Goal: Transaction & Acquisition: Book appointment/travel/reservation

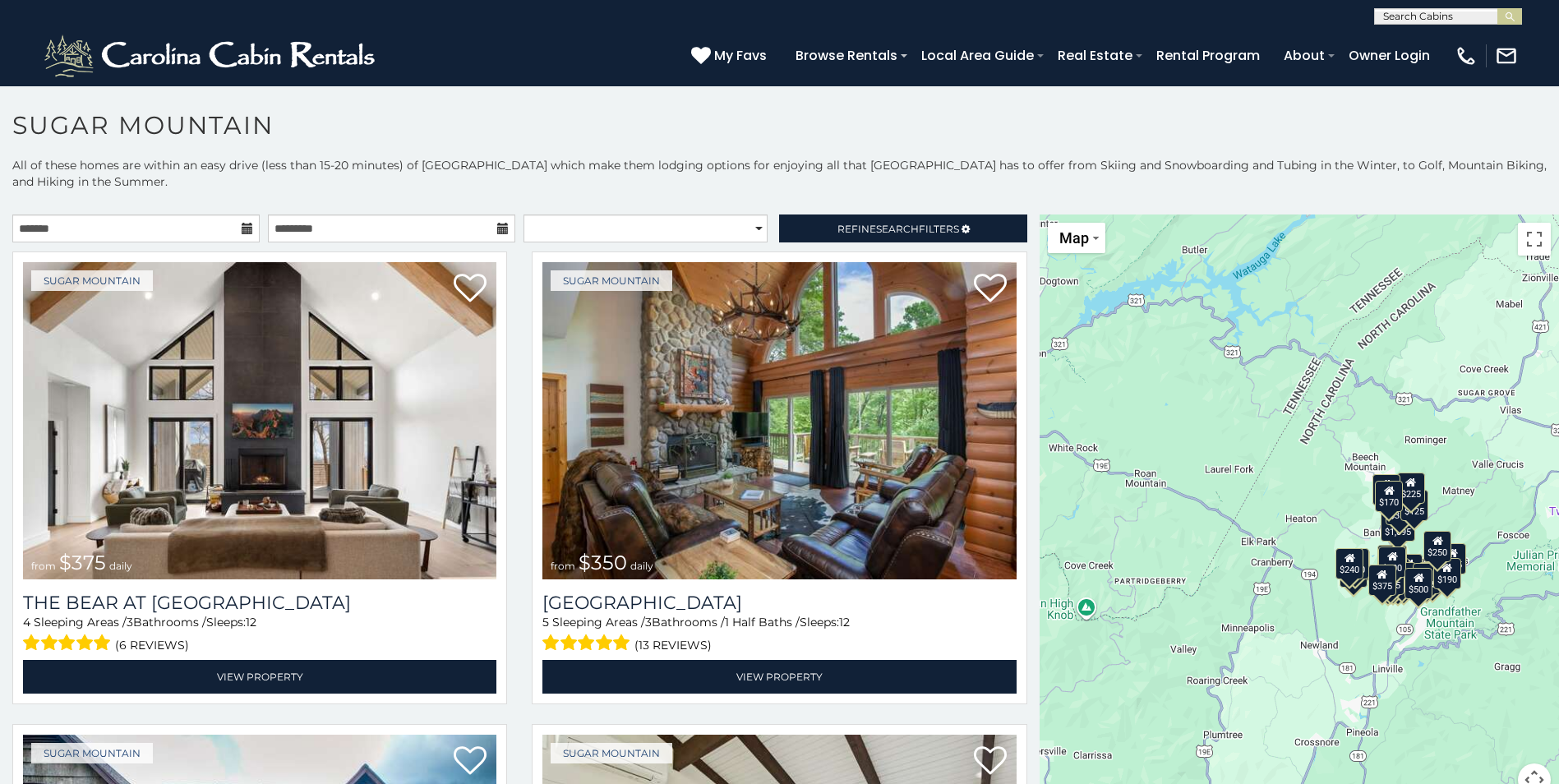
click at [242, 232] on icon at bounding box center [247, 228] width 11 height 11
click at [244, 223] on icon at bounding box center [247, 228] width 11 height 11
click at [247, 225] on icon at bounding box center [247, 228] width 11 height 11
click at [243, 231] on icon at bounding box center [247, 228] width 11 height 11
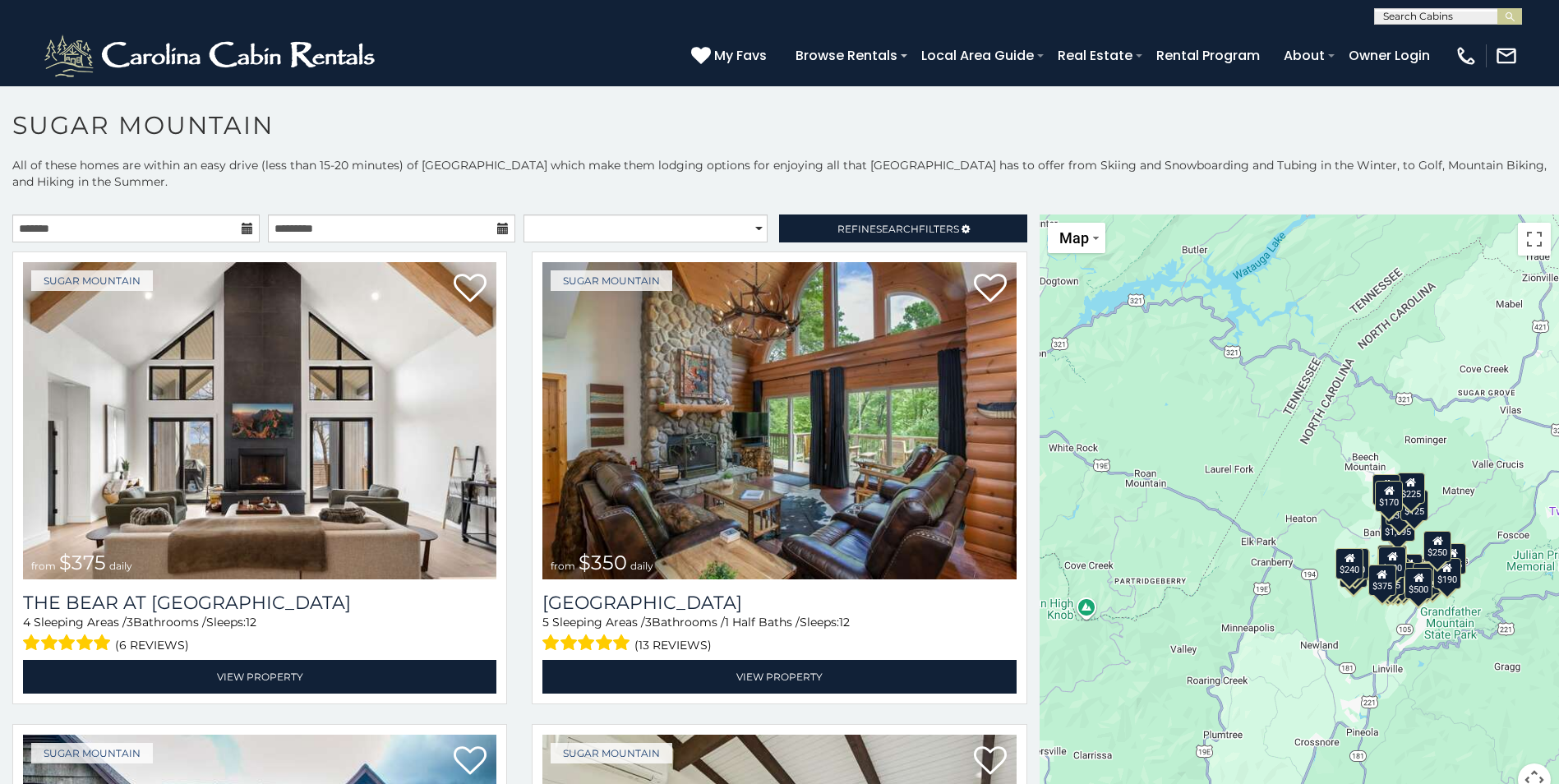
click at [243, 229] on icon at bounding box center [247, 228] width 11 height 11
click at [243, 226] on icon at bounding box center [247, 228] width 11 height 11
click at [242, 232] on icon at bounding box center [247, 228] width 11 height 11
click at [233, 227] on input "text" at bounding box center [136, 228] width 247 height 28
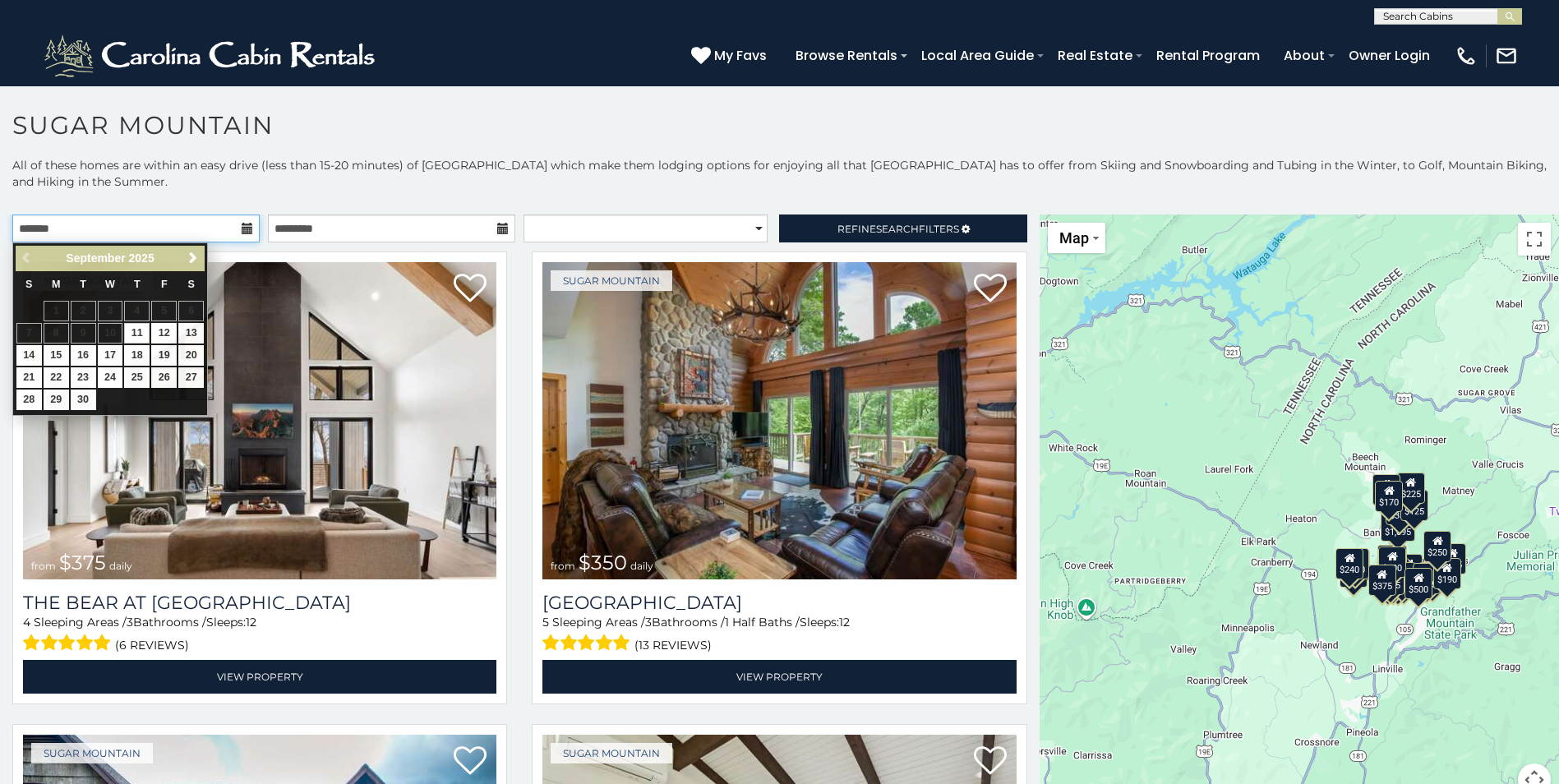
click at [232, 227] on input "text" at bounding box center [136, 228] width 247 height 28
click at [193, 255] on span "Next" at bounding box center [192, 258] width 13 height 13
click at [193, 256] on span "Next" at bounding box center [192, 258] width 13 height 13
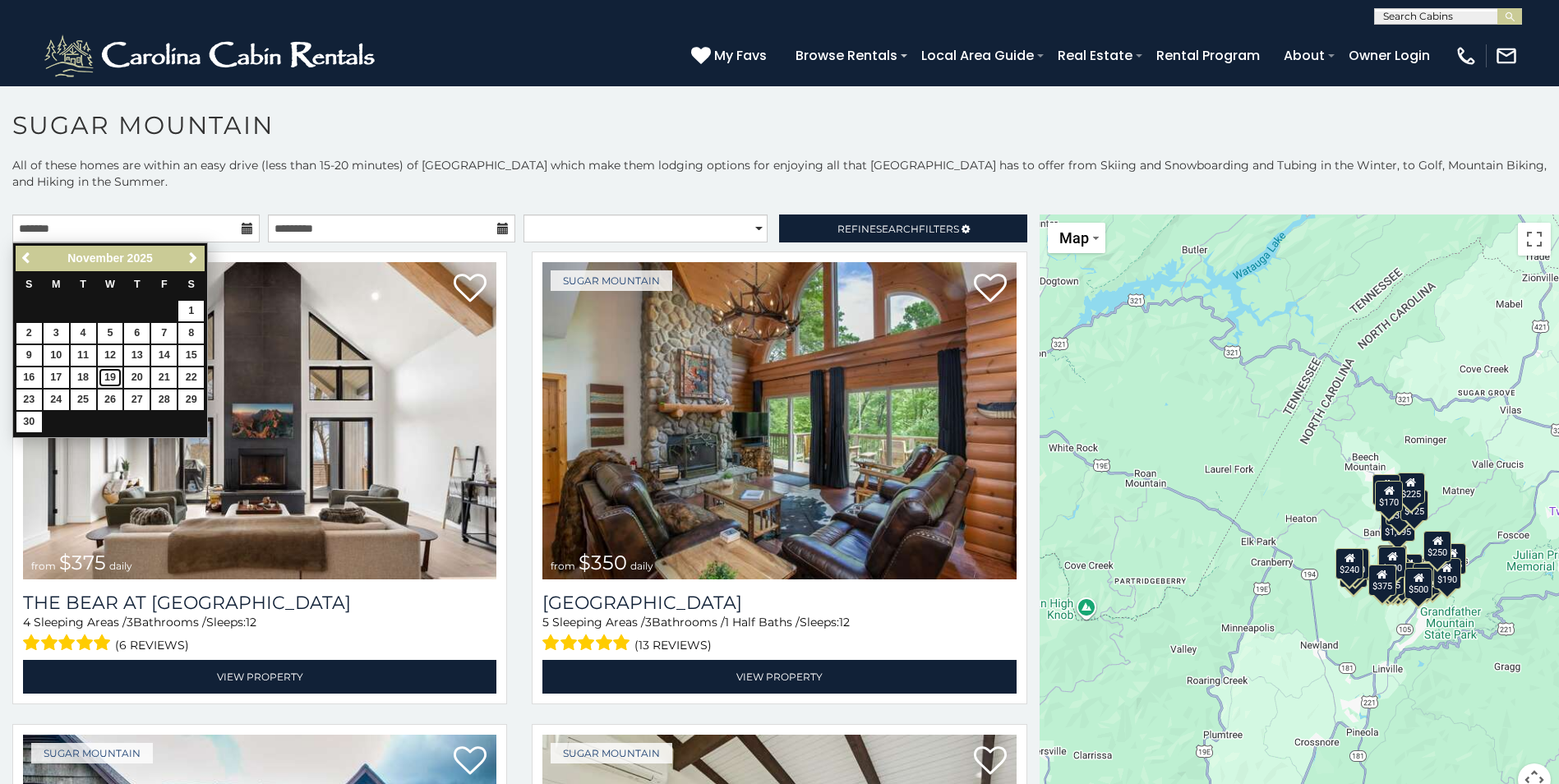
click at [107, 377] on link "19" at bounding box center [110, 377] width 26 height 20
type input "**********"
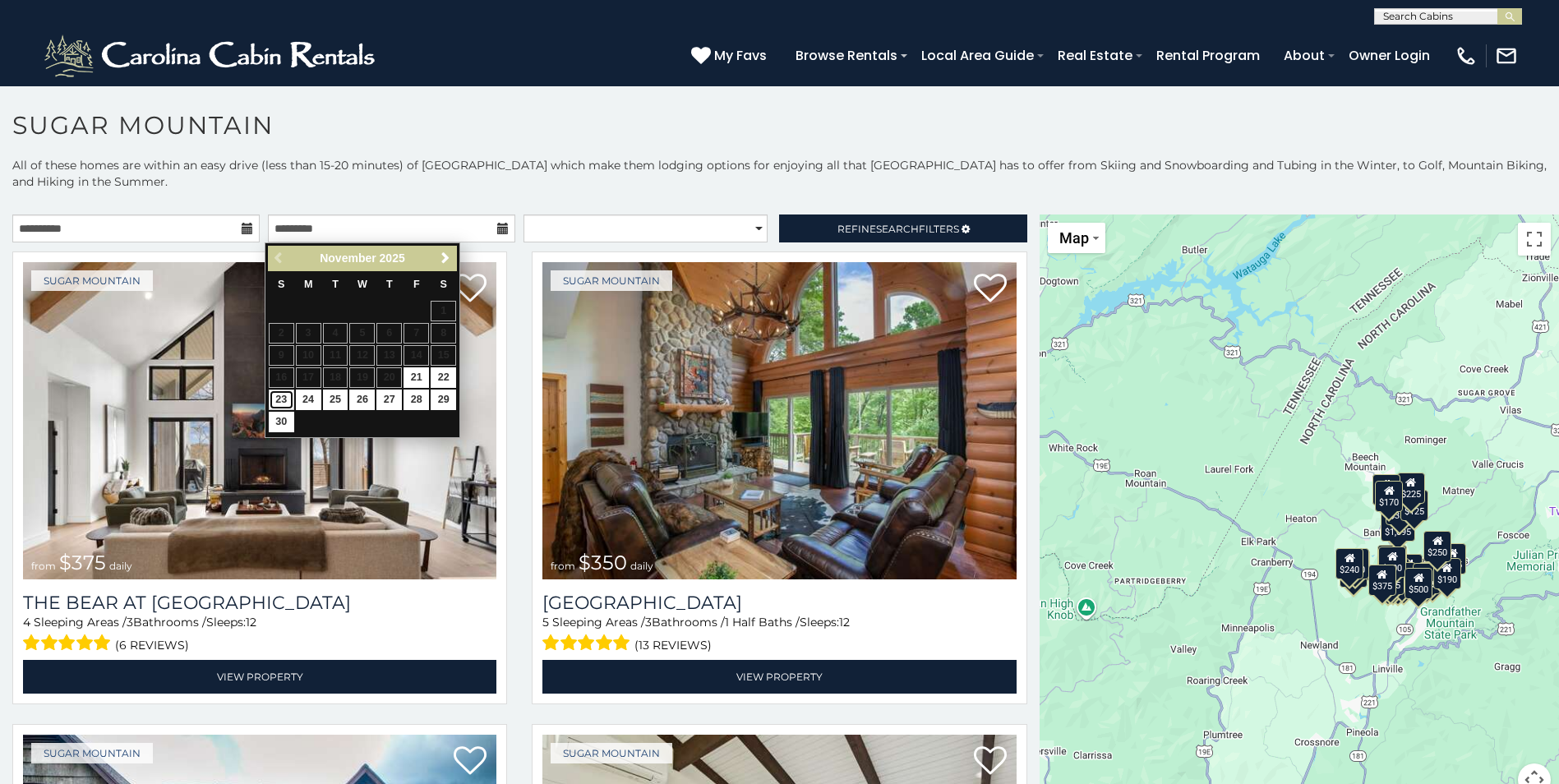
click at [281, 401] on link "23" at bounding box center [281, 399] width 26 height 20
type input "**********"
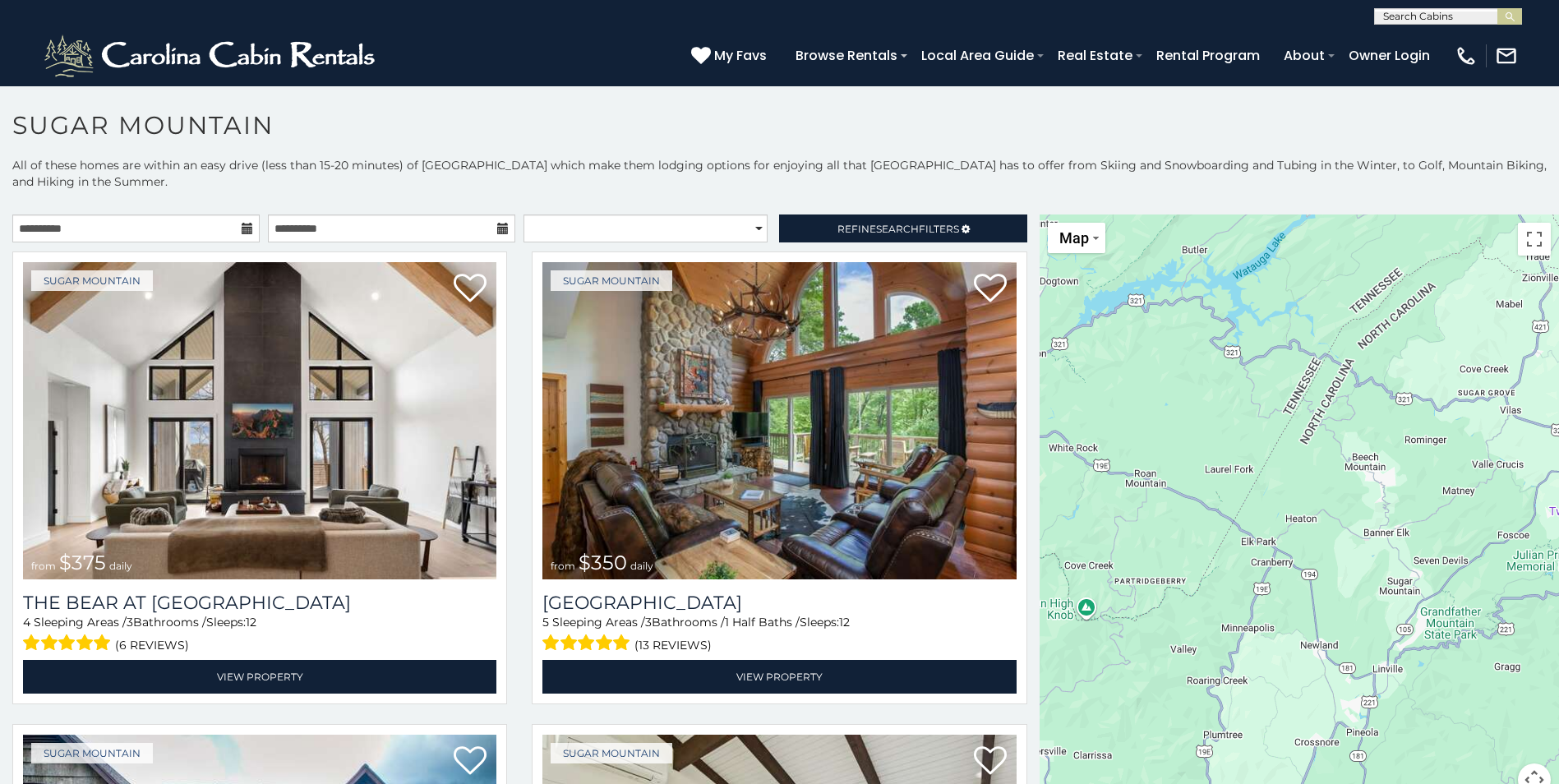
click at [245, 230] on icon at bounding box center [247, 228] width 11 height 11
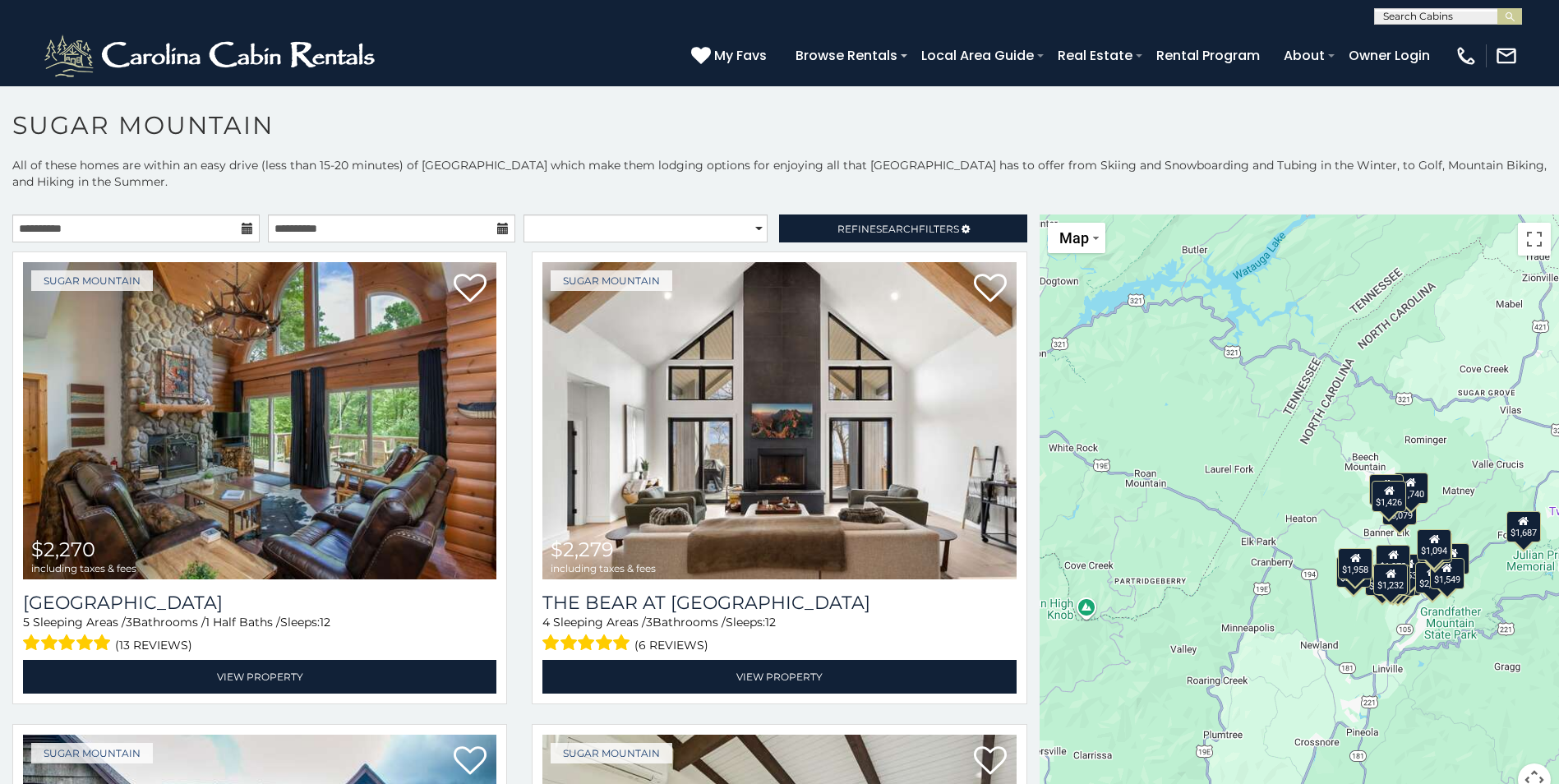
click at [245, 230] on icon at bounding box center [247, 228] width 11 height 11
click at [221, 230] on input "**********" at bounding box center [136, 228] width 247 height 28
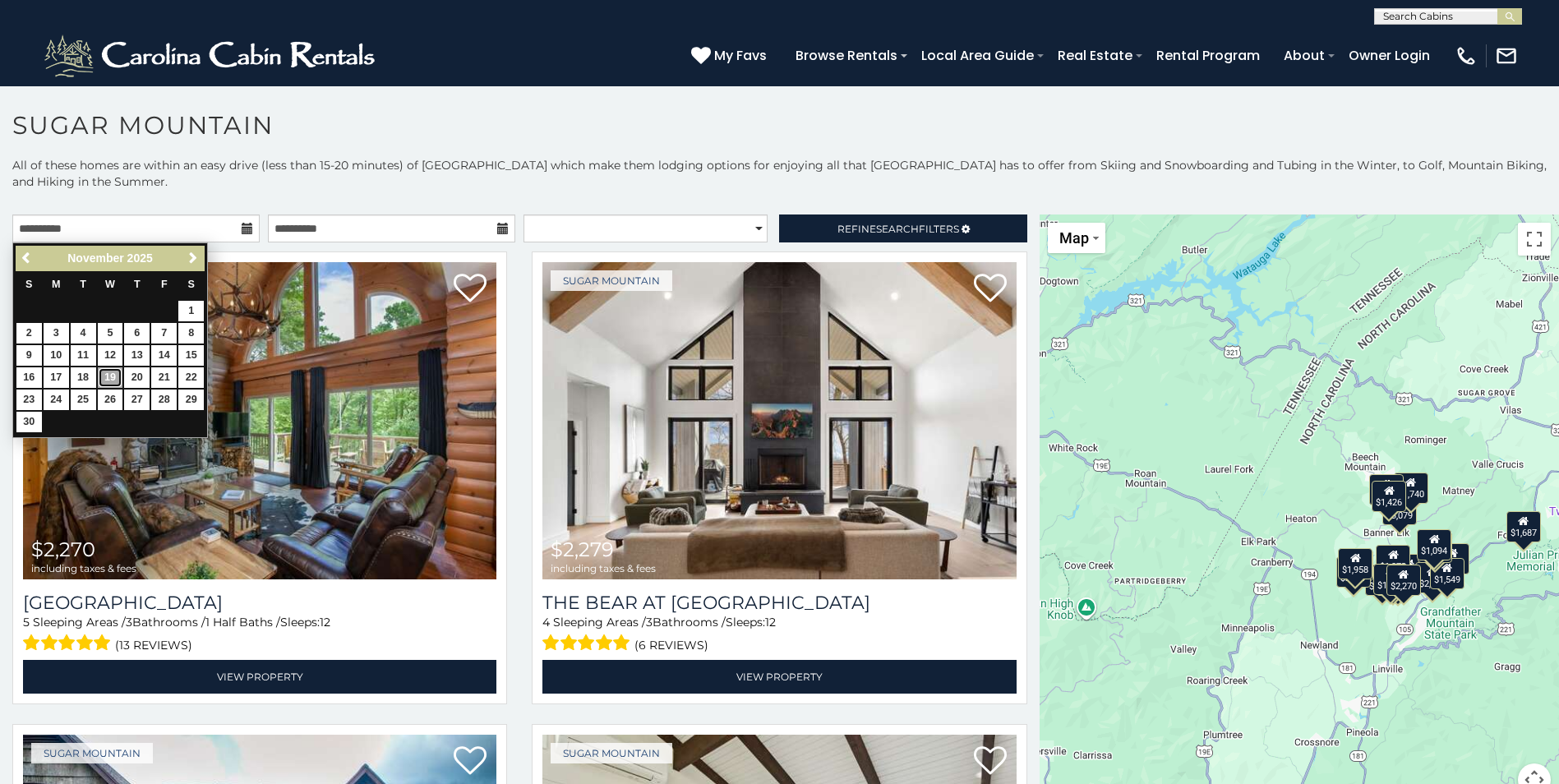
click at [112, 377] on link "19" at bounding box center [110, 377] width 26 height 20
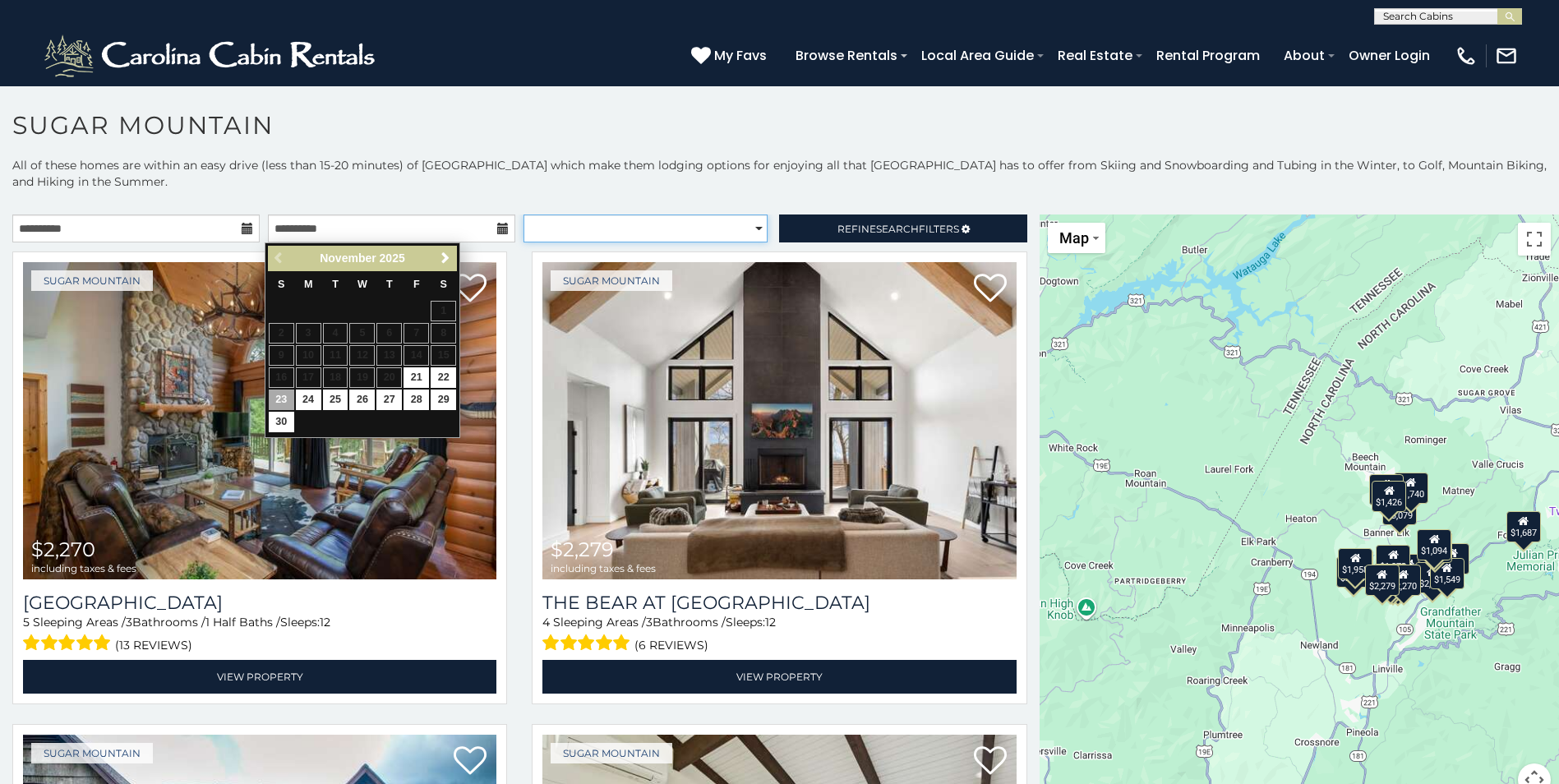
click at [634, 231] on select "**********" at bounding box center [645, 228] width 244 height 28
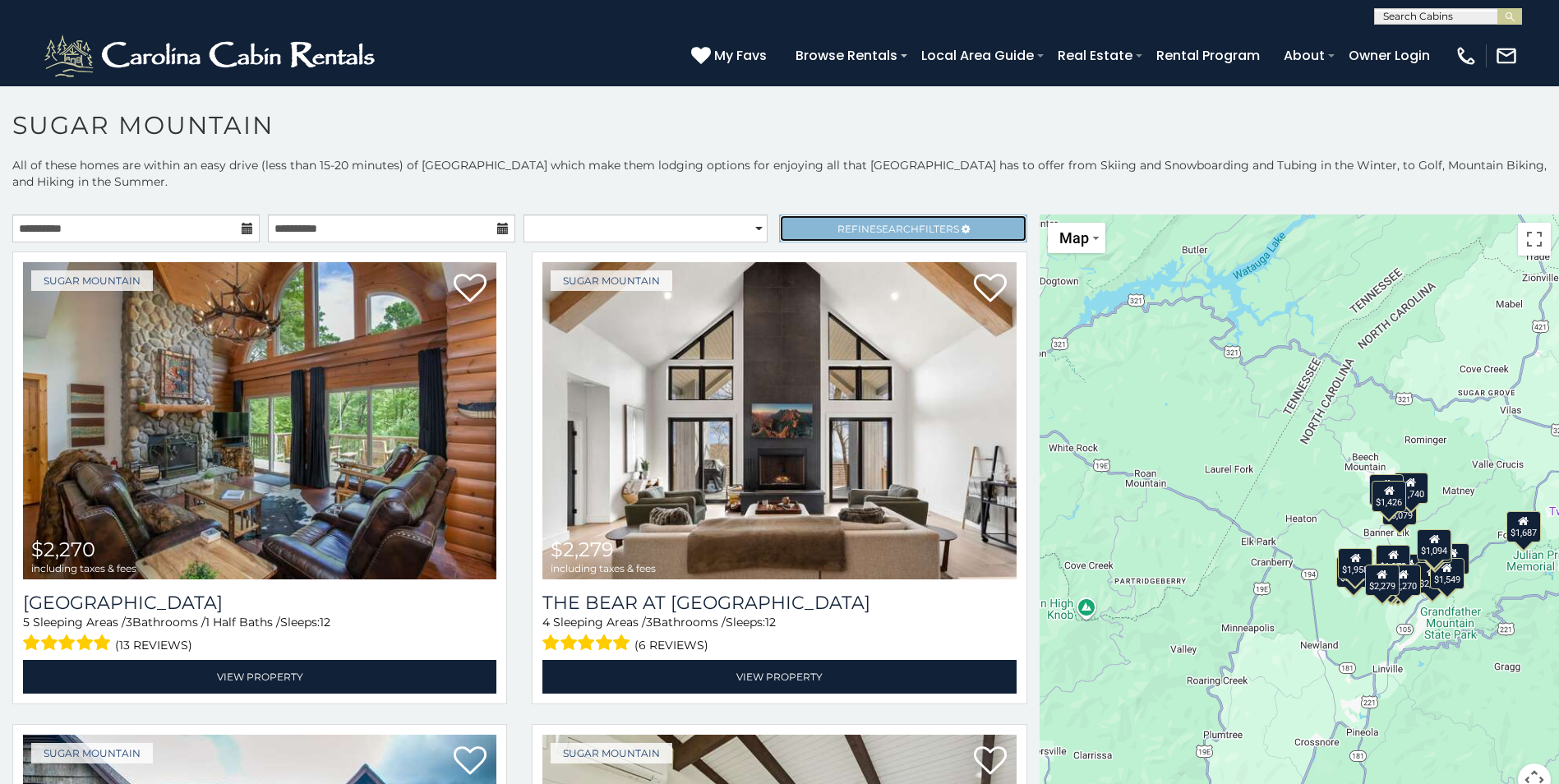
click at [837, 224] on span "Refine Search Filters" at bounding box center [898, 228] width 122 height 12
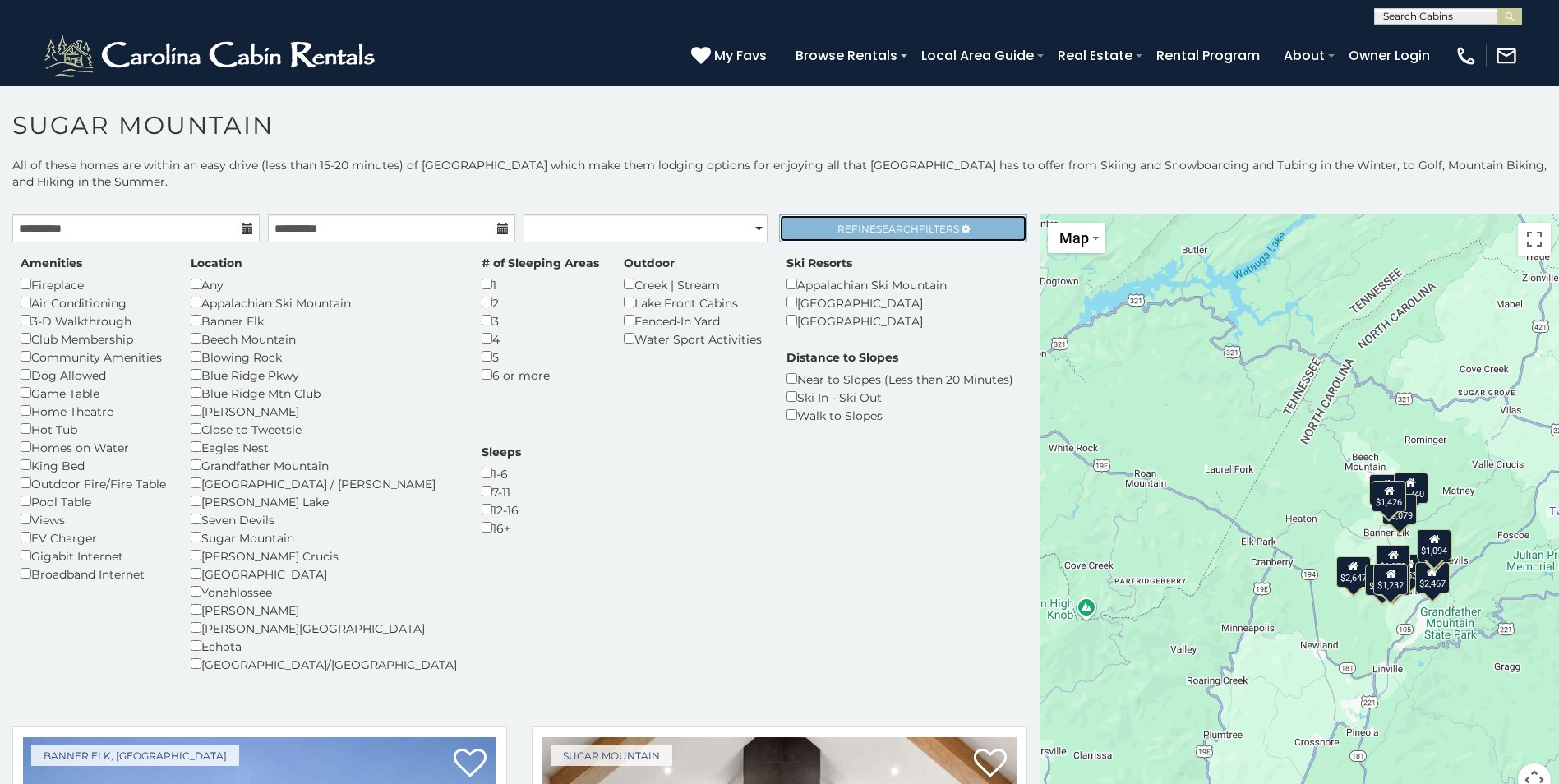
click at [856, 219] on link "Refine Search Filters" at bounding box center [903, 228] width 247 height 28
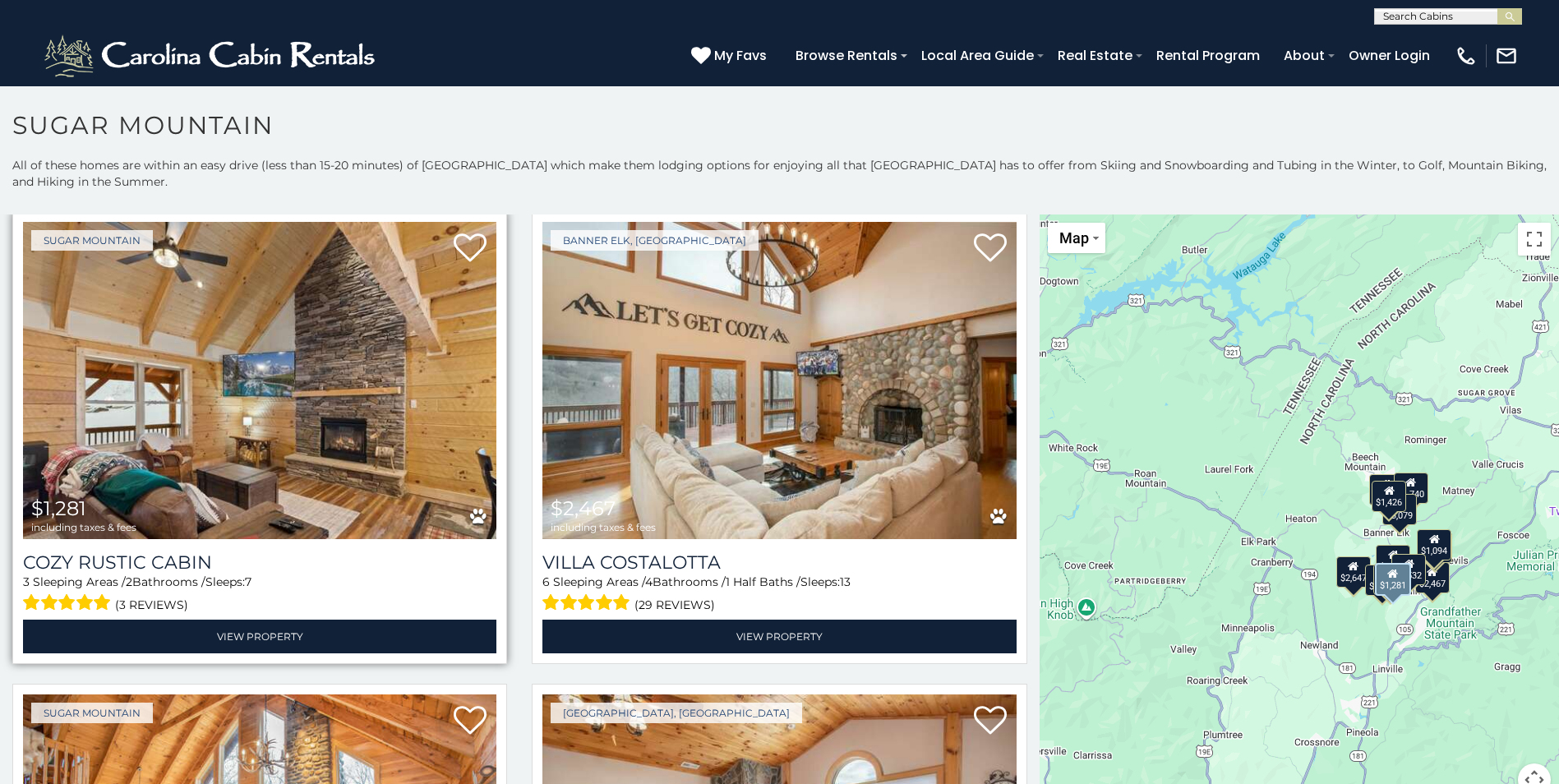
scroll to position [904, 0]
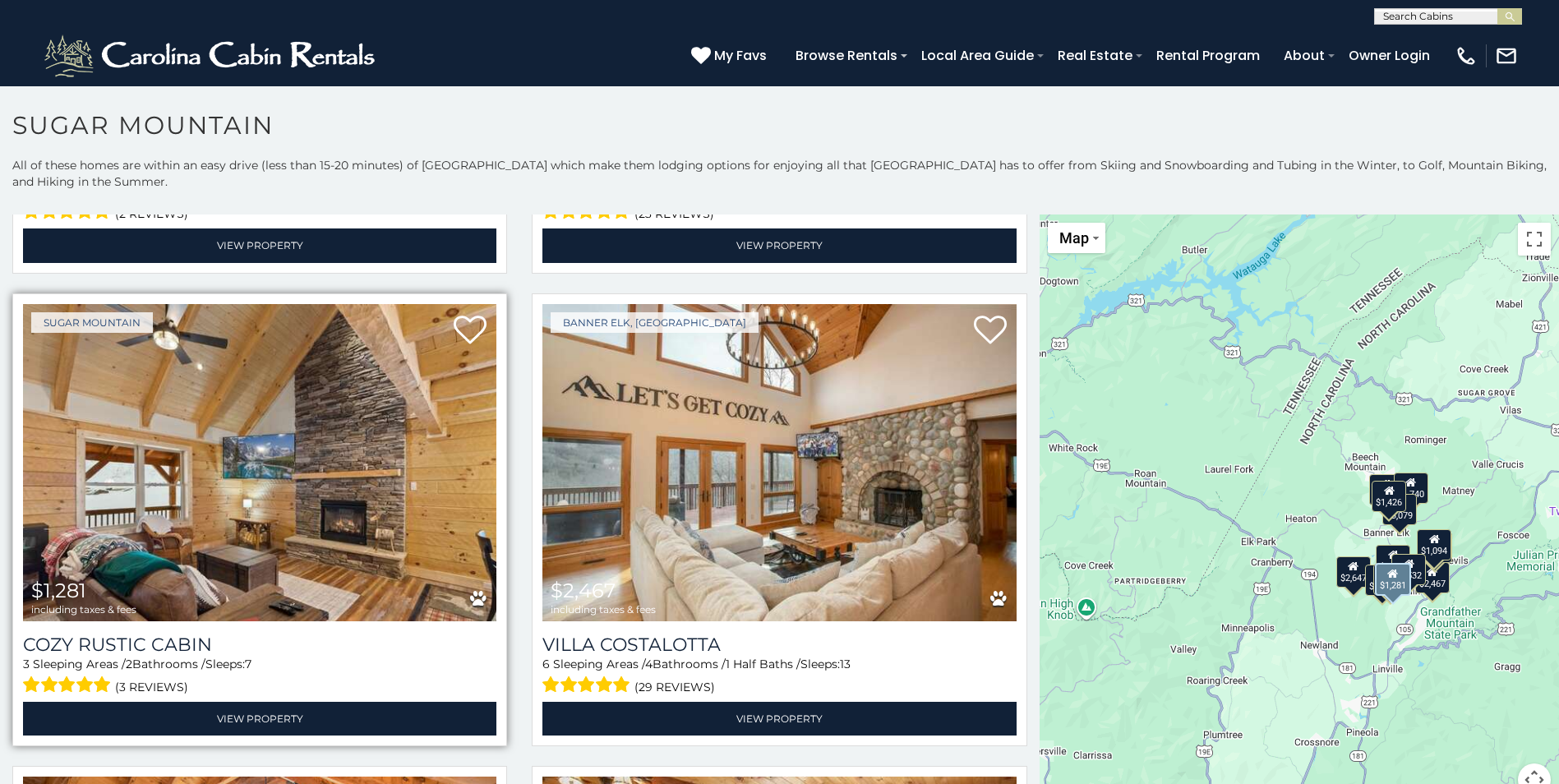
click at [423, 460] on img at bounding box center [259, 463] width 473 height 317
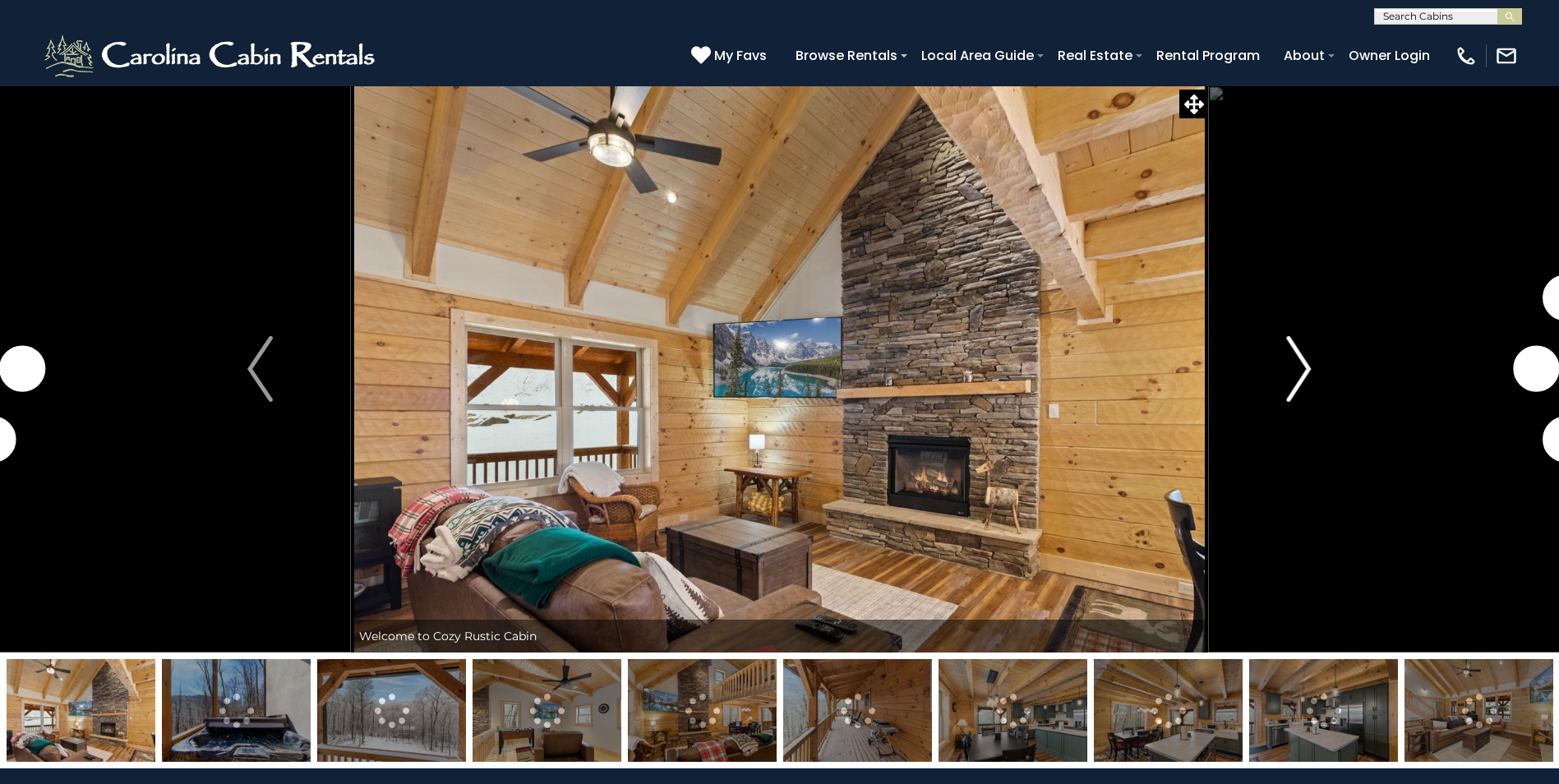
click at [1281, 381] on button "Next" at bounding box center [1298, 369] width 181 height 567
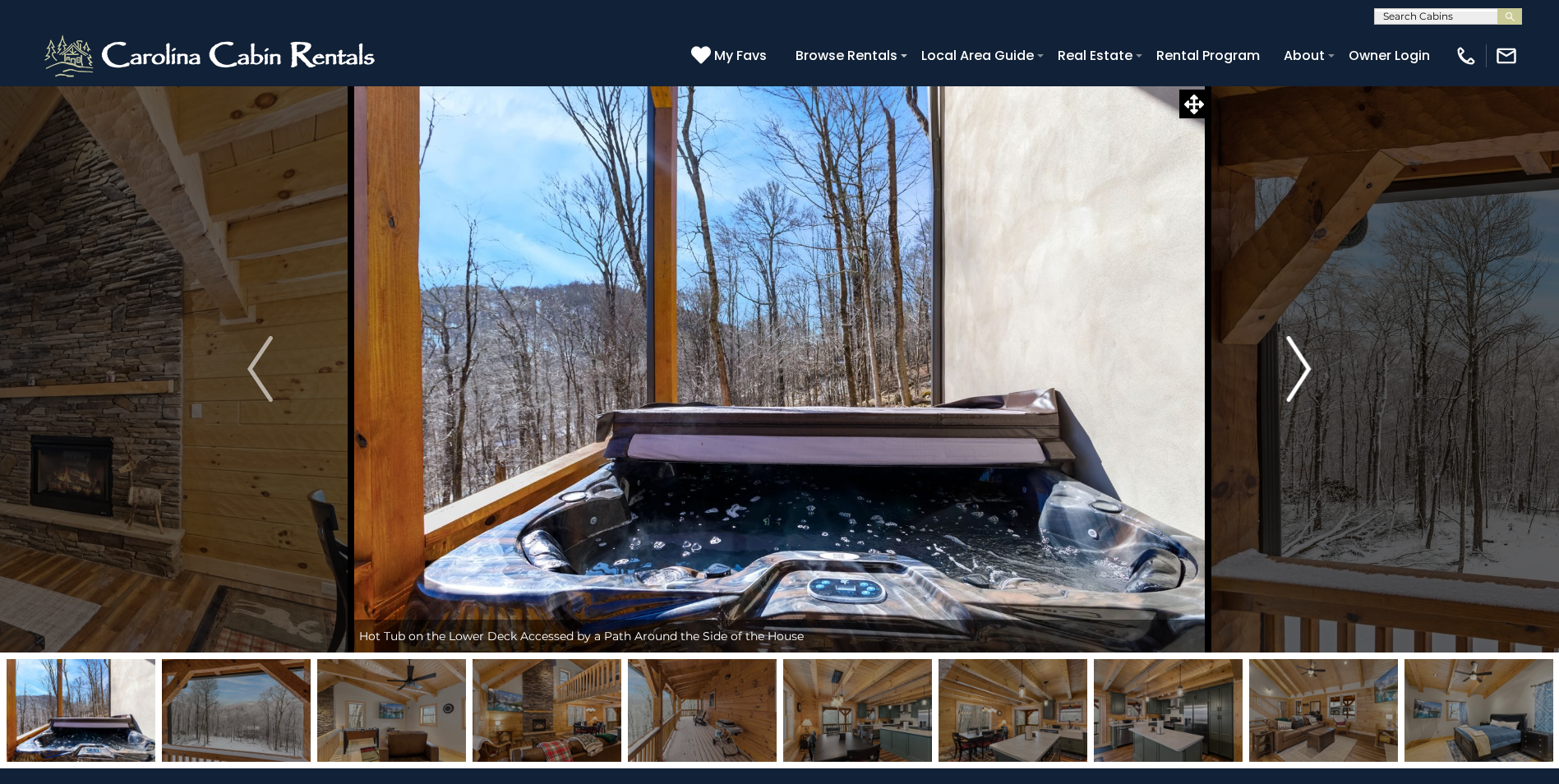
click at [1281, 381] on button "Next" at bounding box center [1298, 369] width 181 height 567
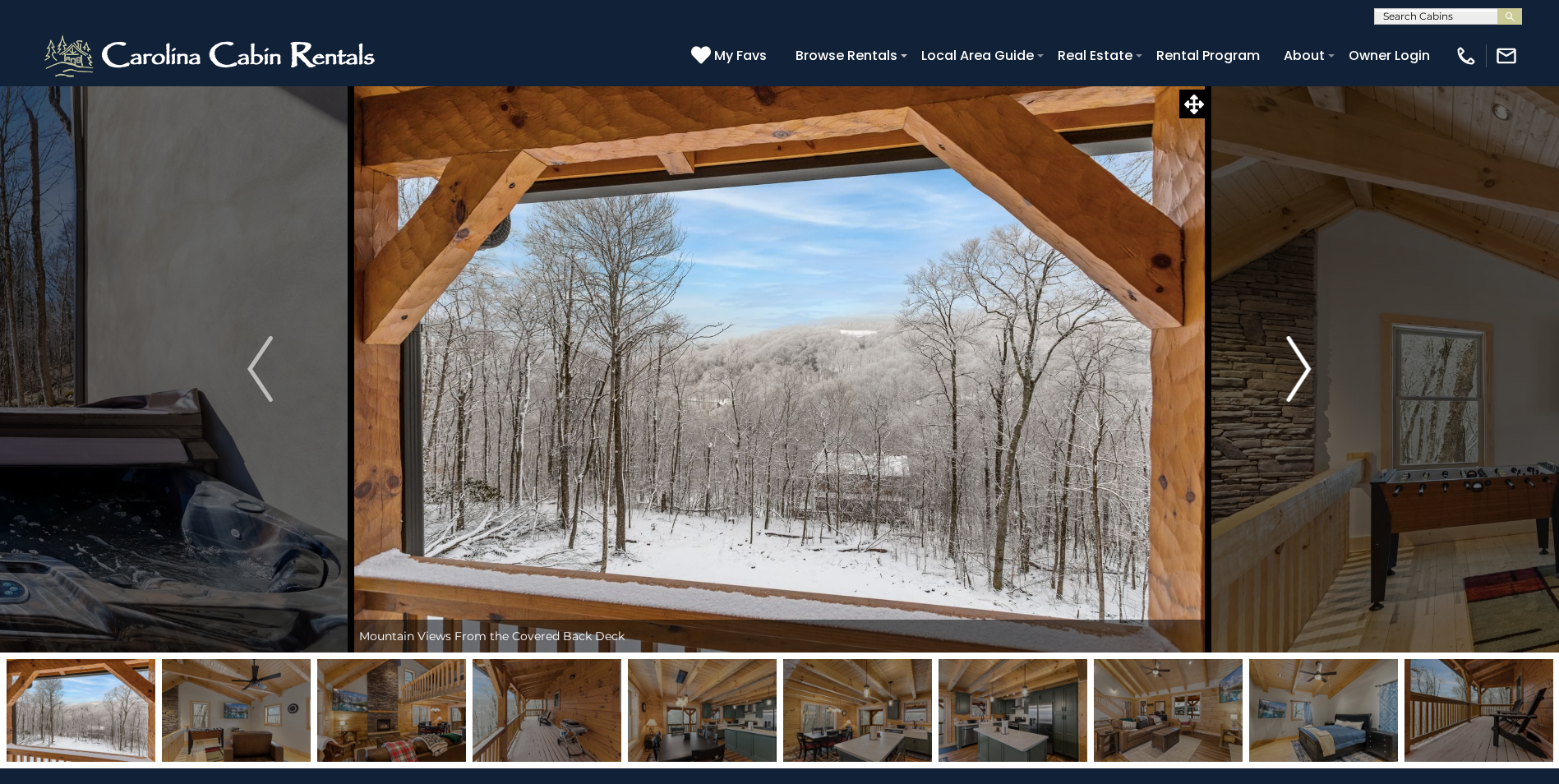
click at [1281, 381] on button "Next" at bounding box center [1298, 369] width 181 height 567
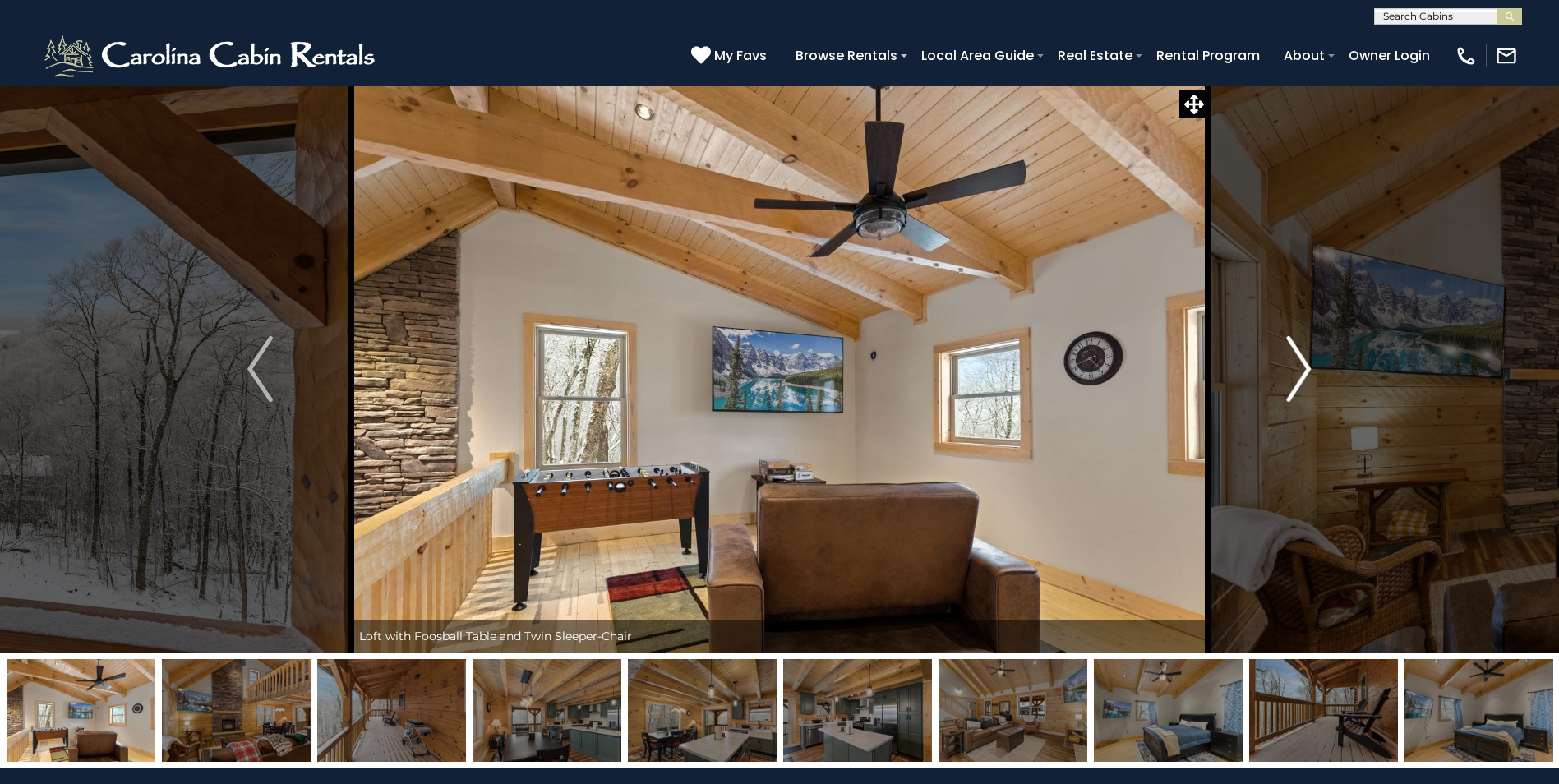
click at [1281, 381] on button "Next" at bounding box center [1298, 369] width 181 height 567
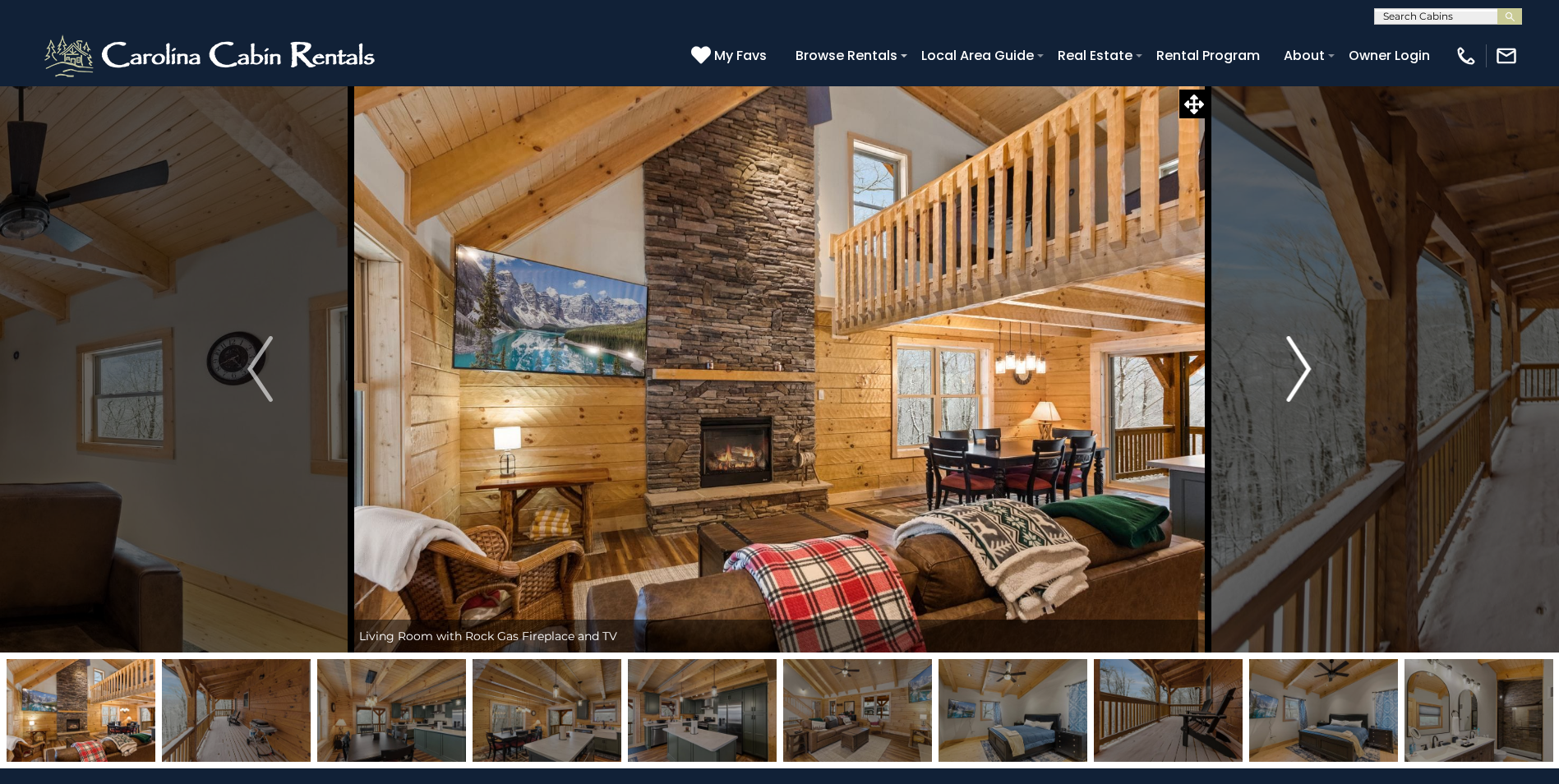
click at [1281, 381] on button "Next" at bounding box center [1298, 369] width 181 height 567
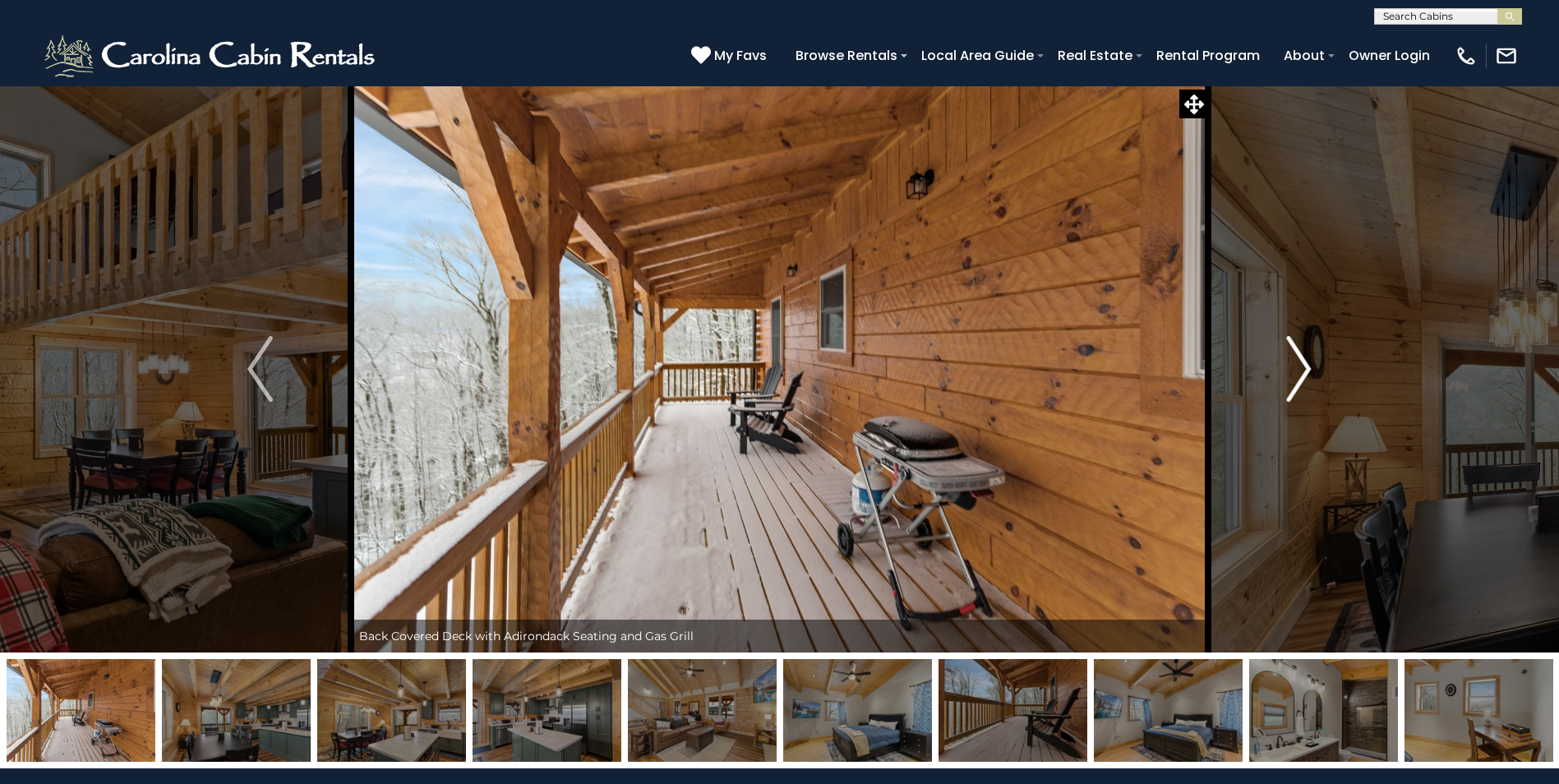
click at [1281, 381] on button "Next" at bounding box center [1298, 369] width 181 height 567
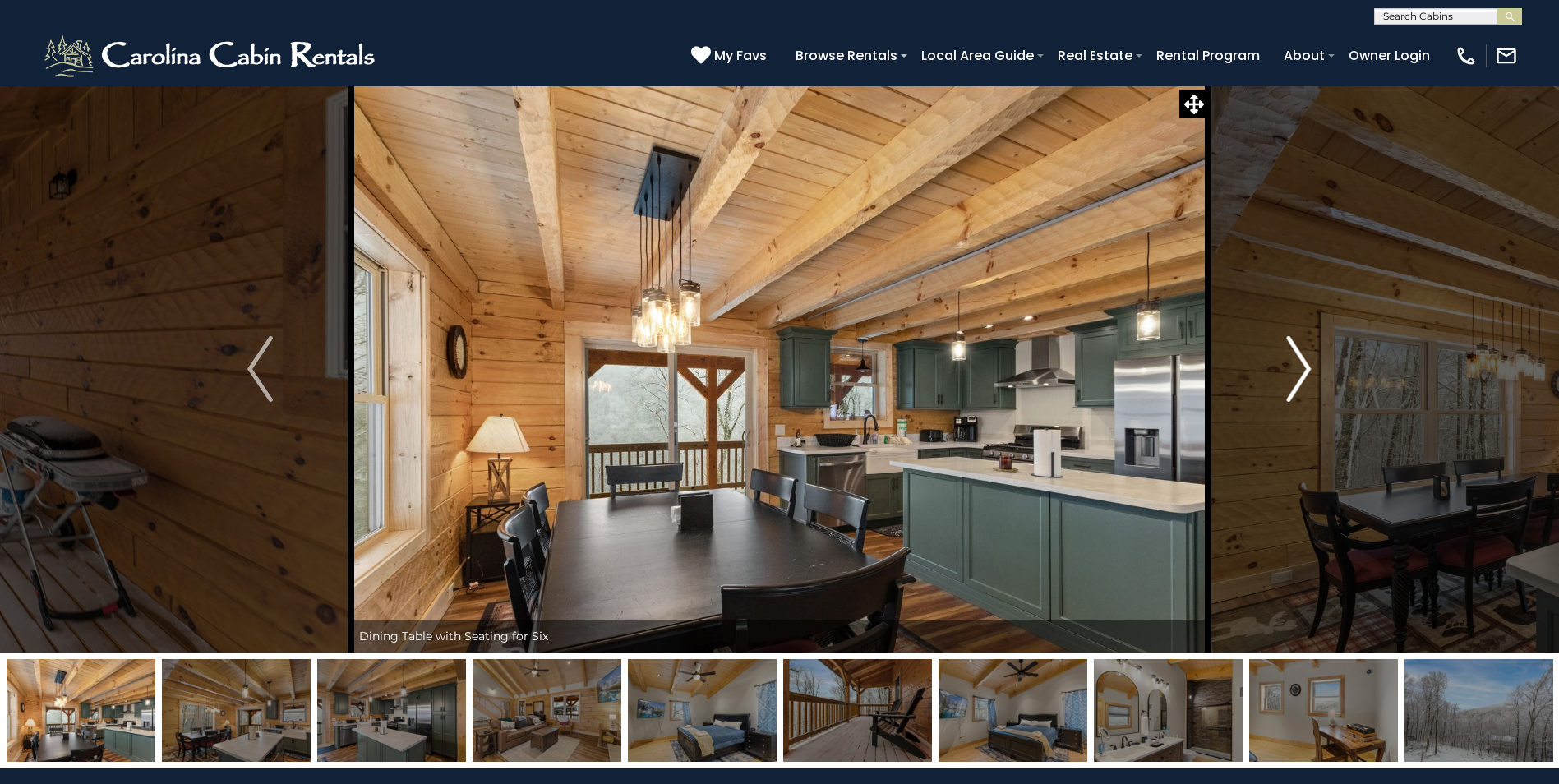
click at [1281, 381] on button "Next" at bounding box center [1298, 369] width 181 height 567
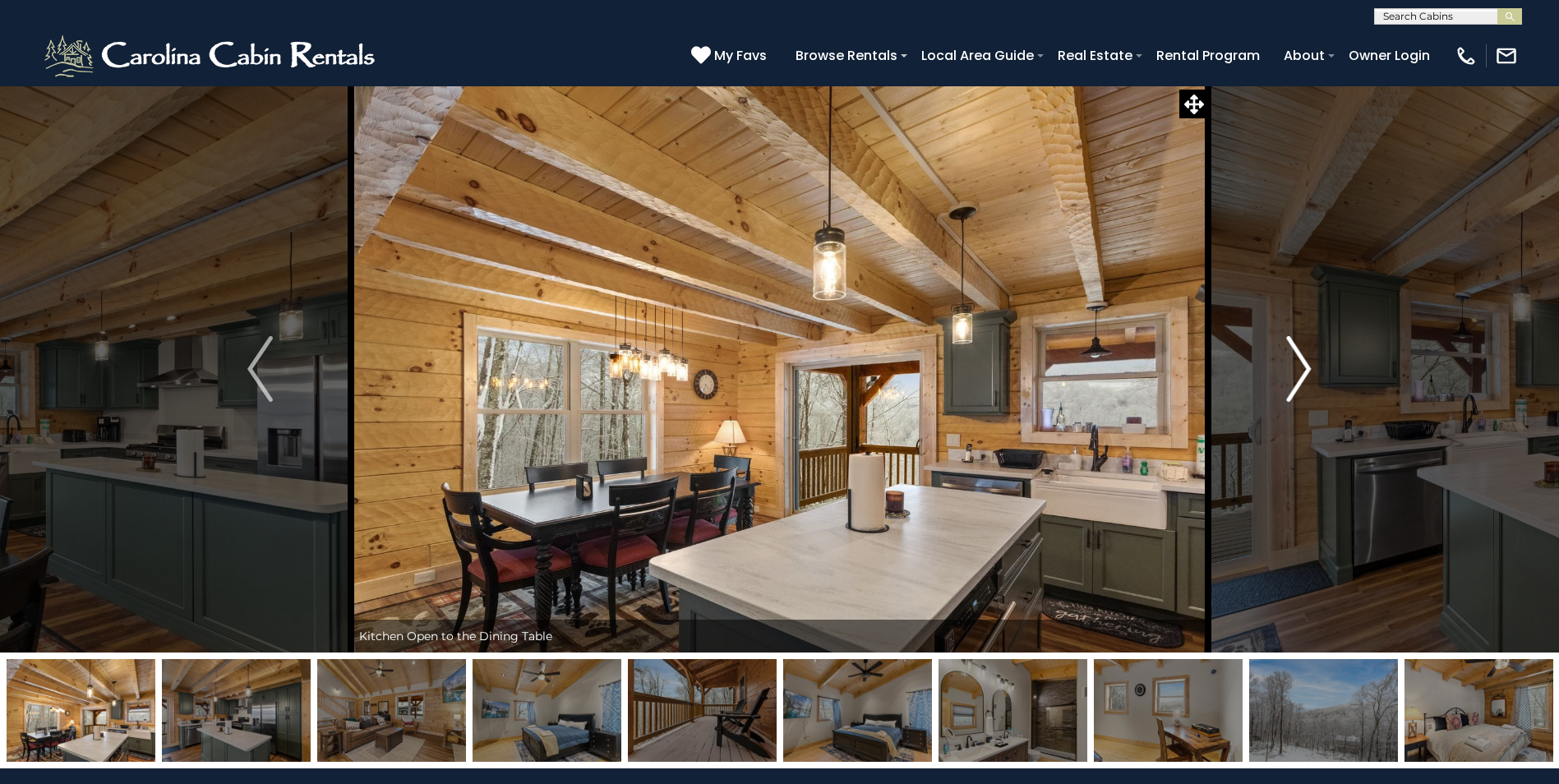
click at [1281, 381] on button "Next" at bounding box center [1298, 369] width 181 height 567
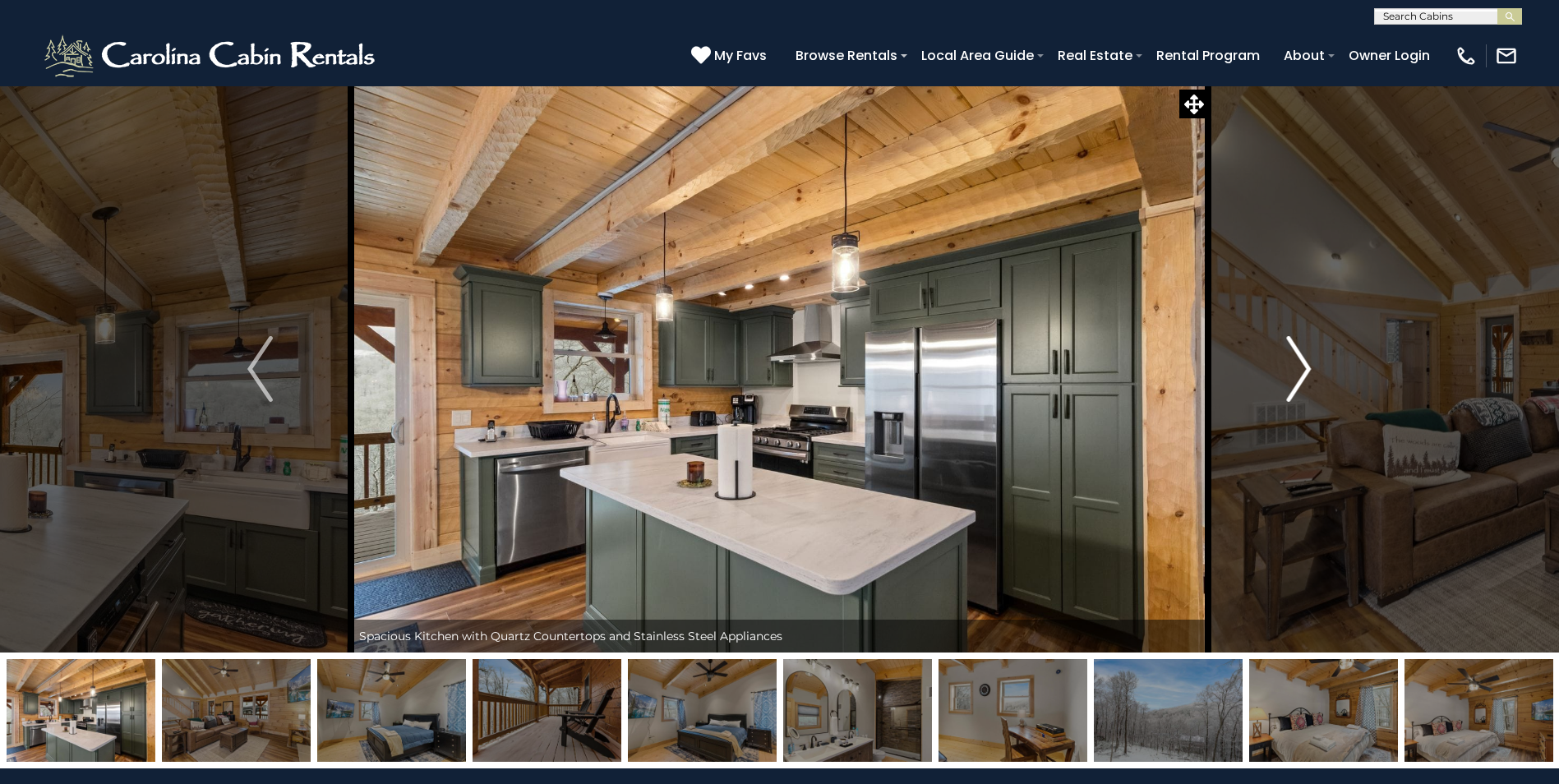
click at [1281, 381] on button "Next" at bounding box center [1298, 369] width 181 height 567
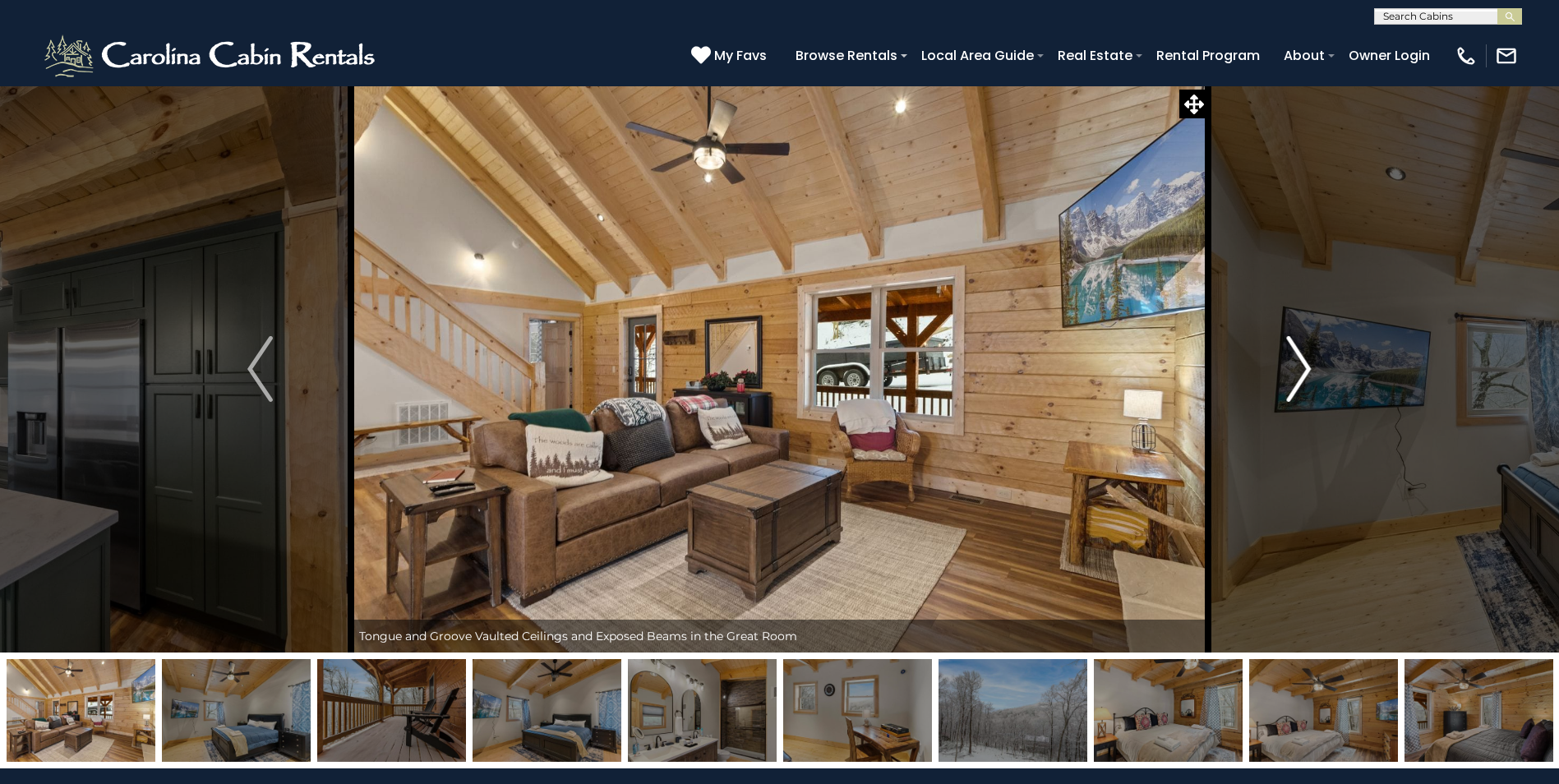
click at [1281, 381] on button "Next" at bounding box center [1298, 369] width 181 height 567
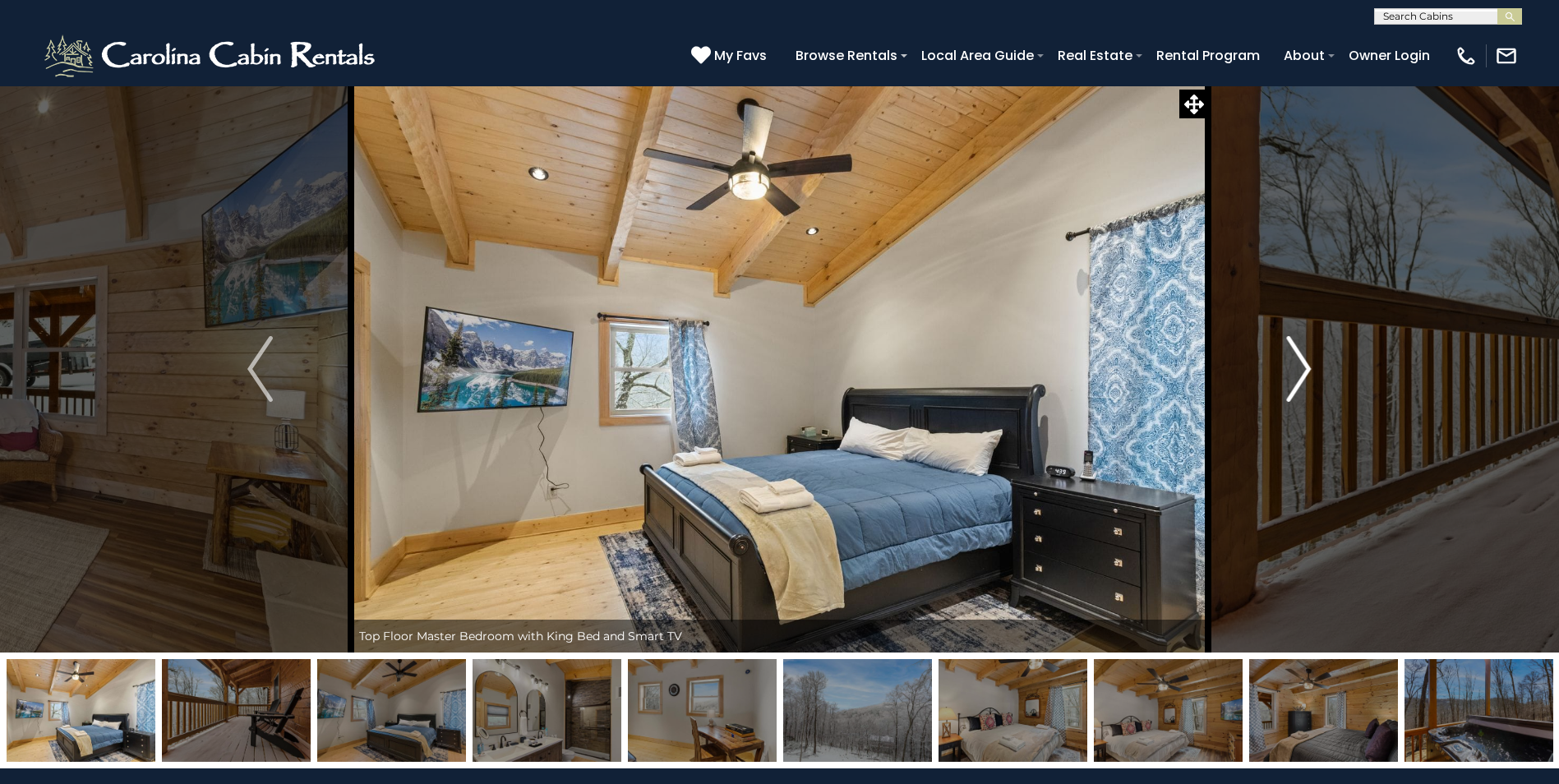
click at [1281, 381] on button "Next" at bounding box center [1298, 369] width 181 height 567
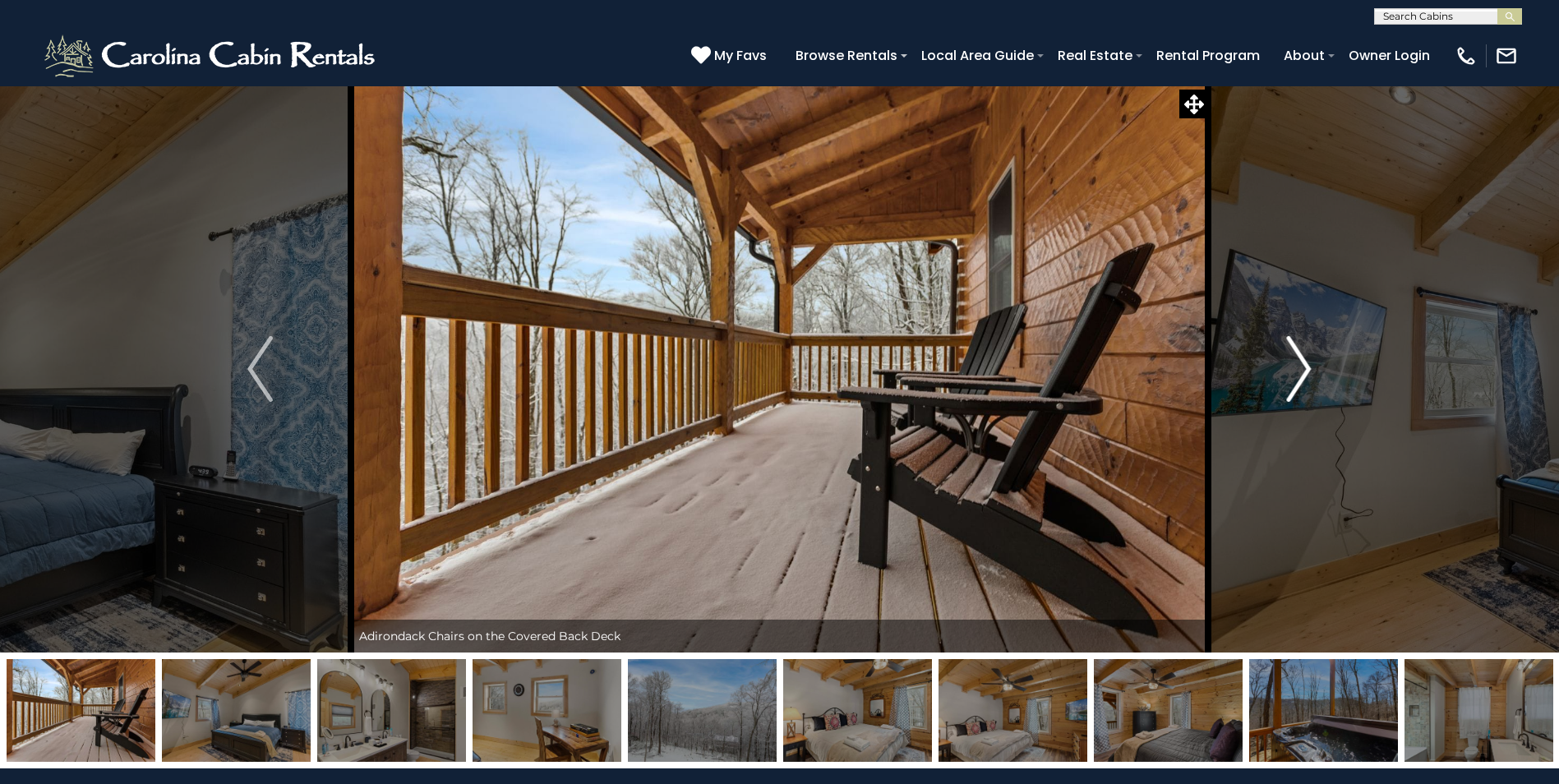
click at [1281, 381] on button "Next" at bounding box center [1298, 369] width 181 height 567
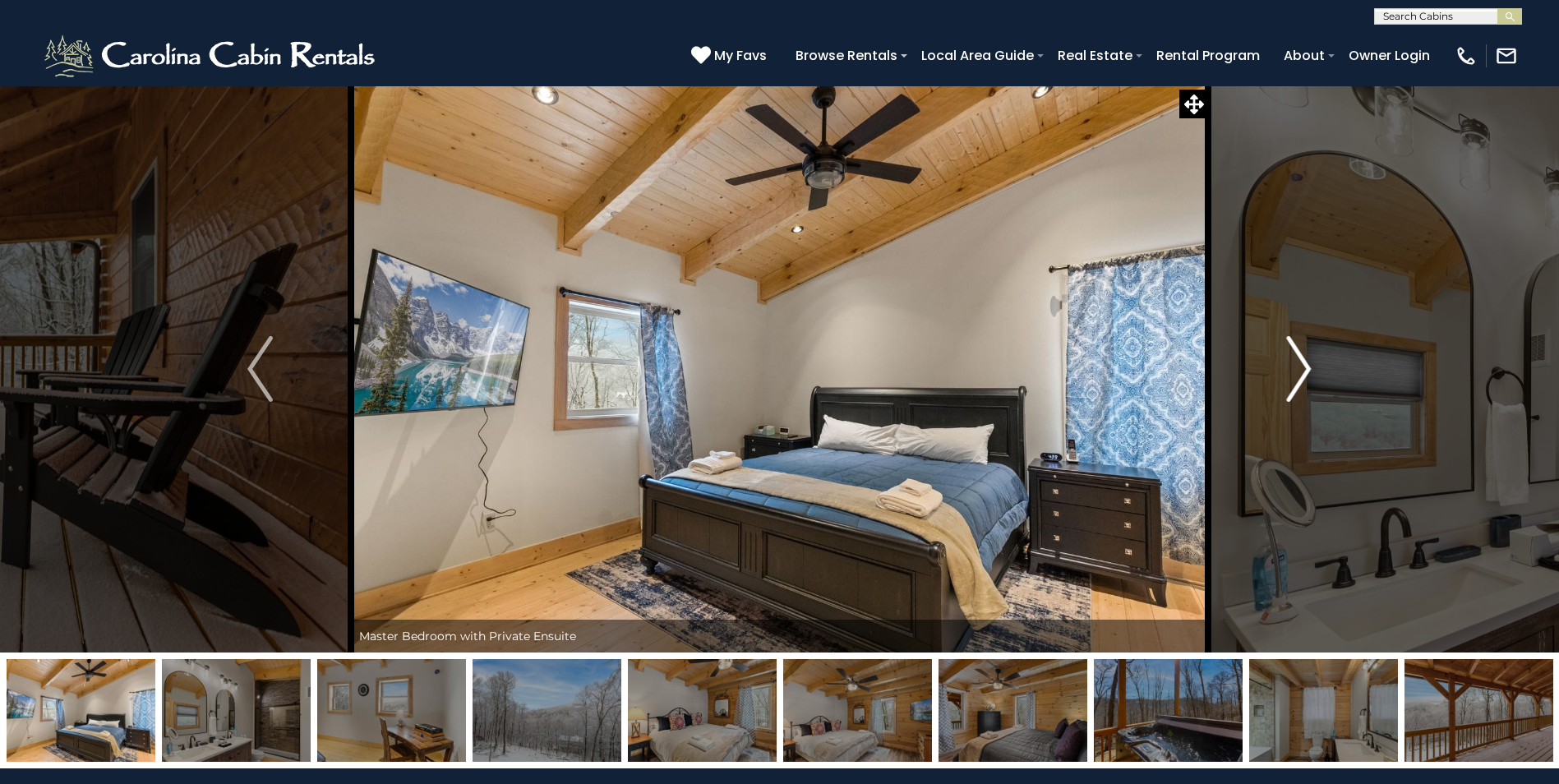
click at [1281, 381] on button "Next" at bounding box center [1298, 369] width 181 height 567
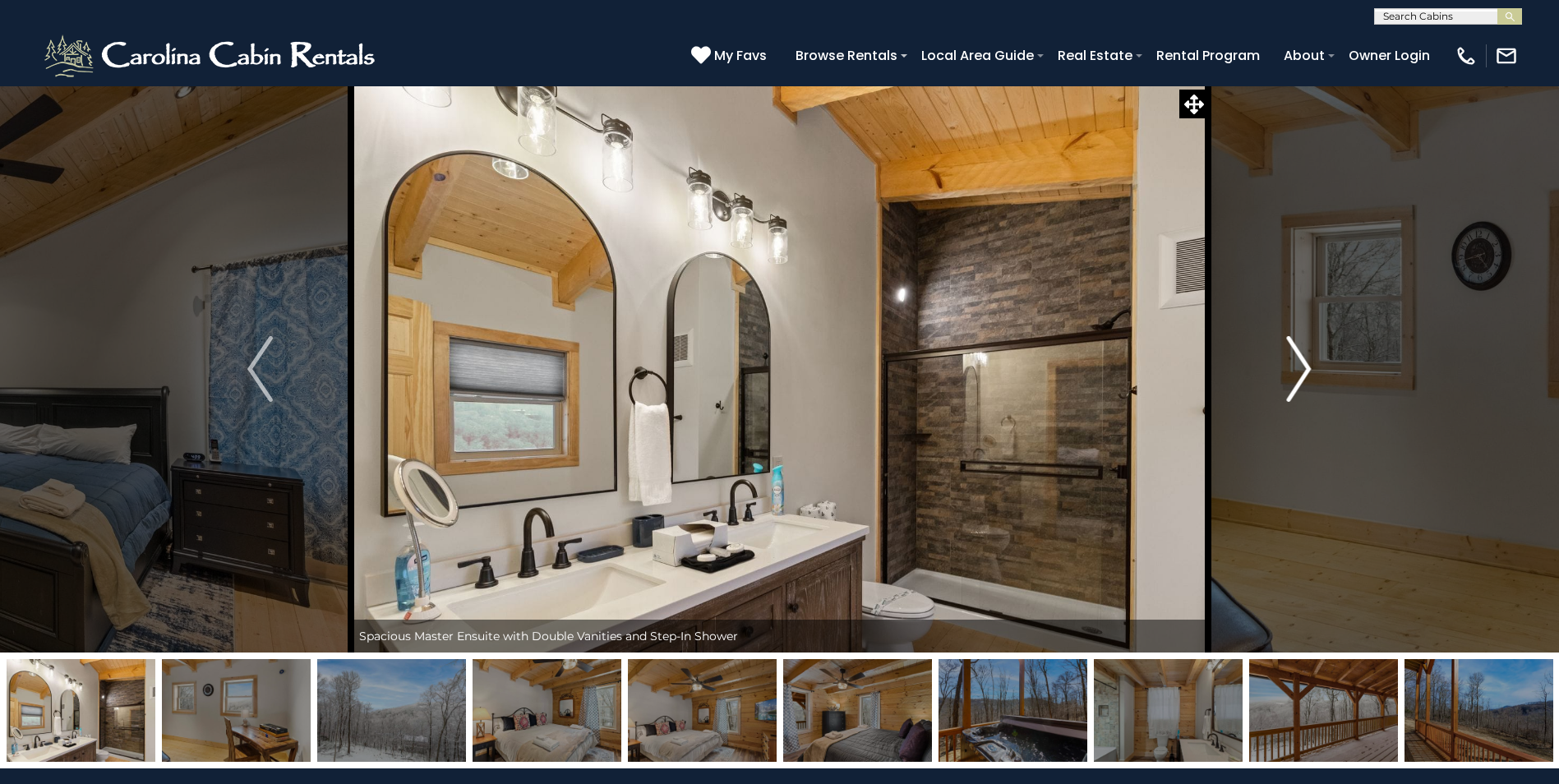
click at [1281, 381] on button "Next" at bounding box center [1298, 369] width 181 height 567
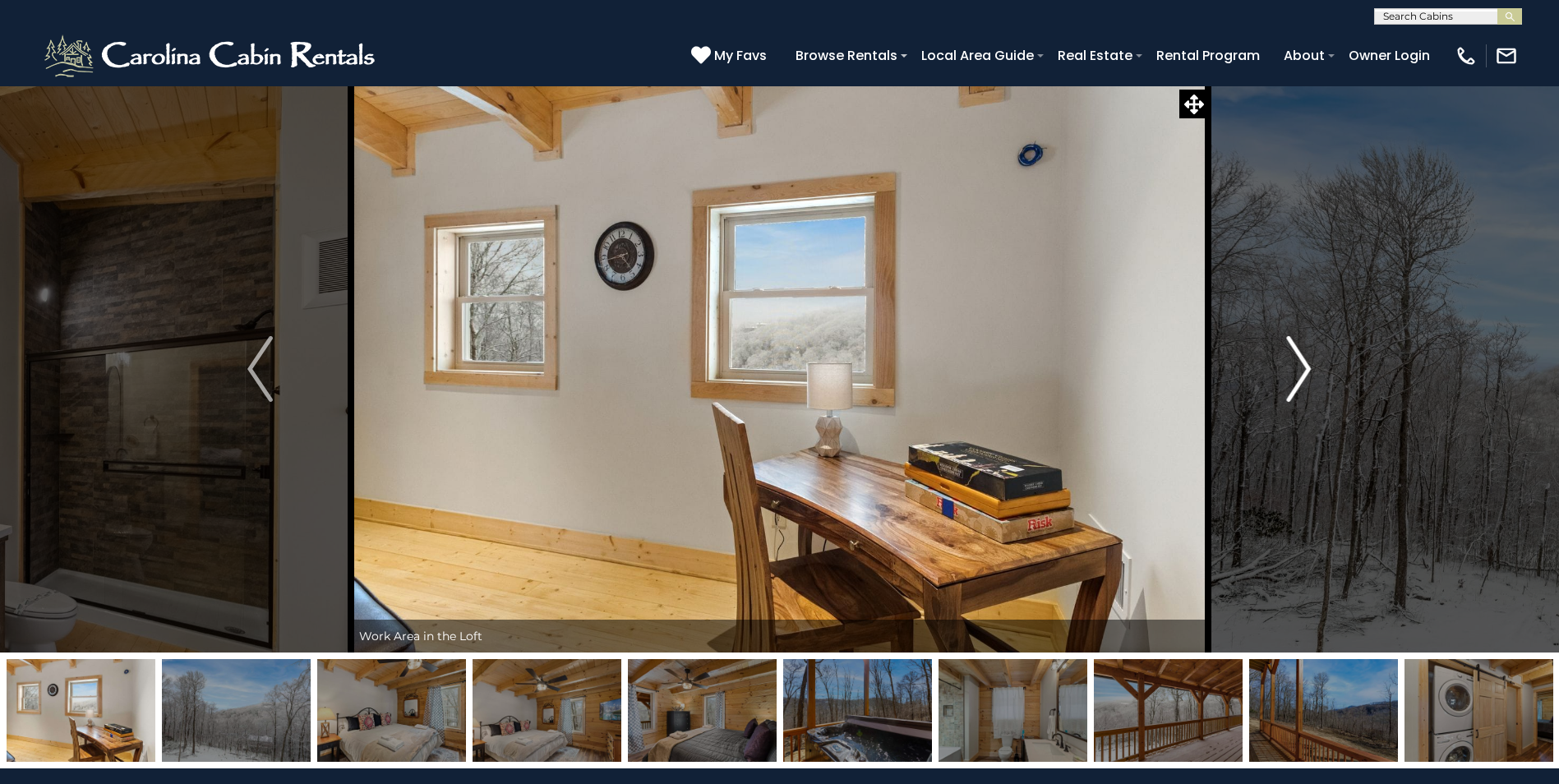
click at [1281, 381] on button "Next" at bounding box center [1298, 369] width 181 height 567
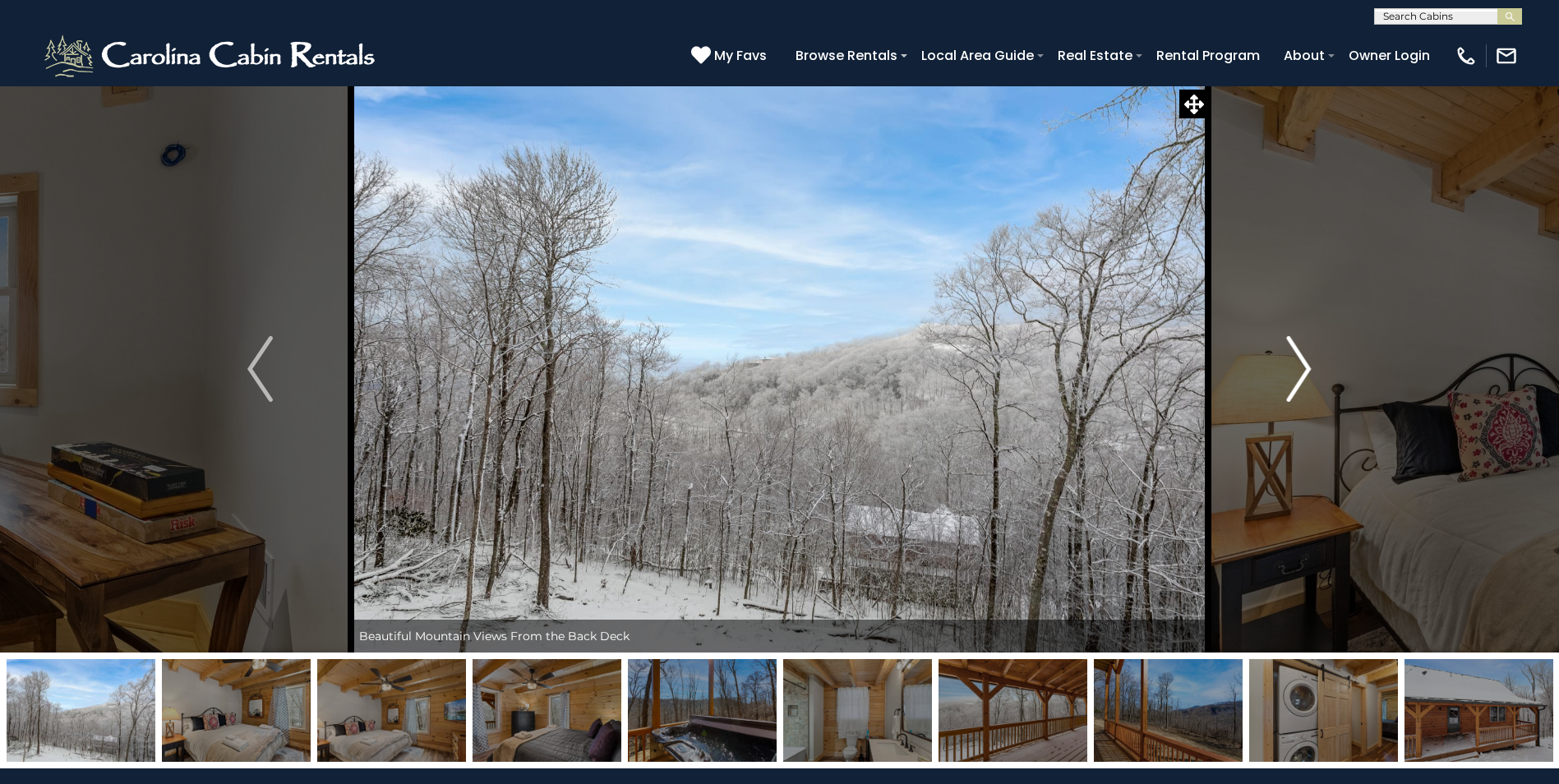
click at [1281, 381] on button "Next" at bounding box center [1298, 369] width 181 height 567
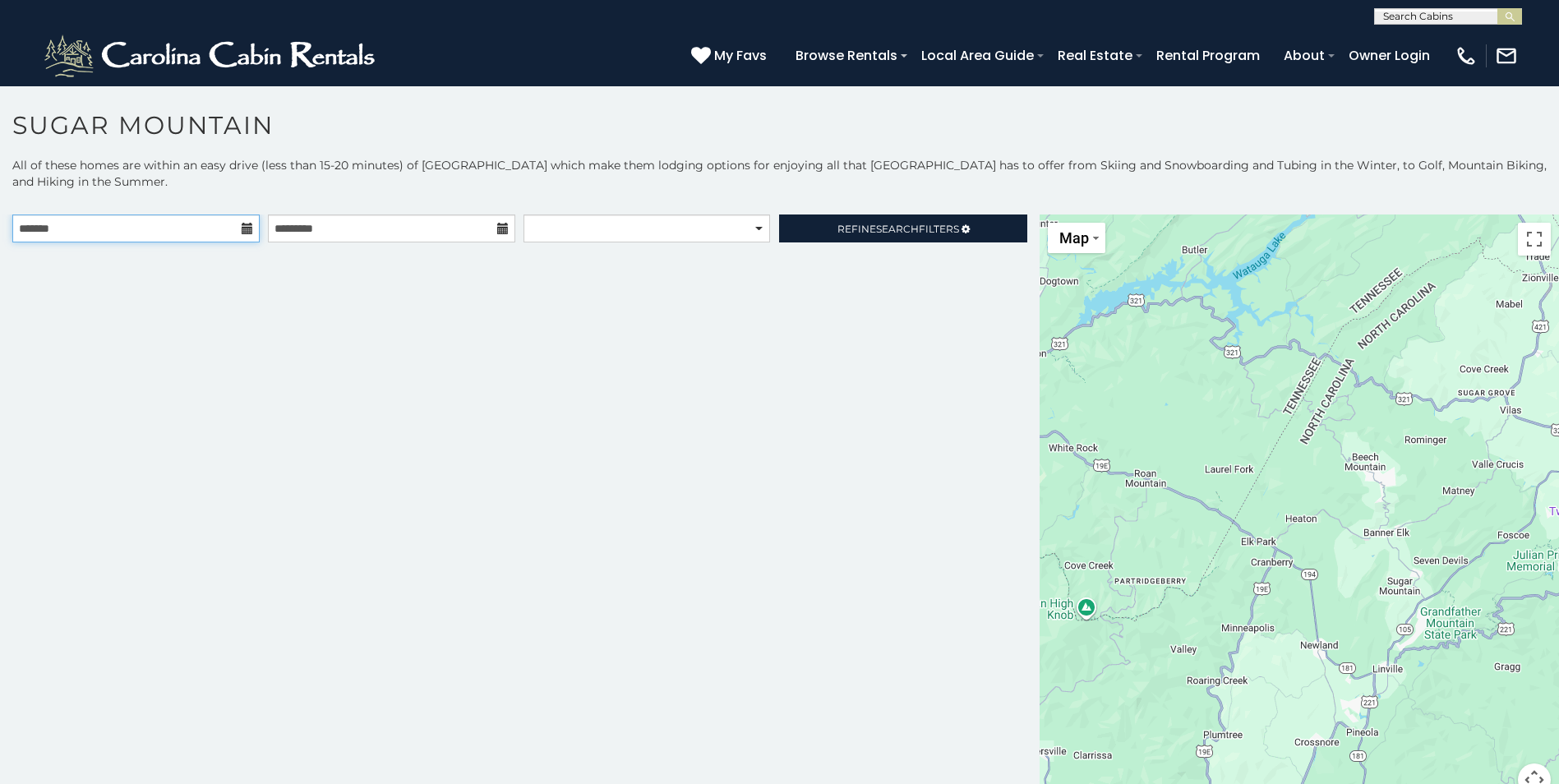
click at [199, 228] on input "text" at bounding box center [136, 228] width 247 height 28
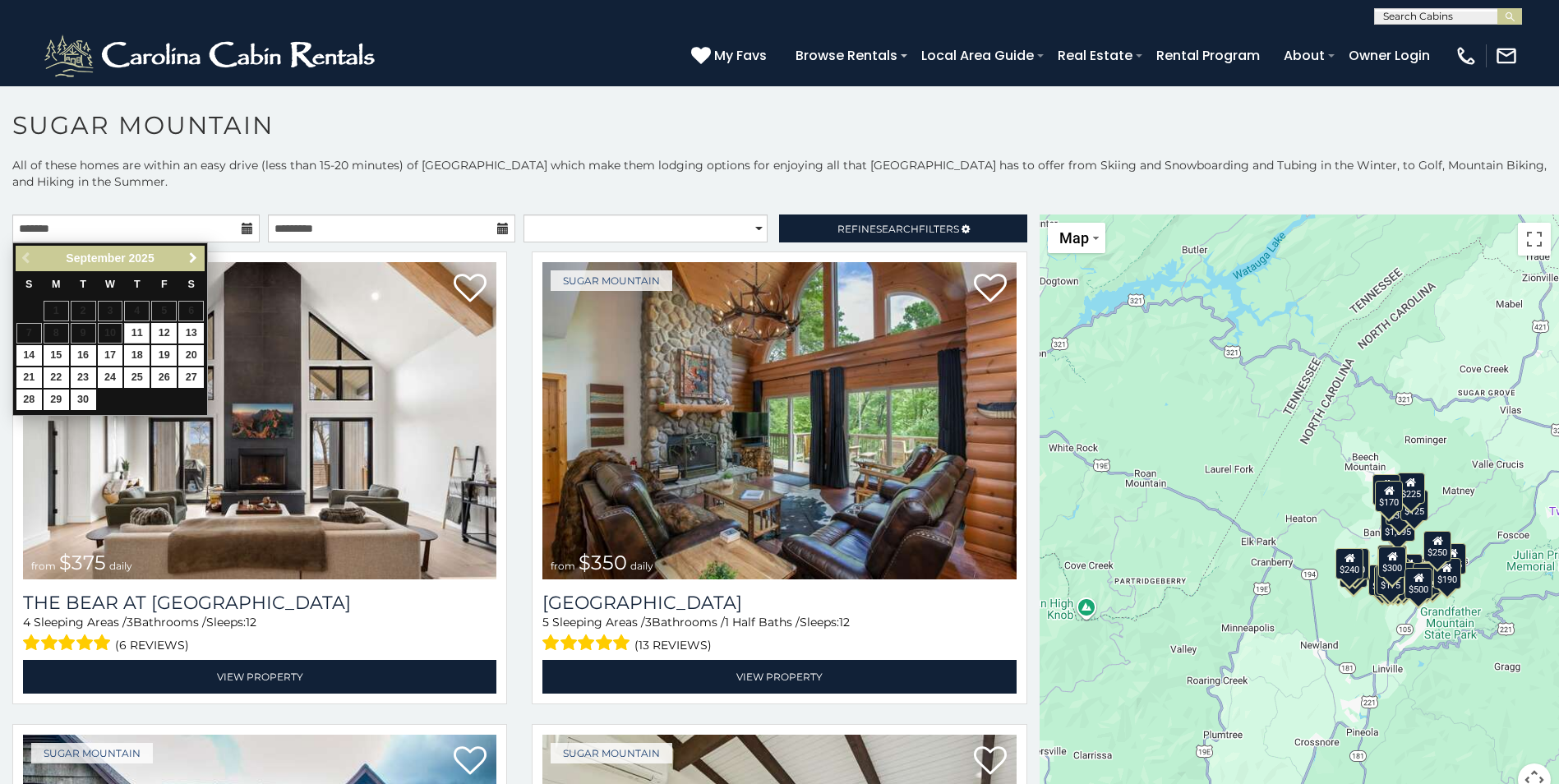
click at [191, 255] on span "Next" at bounding box center [192, 258] width 13 height 13
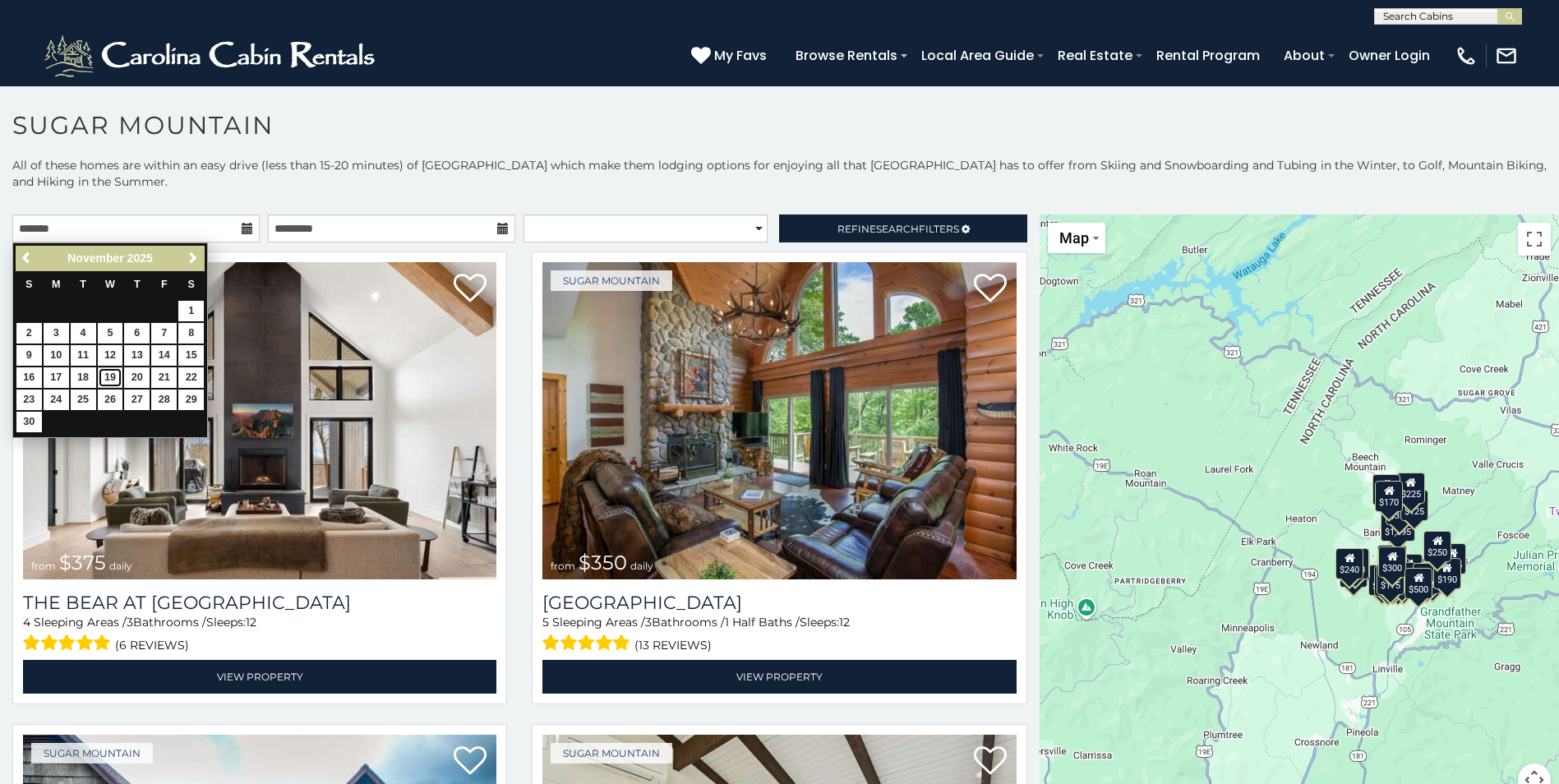
click at [112, 377] on link "19" at bounding box center [110, 377] width 26 height 20
type input "**********"
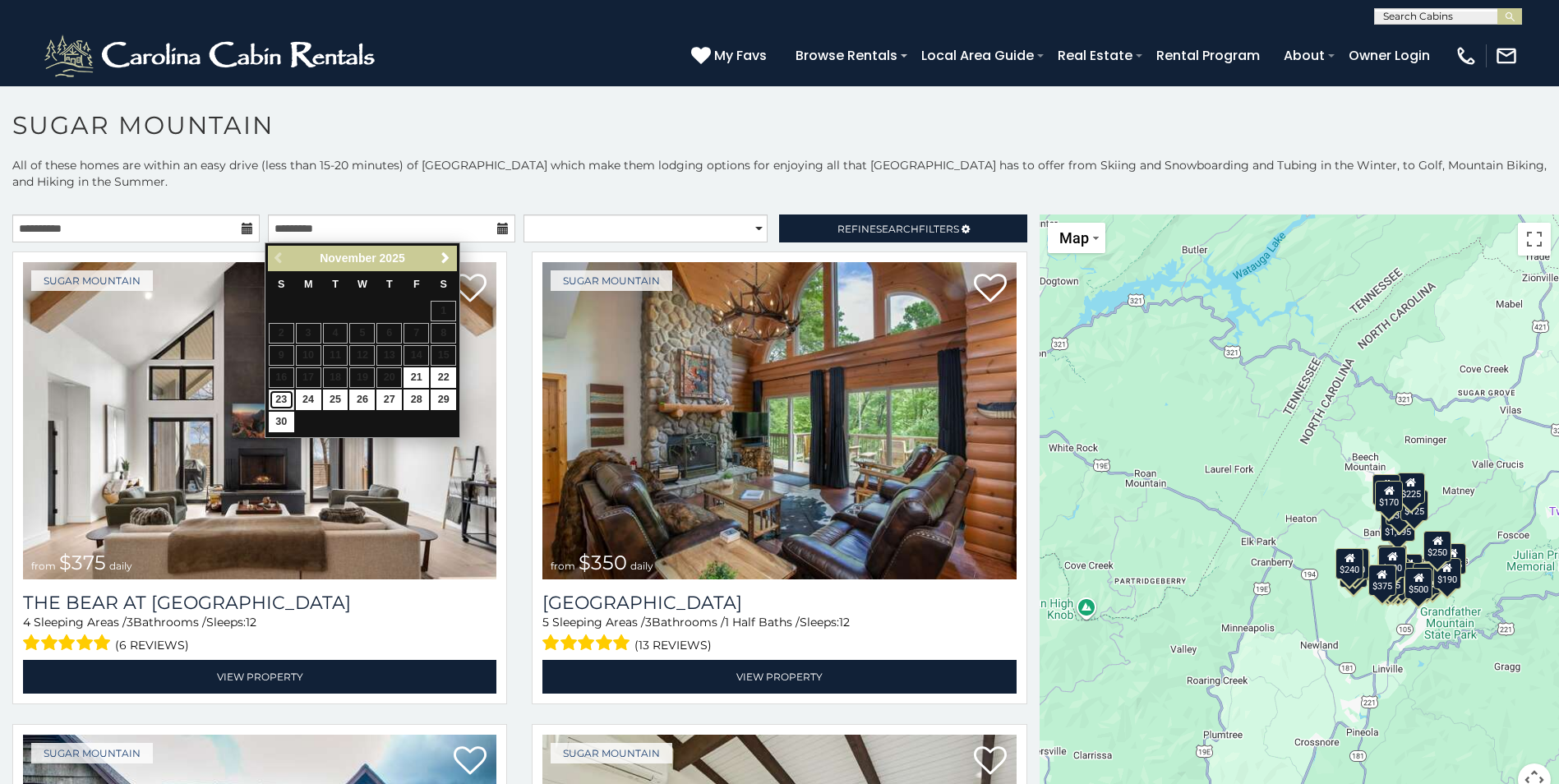
click at [281, 395] on link "23" at bounding box center [281, 399] width 26 height 20
type input "**********"
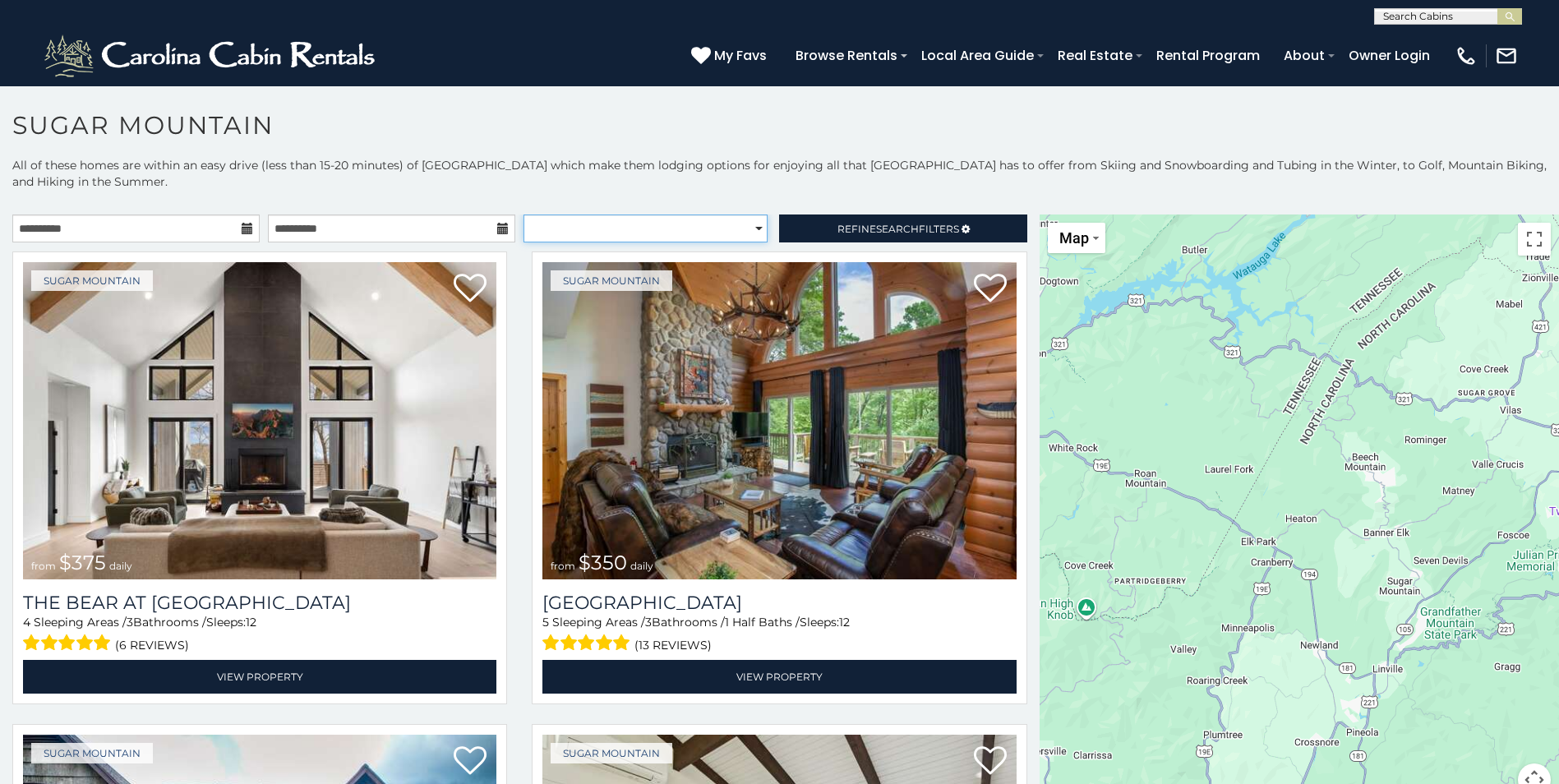
click at [731, 228] on select "**********" at bounding box center [645, 228] width 244 height 28
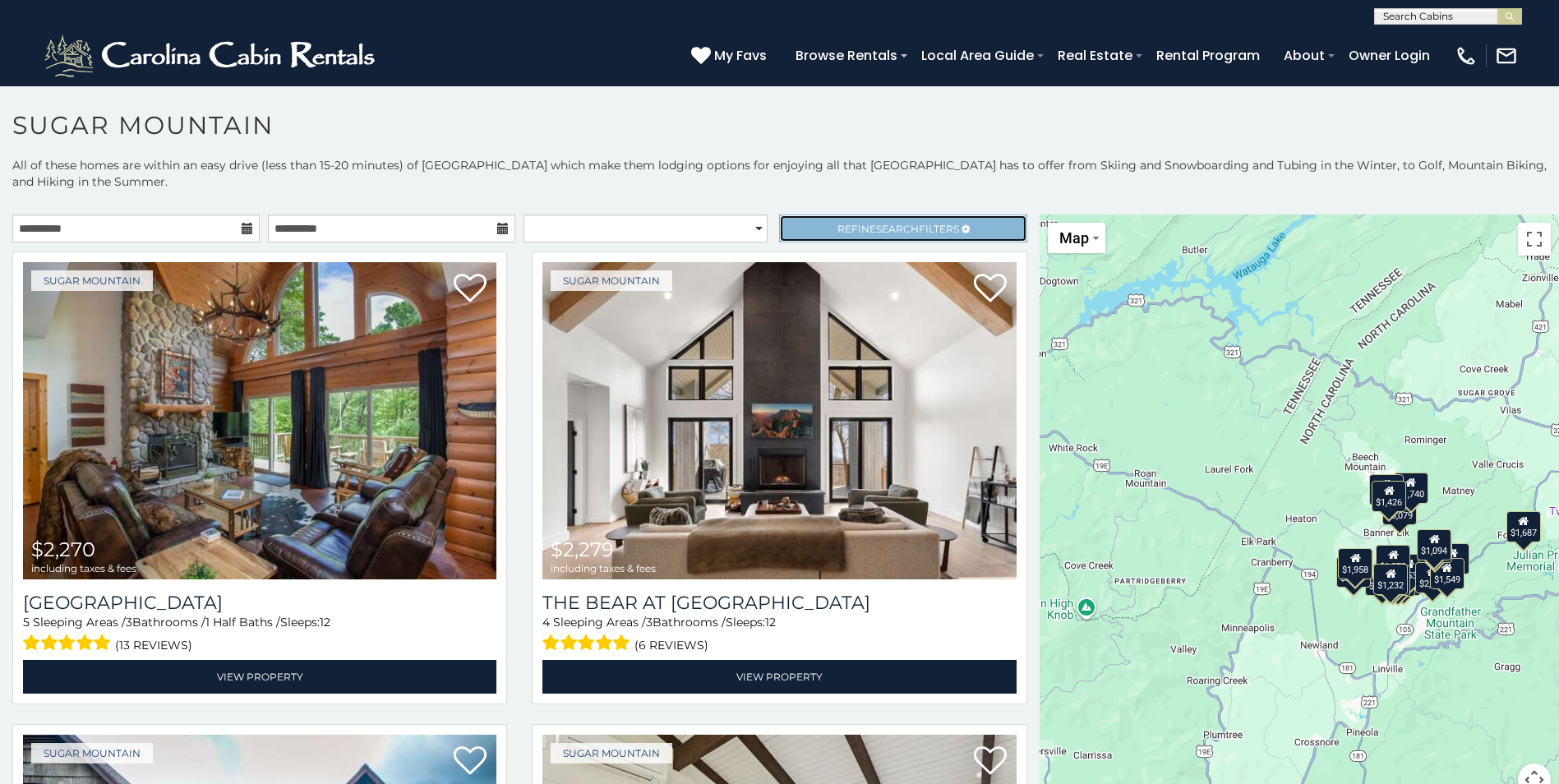
click at [837, 230] on span "Refine Search Filters" at bounding box center [898, 228] width 122 height 12
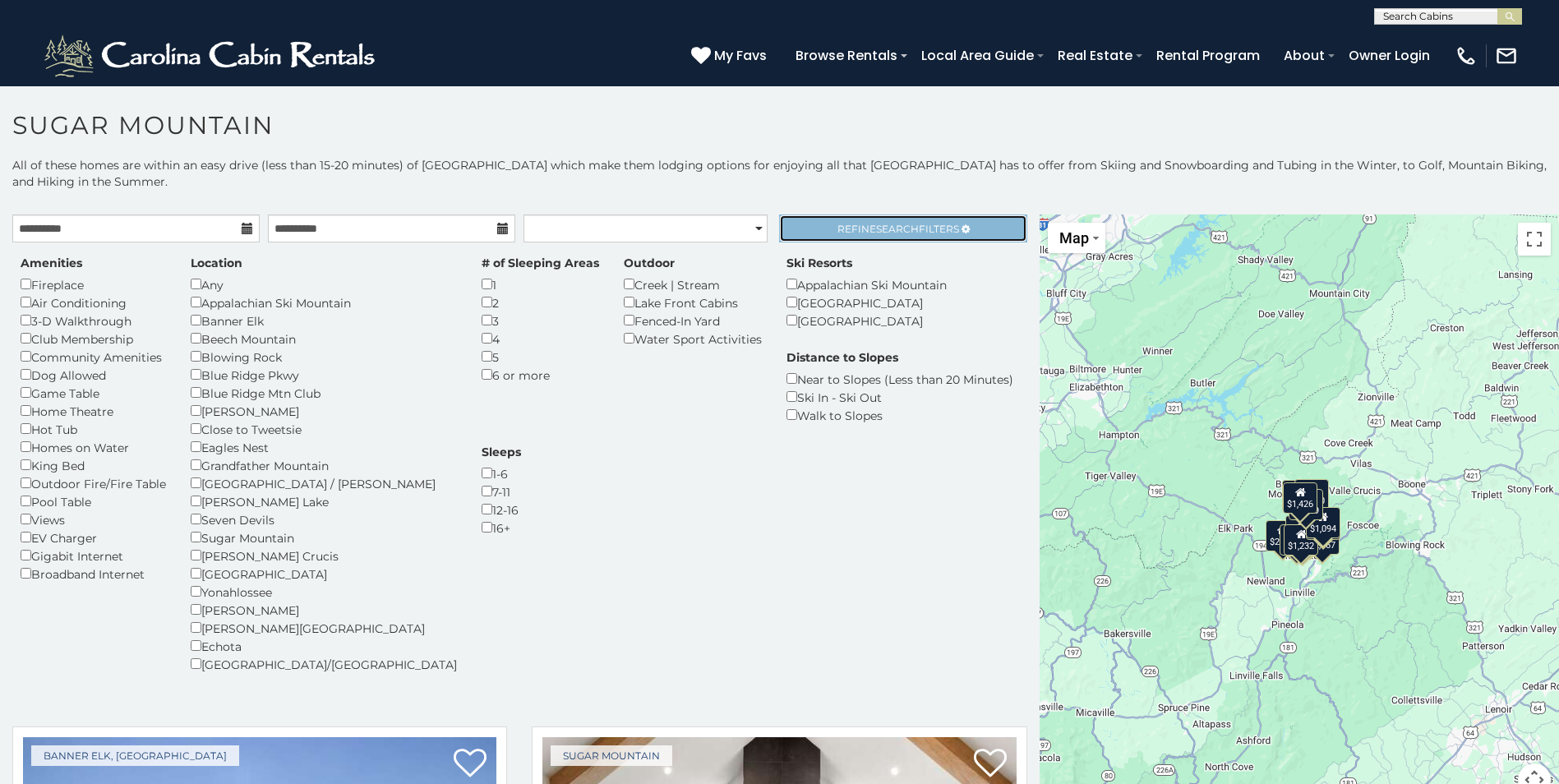
click at [837, 225] on span "Refine Search Filters" at bounding box center [898, 228] width 122 height 12
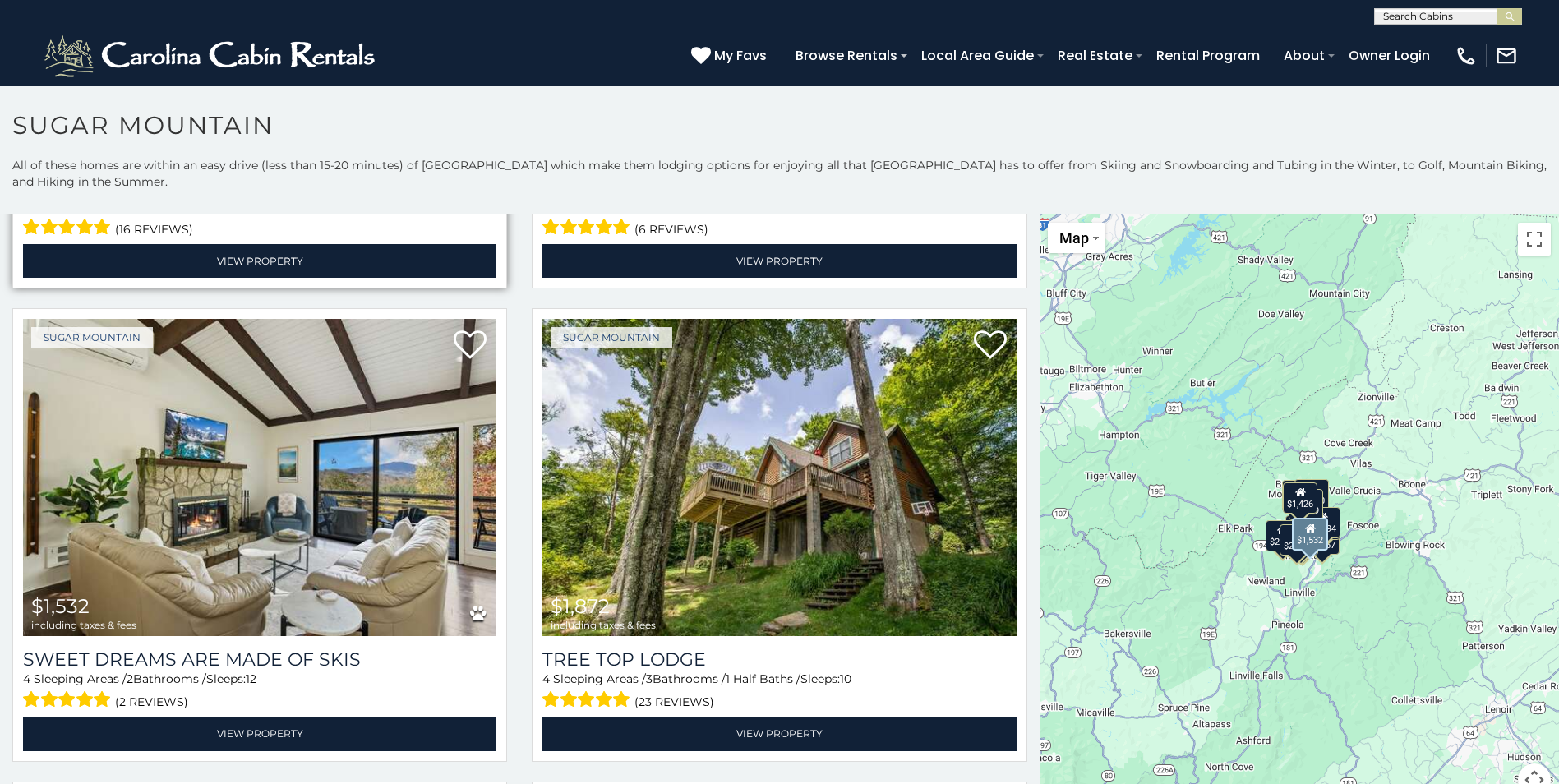
scroll to position [575, 0]
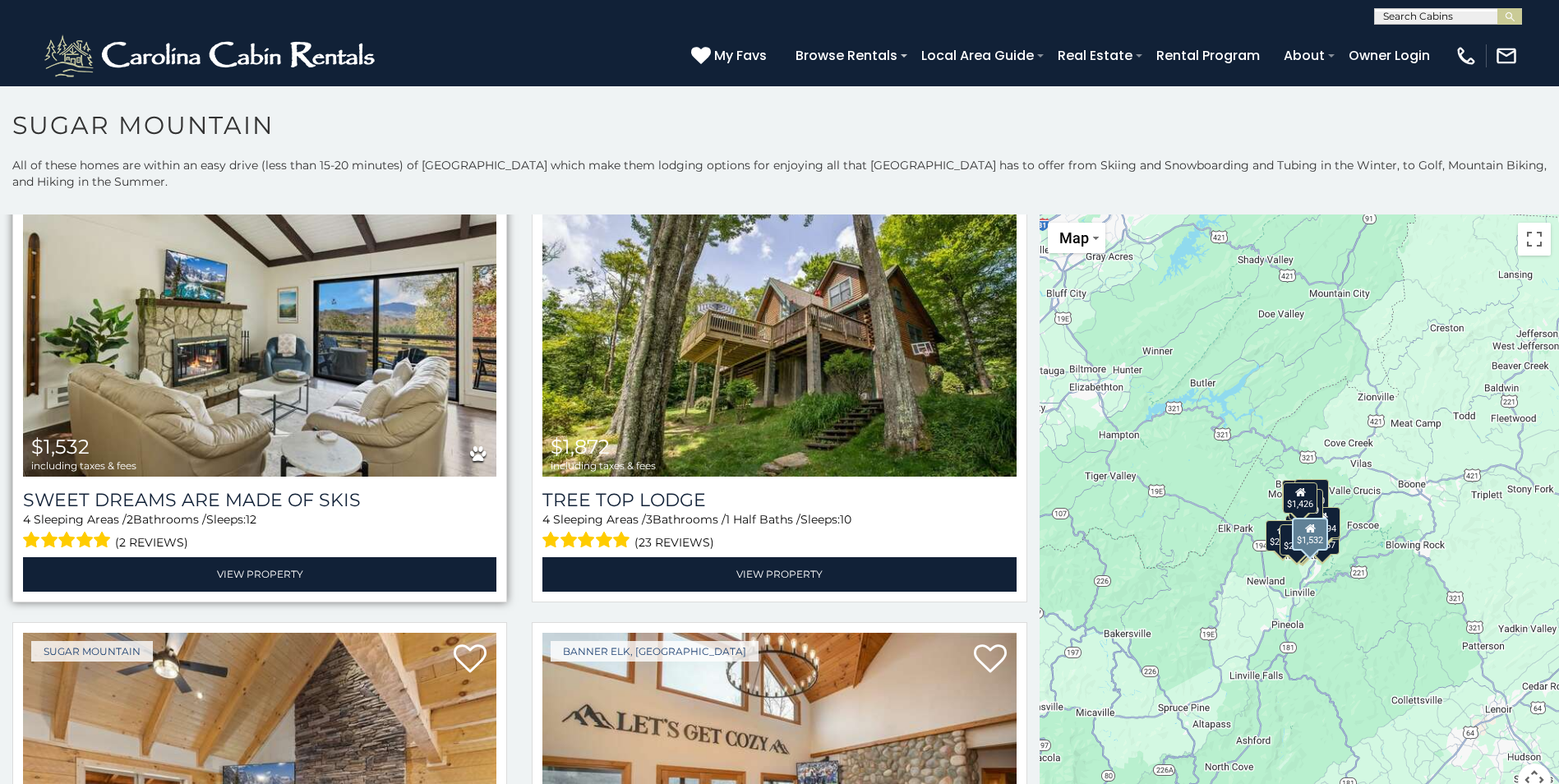
click at [315, 372] on img at bounding box center [259, 318] width 473 height 317
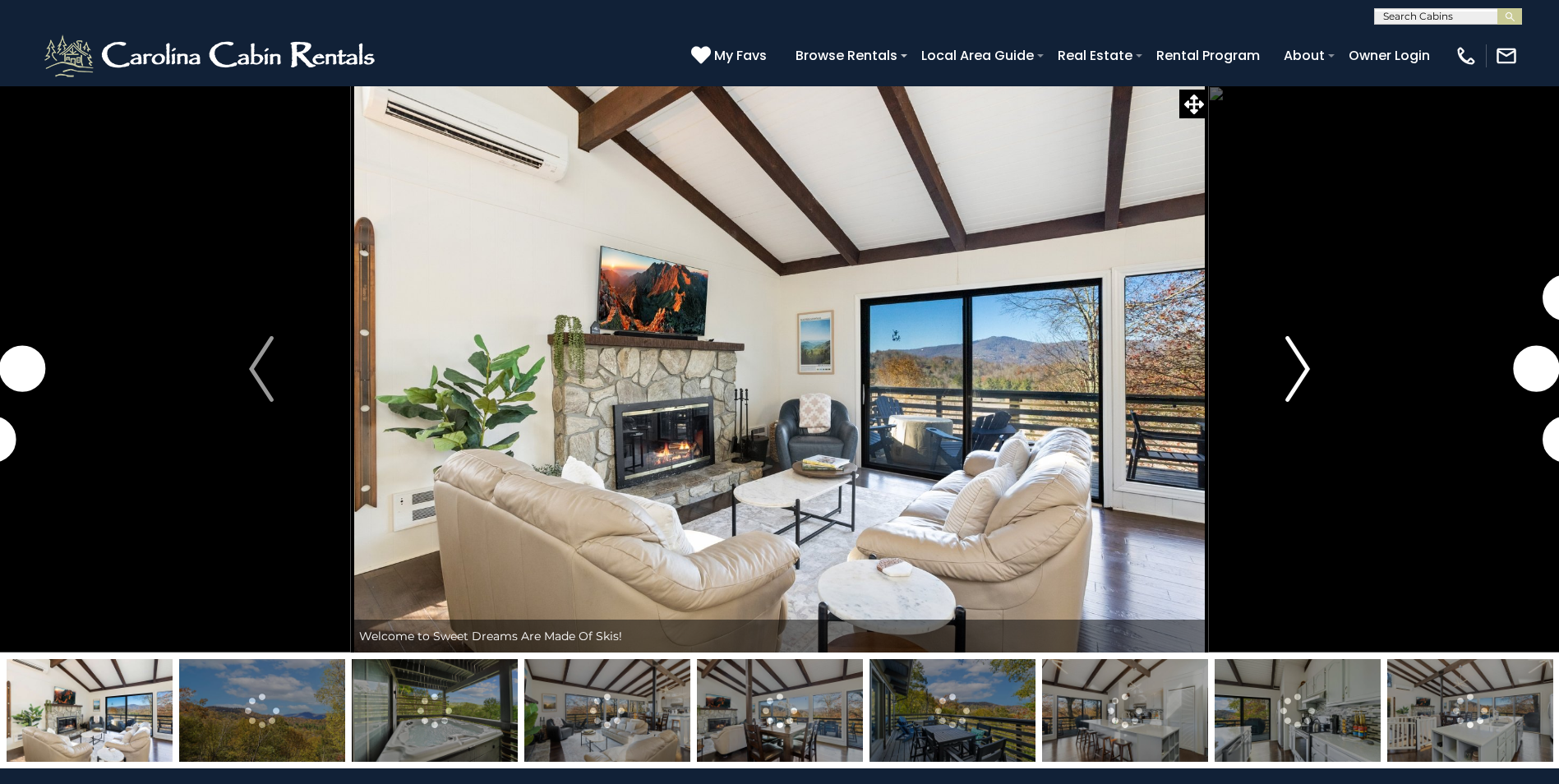
click at [1301, 367] on img "Next" at bounding box center [1298, 369] width 25 height 66
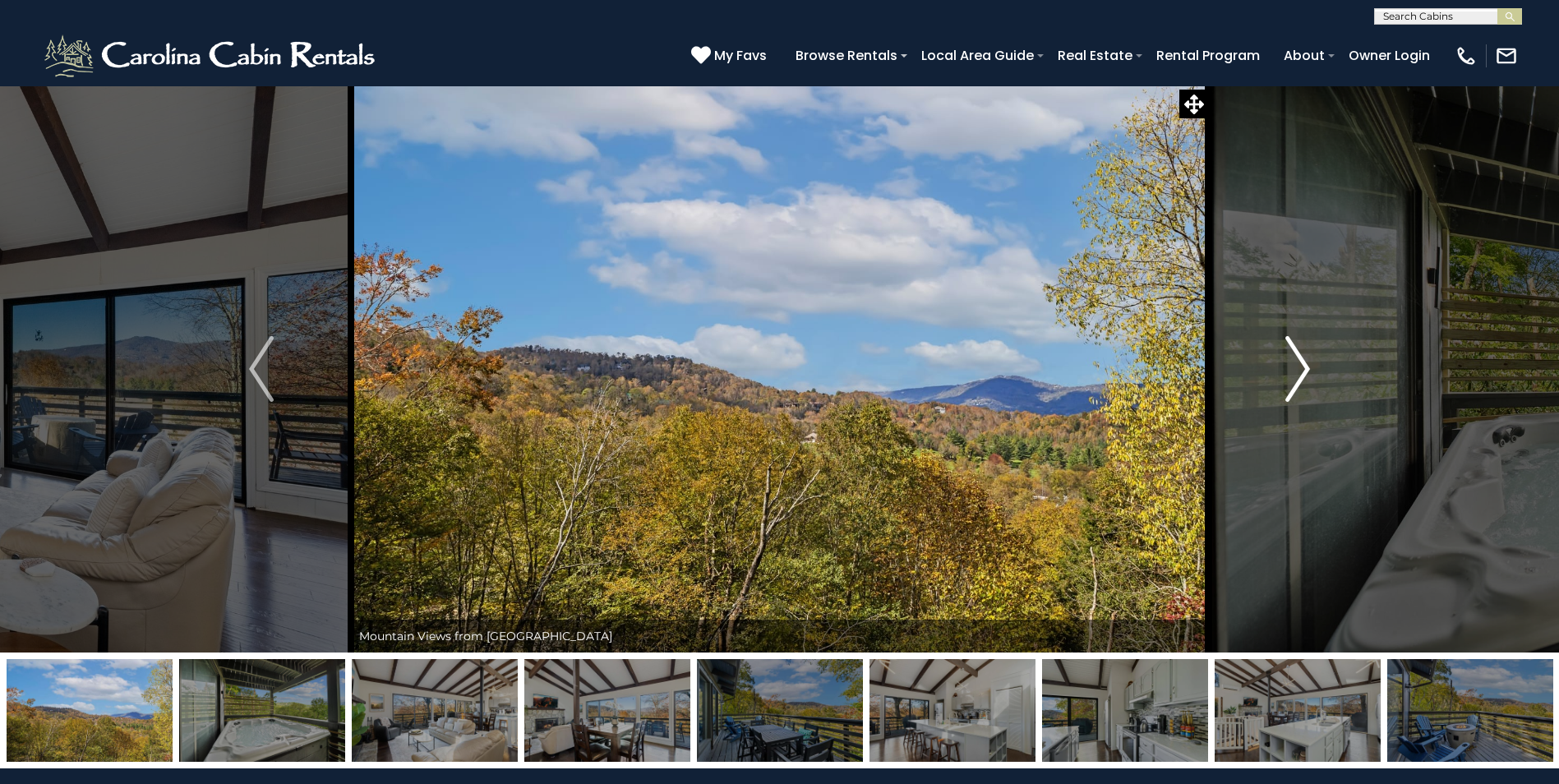
click at [1301, 368] on img "Next" at bounding box center [1298, 369] width 25 height 66
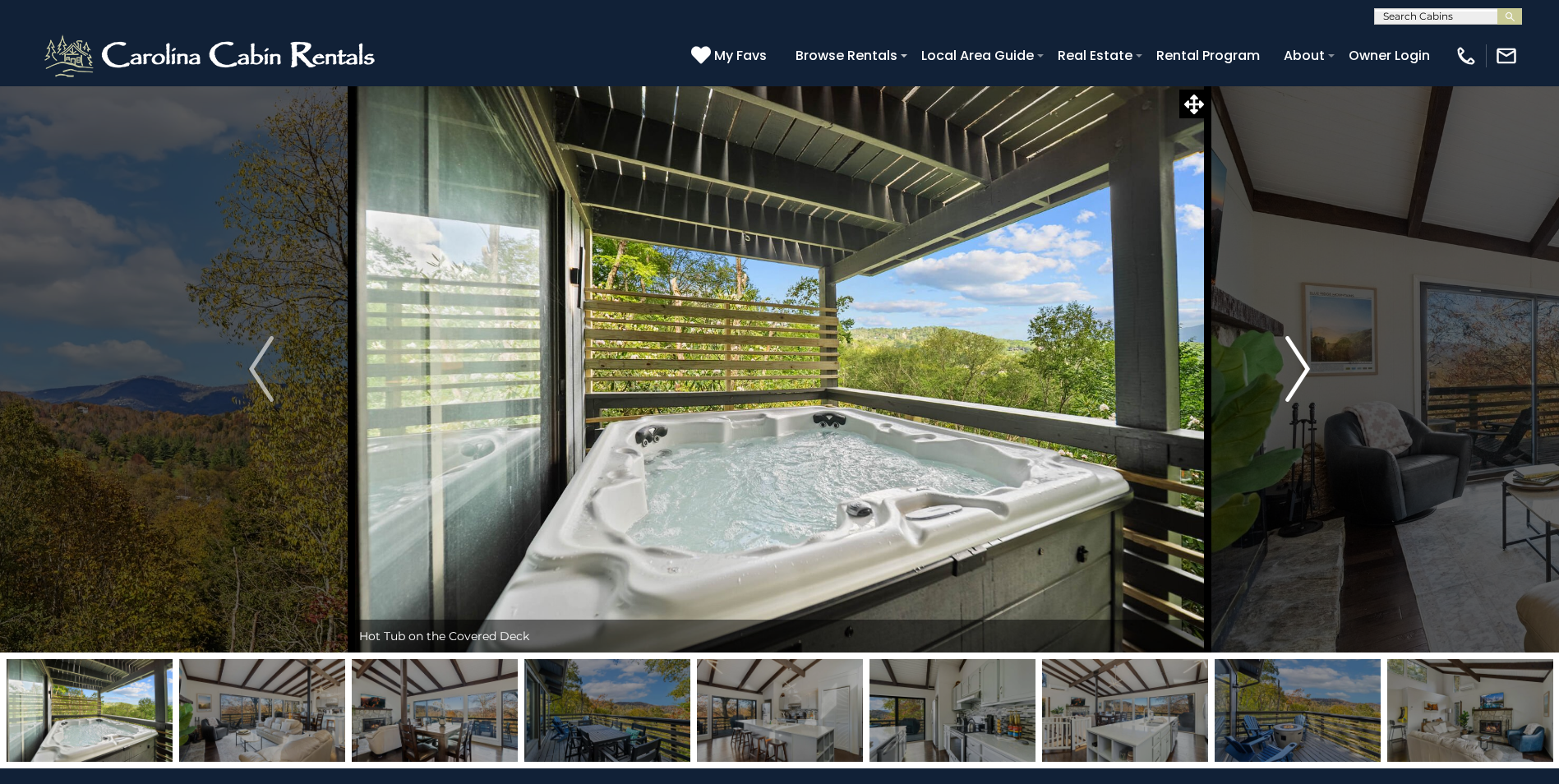
click at [1301, 368] on img "Next" at bounding box center [1298, 369] width 25 height 66
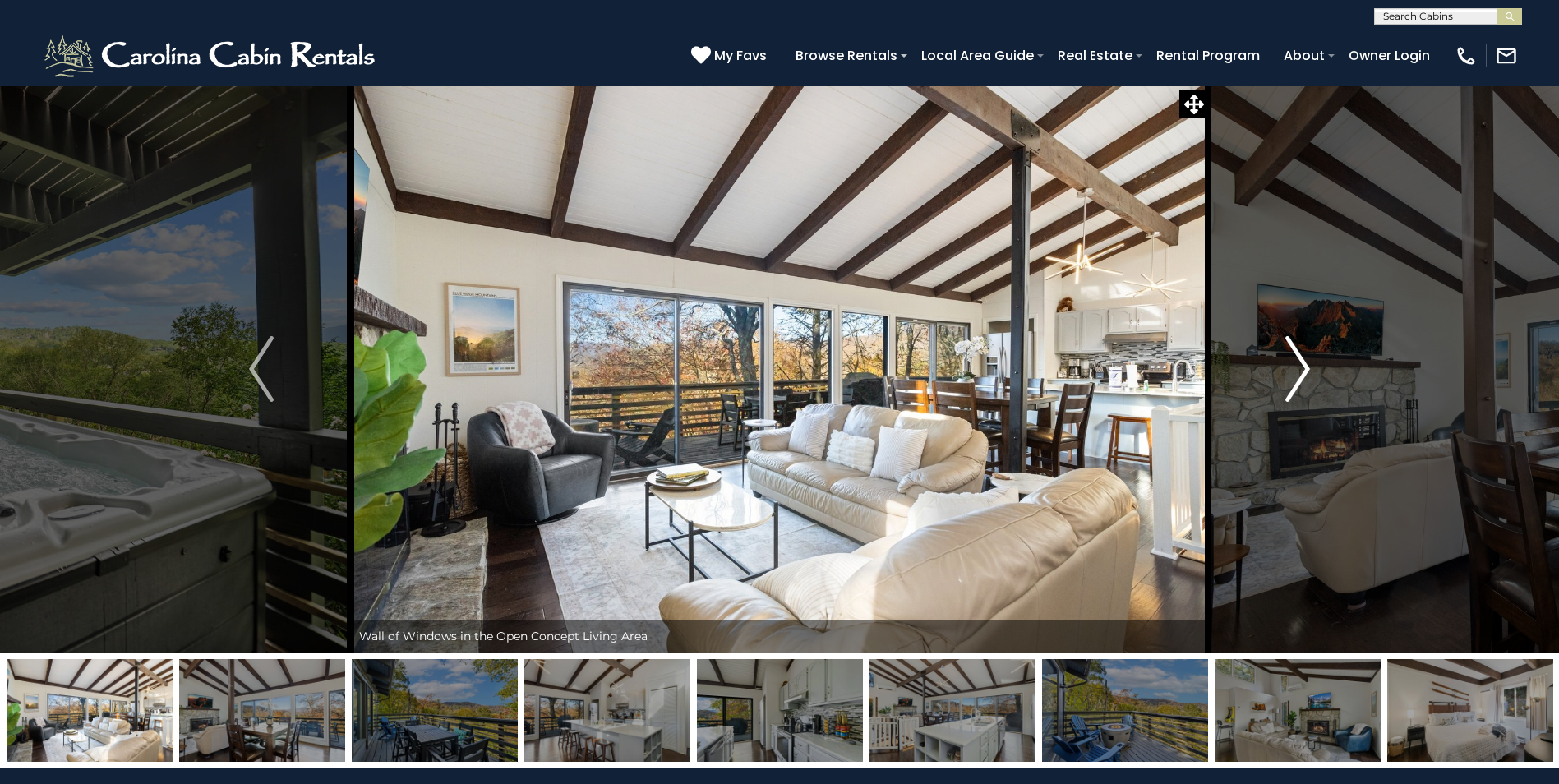
click at [1301, 368] on img "Next" at bounding box center [1298, 369] width 25 height 66
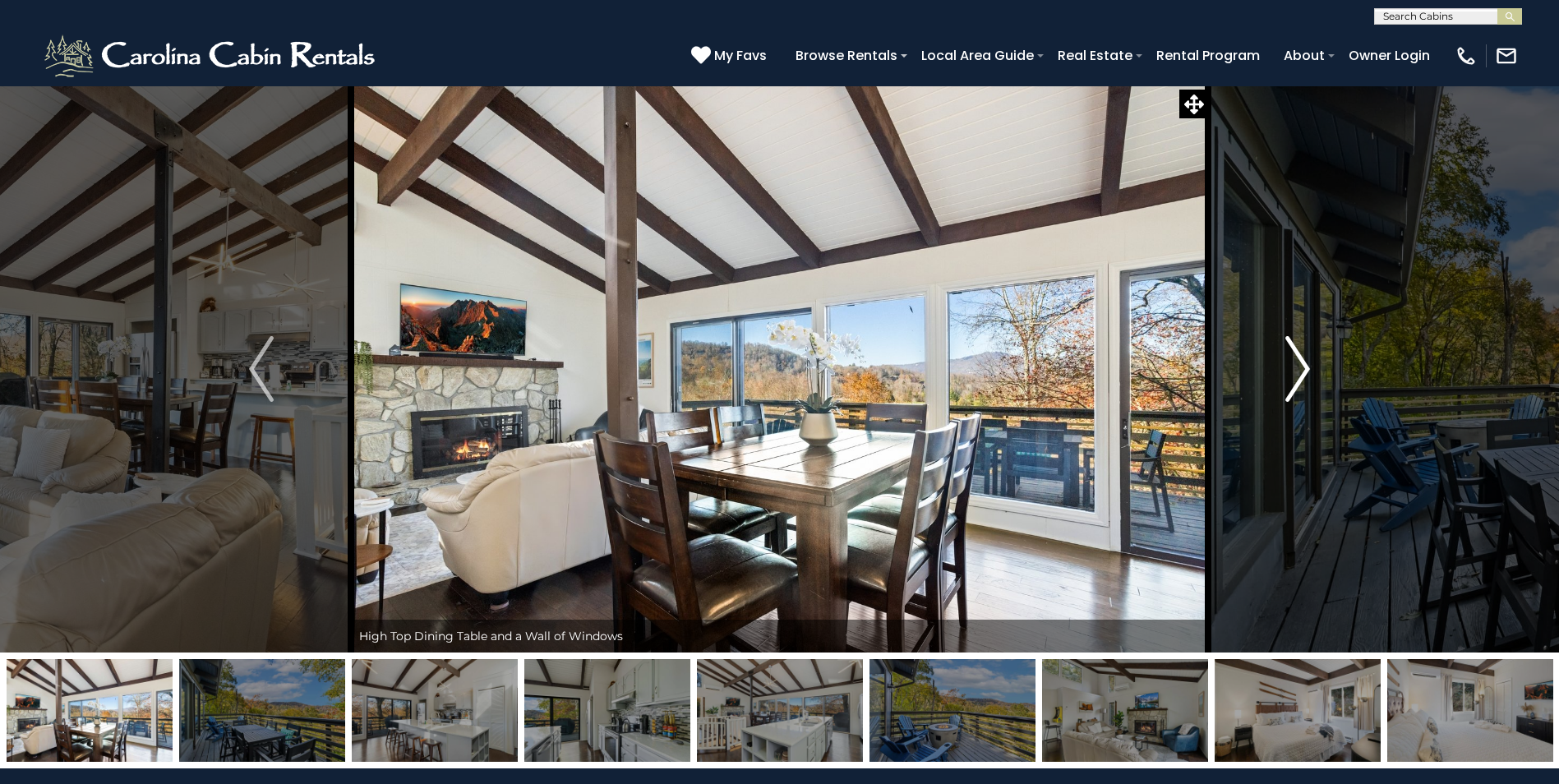
click at [1301, 369] on img "Next" at bounding box center [1298, 369] width 25 height 66
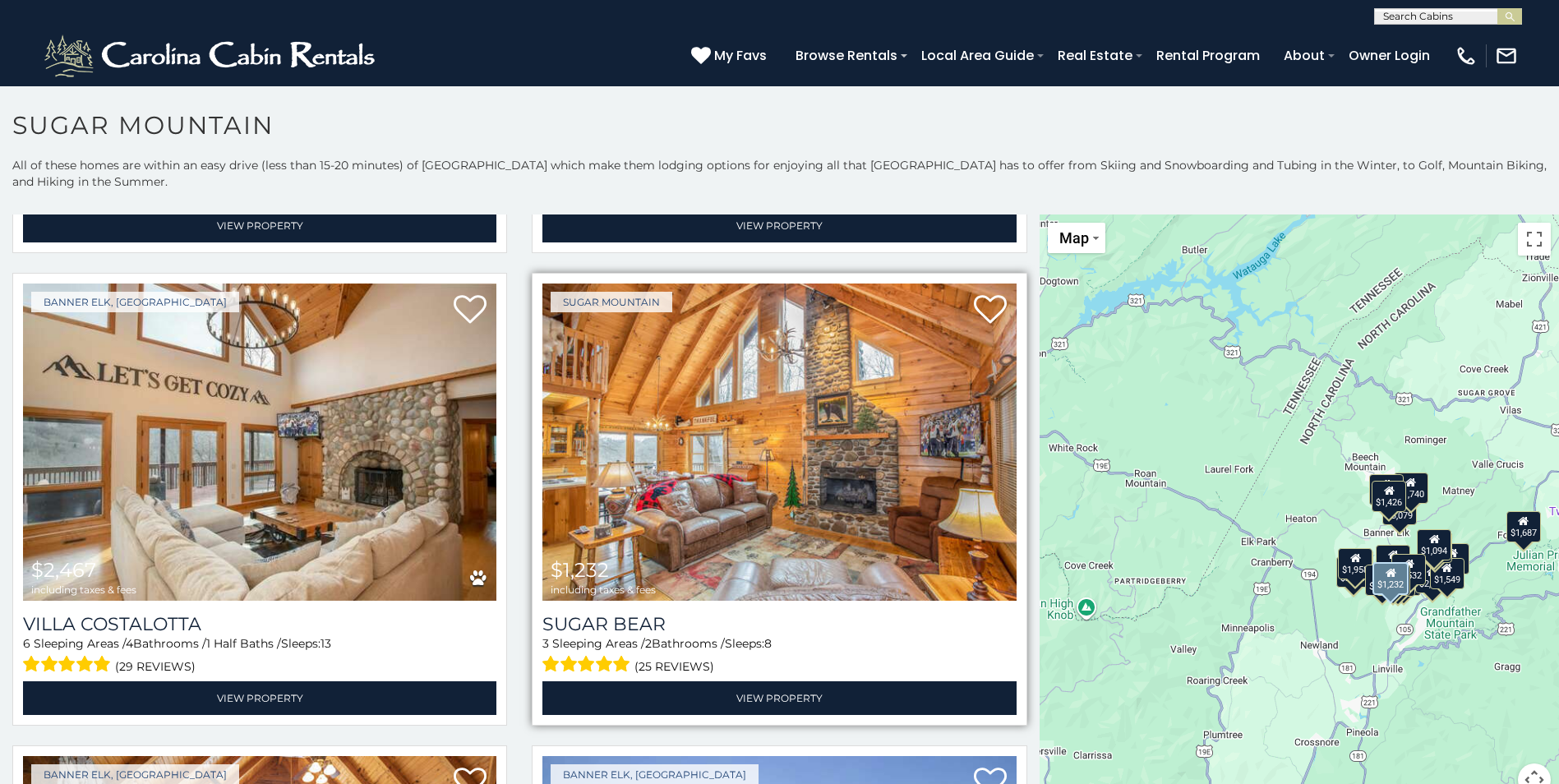
scroll to position [1478, 0]
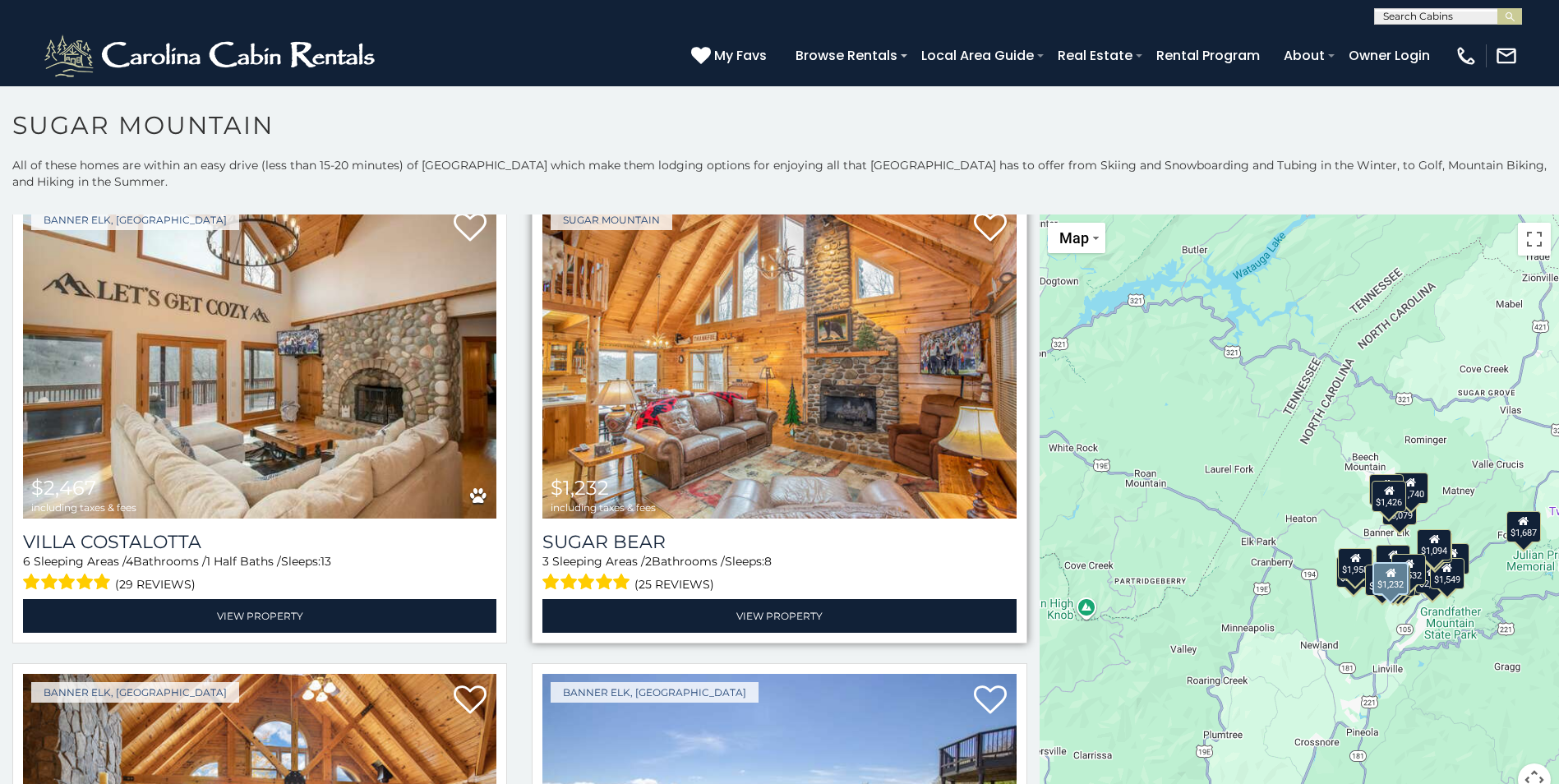
click at [843, 387] on img at bounding box center [779, 360] width 473 height 317
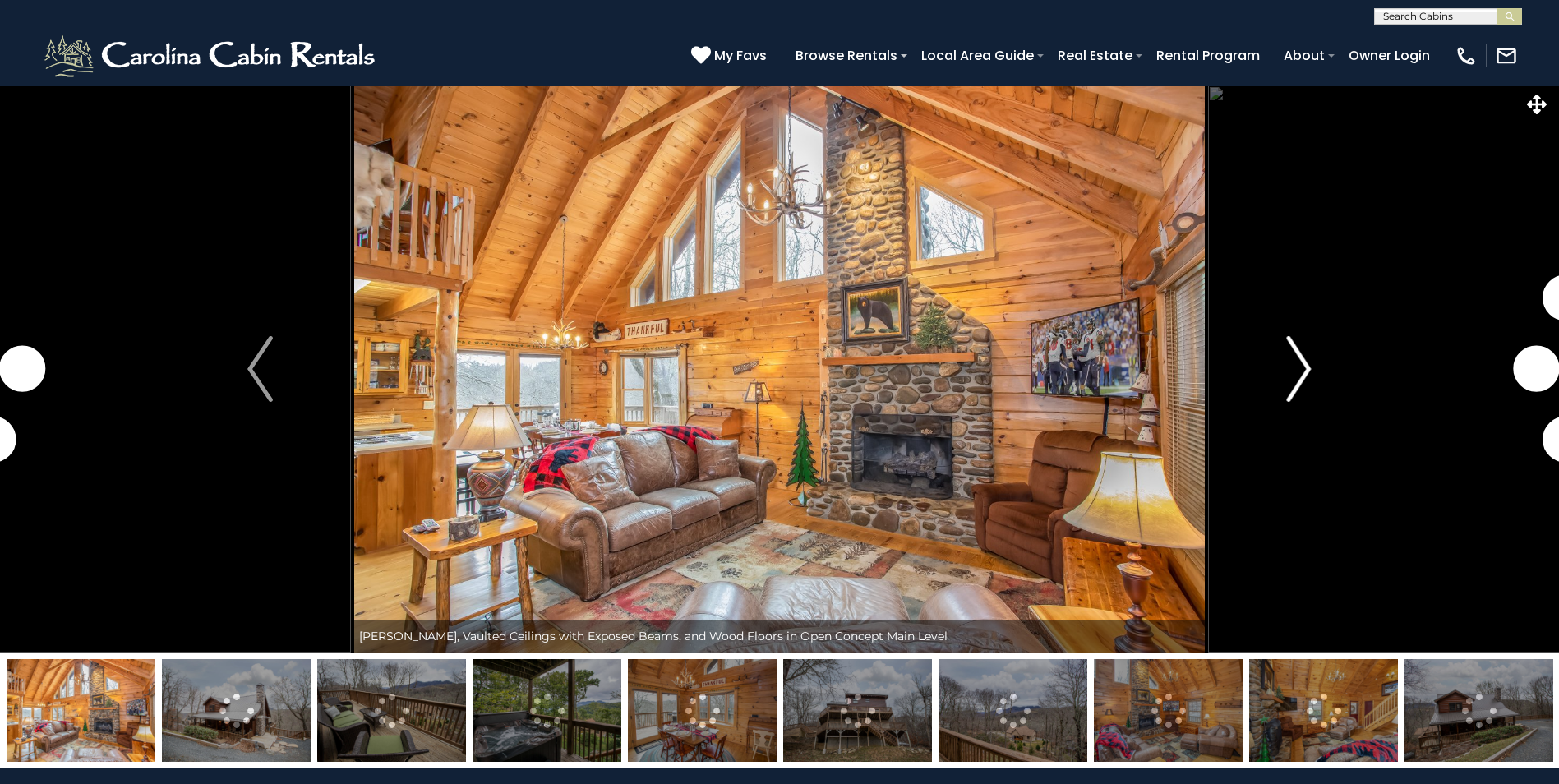
click at [1293, 377] on img "Next" at bounding box center [1299, 369] width 25 height 66
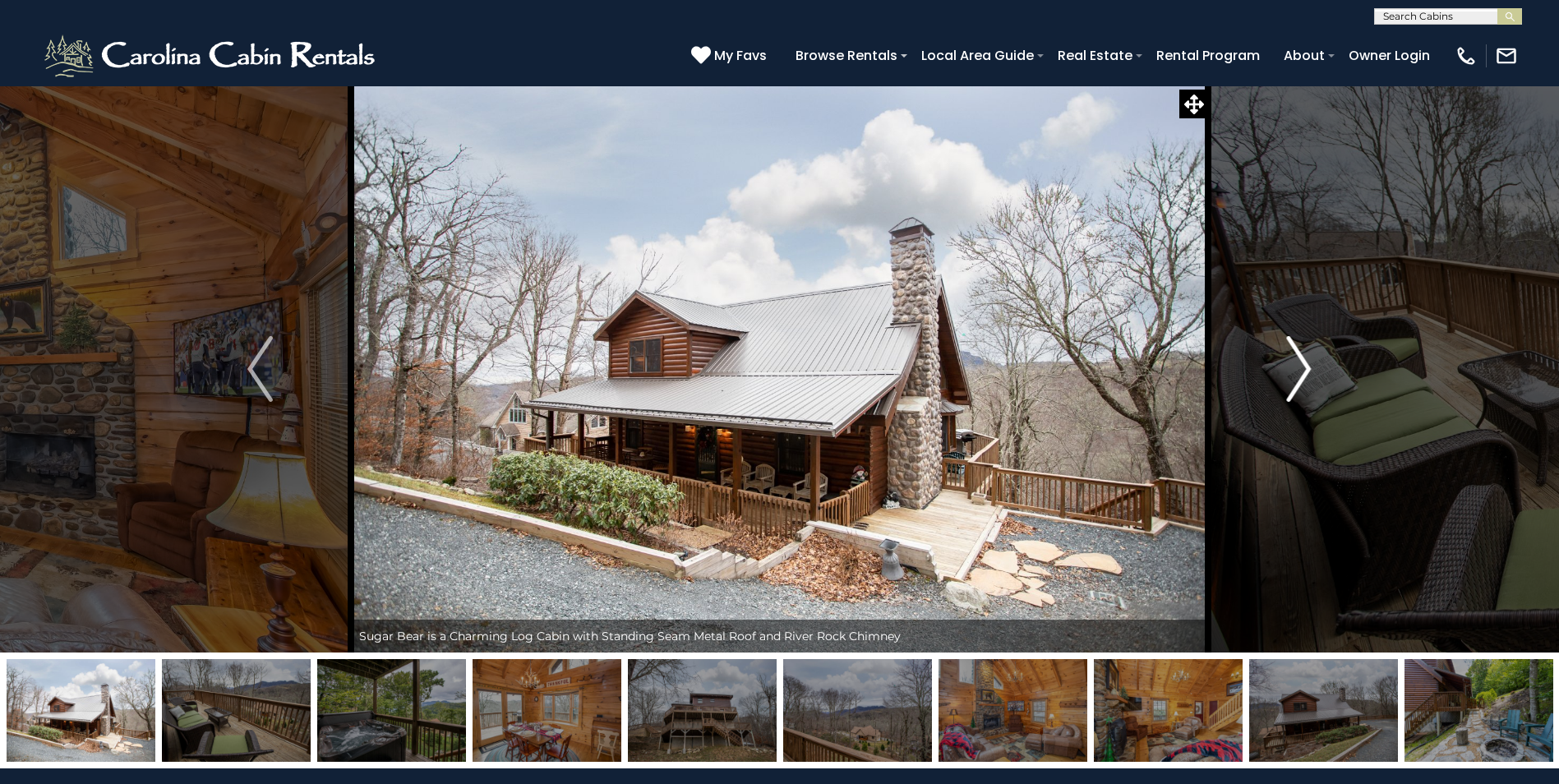
click at [1293, 377] on img "Next" at bounding box center [1299, 369] width 25 height 66
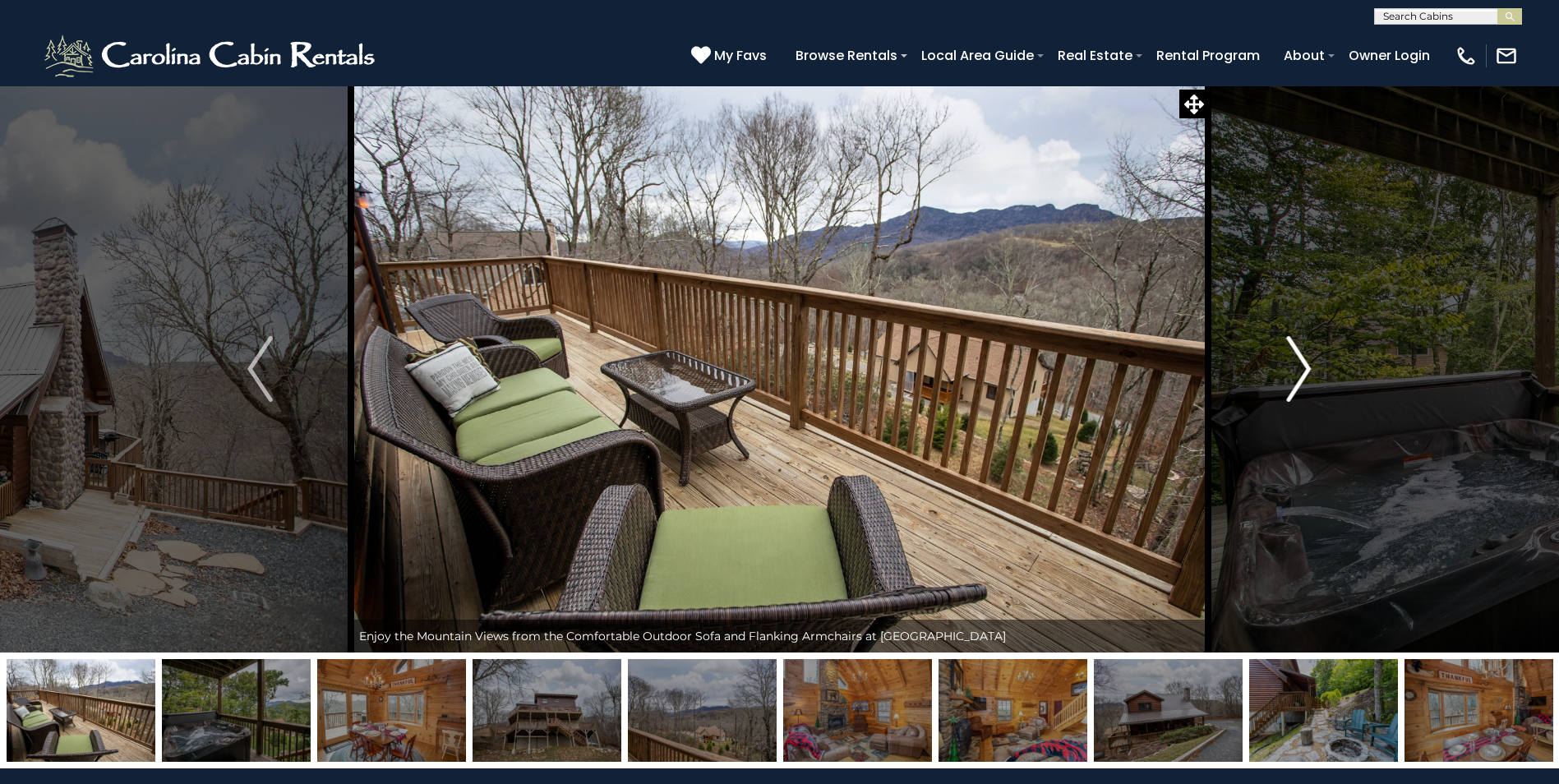
click at [1293, 377] on img "Next" at bounding box center [1299, 369] width 25 height 66
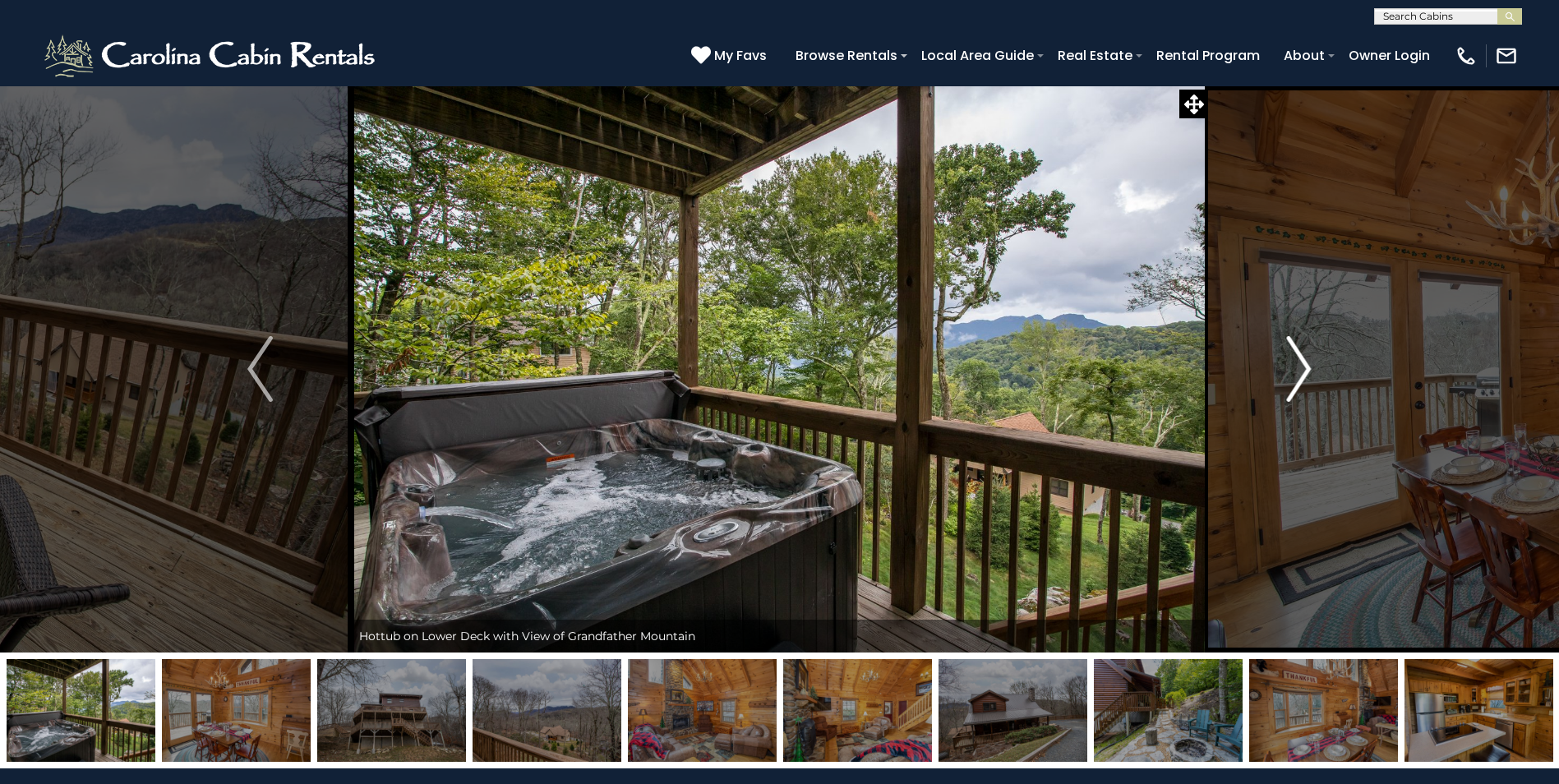
click at [1293, 377] on img "Next" at bounding box center [1299, 369] width 25 height 66
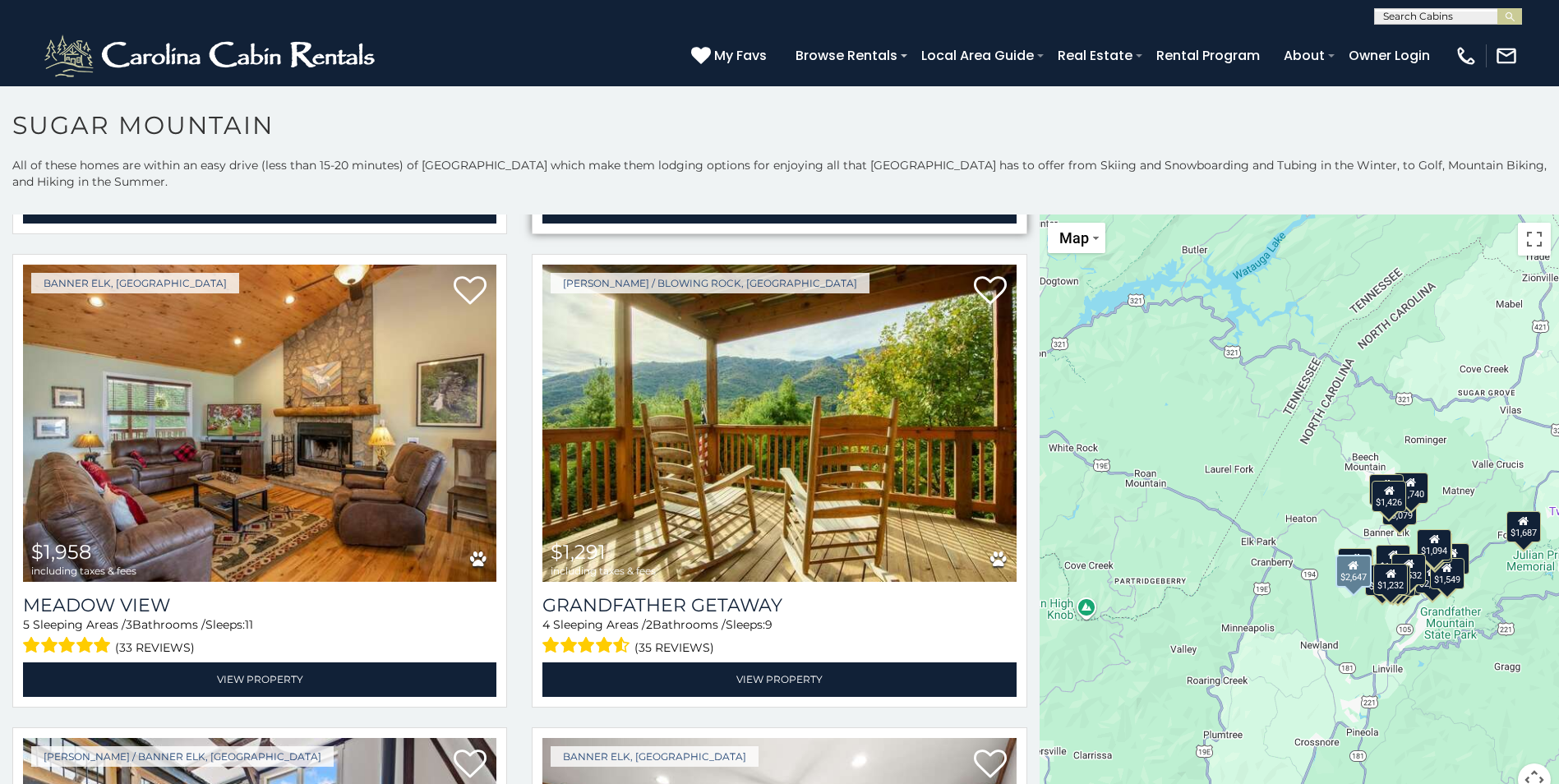
scroll to position [2382, 0]
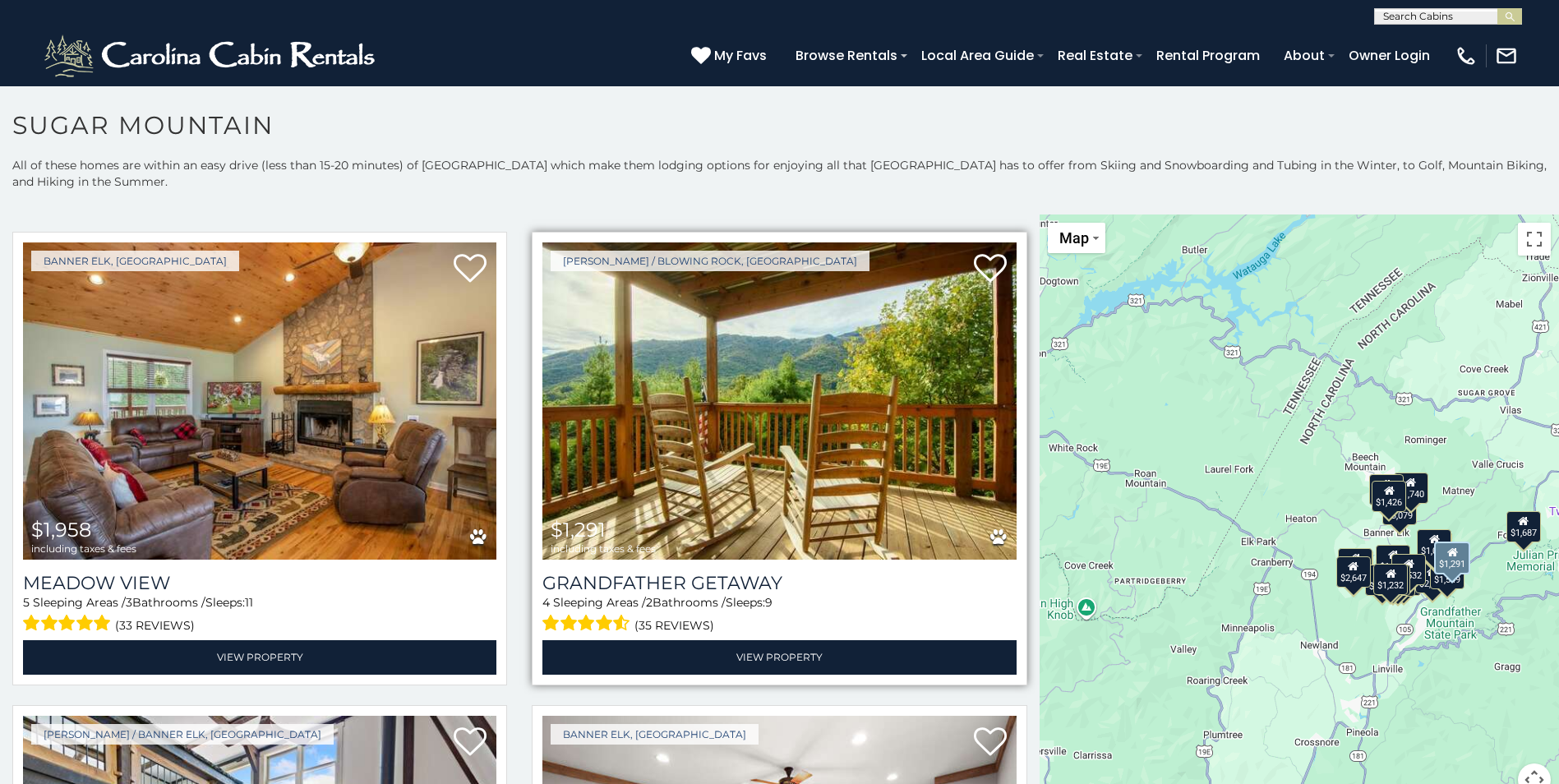
click at [797, 403] on img at bounding box center [779, 401] width 473 height 317
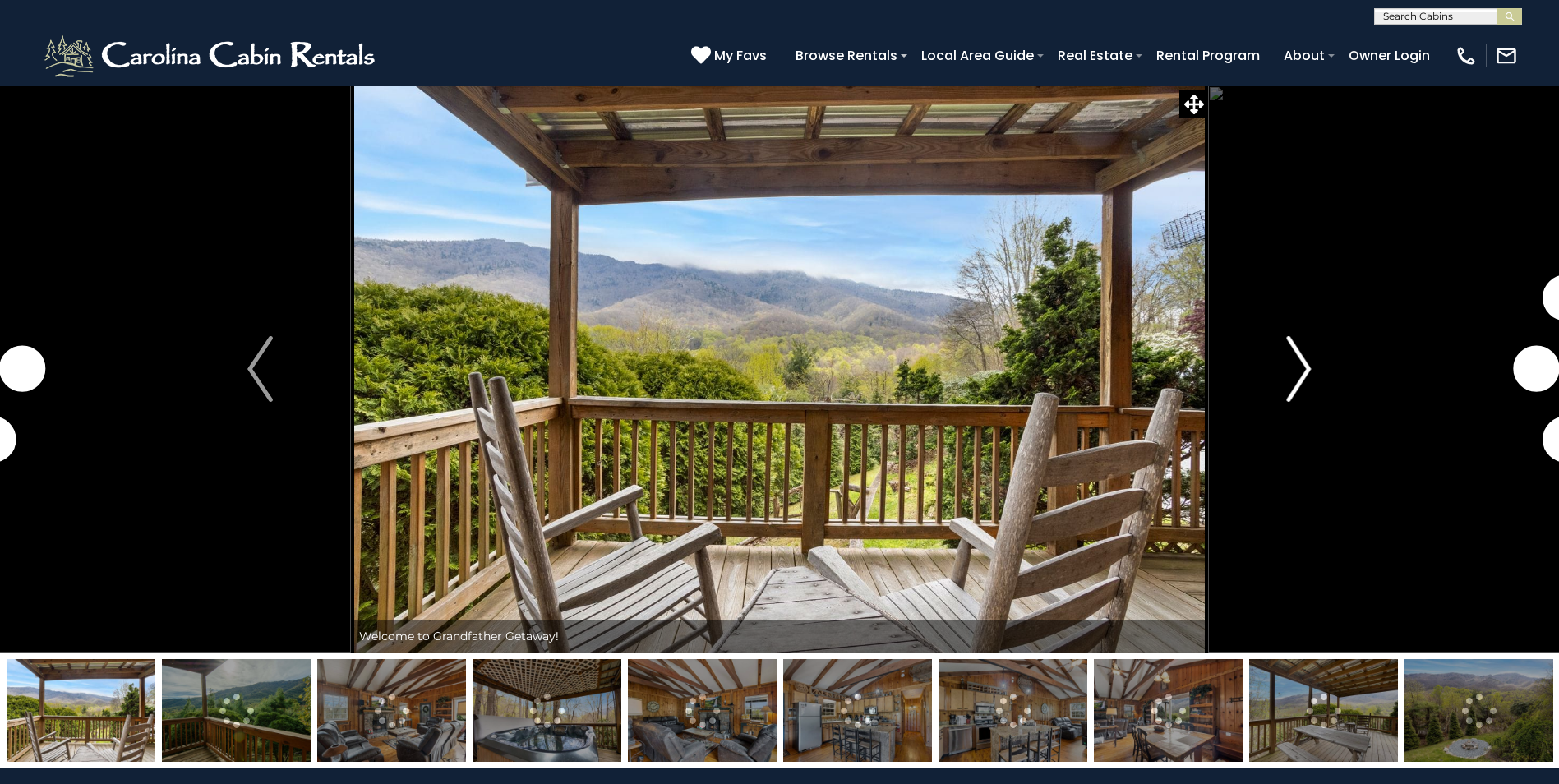
click at [1297, 370] on img "Next" at bounding box center [1299, 369] width 25 height 66
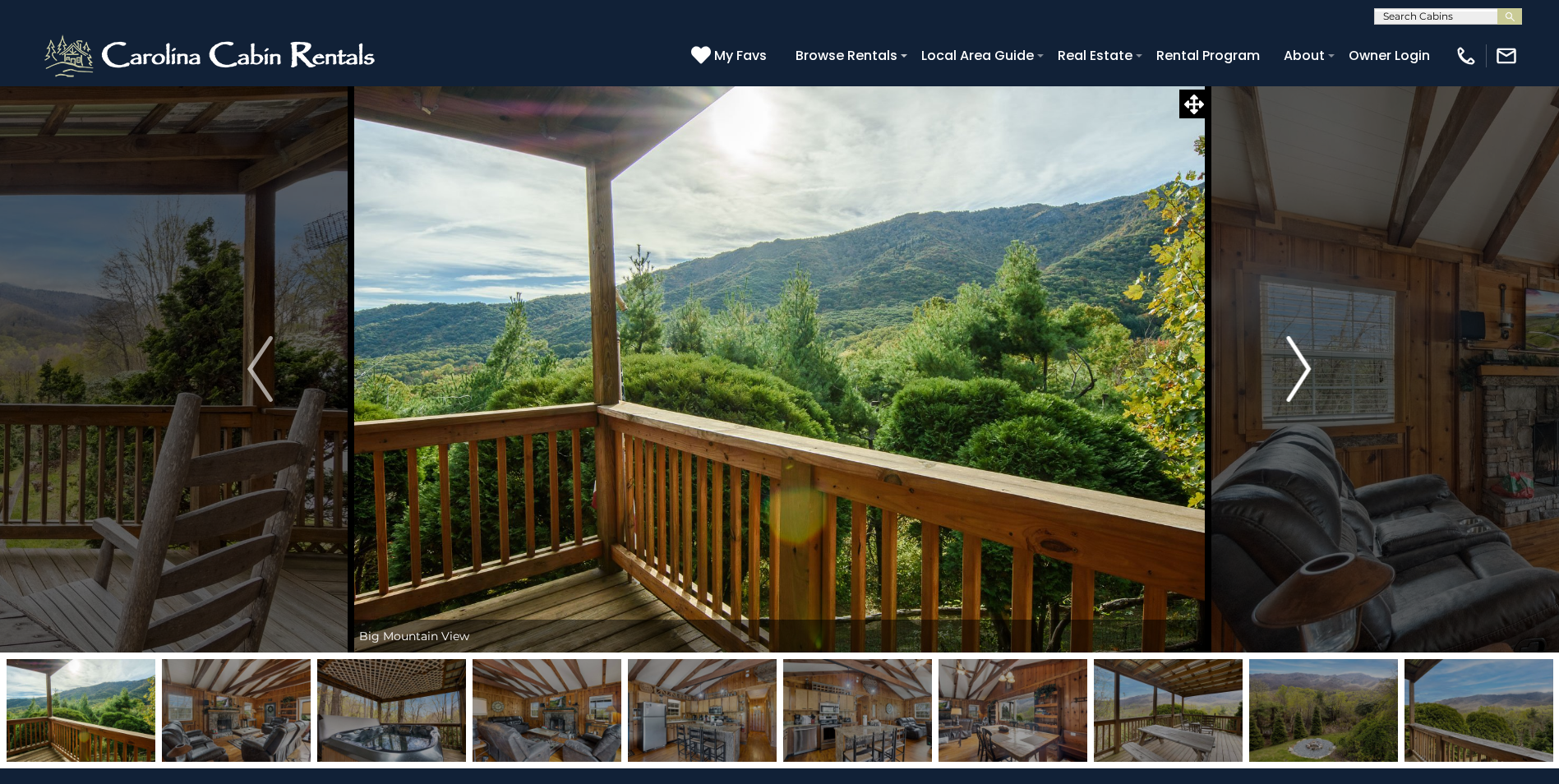
click at [1297, 370] on img "Next" at bounding box center [1299, 369] width 25 height 66
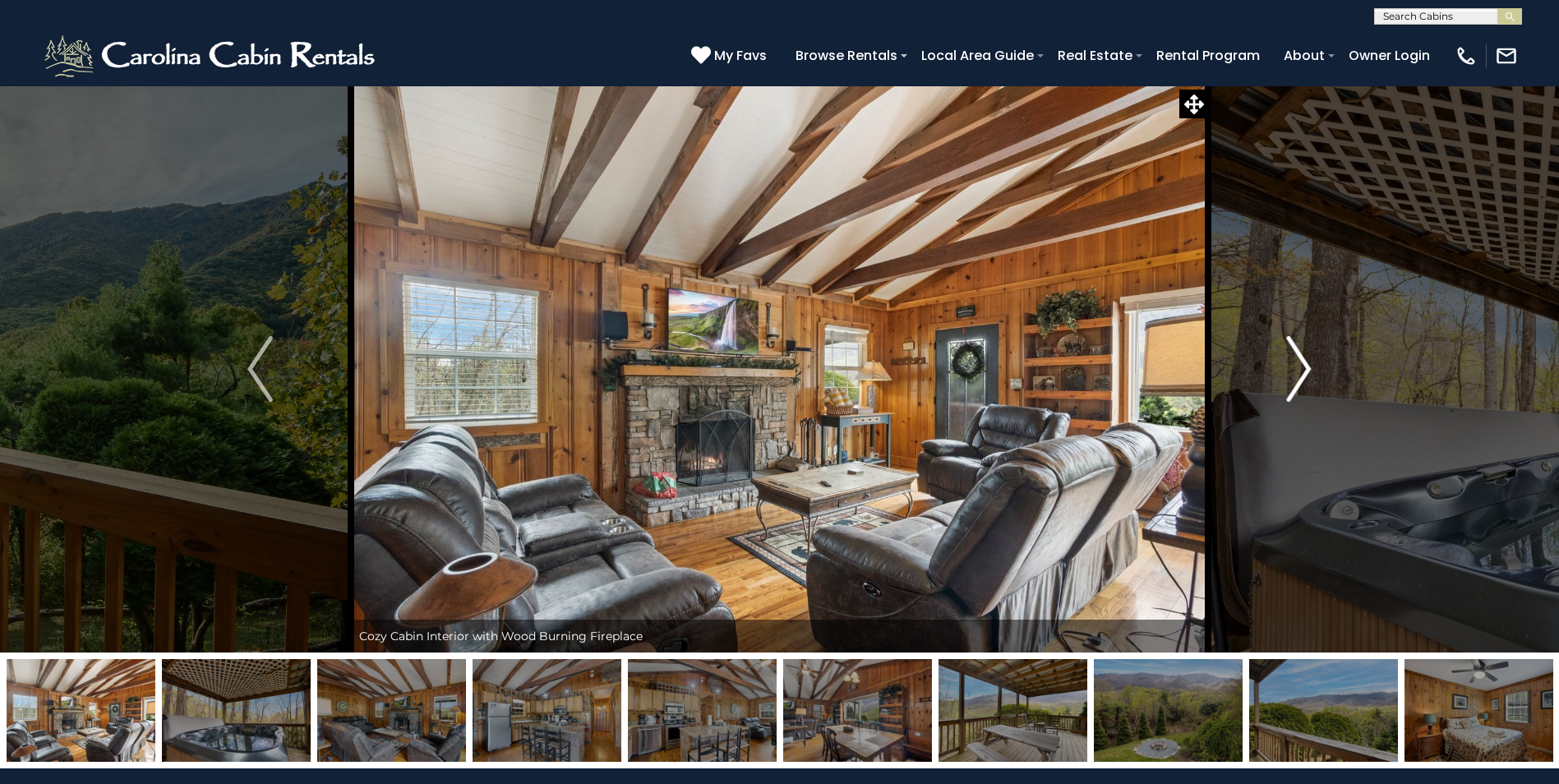
click at [1298, 370] on img "Next" at bounding box center [1299, 369] width 25 height 66
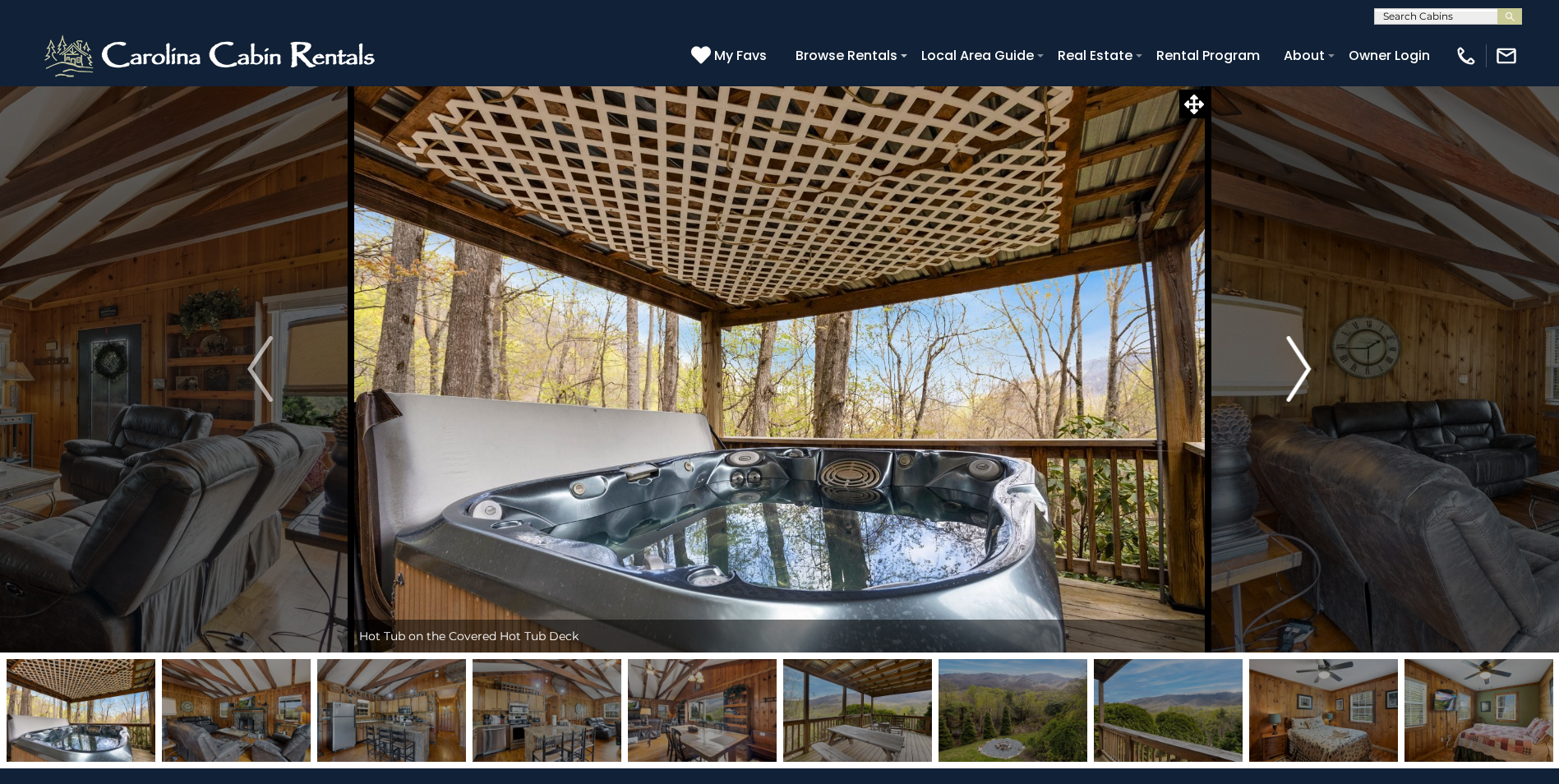
click at [1298, 370] on img "Next" at bounding box center [1299, 369] width 25 height 66
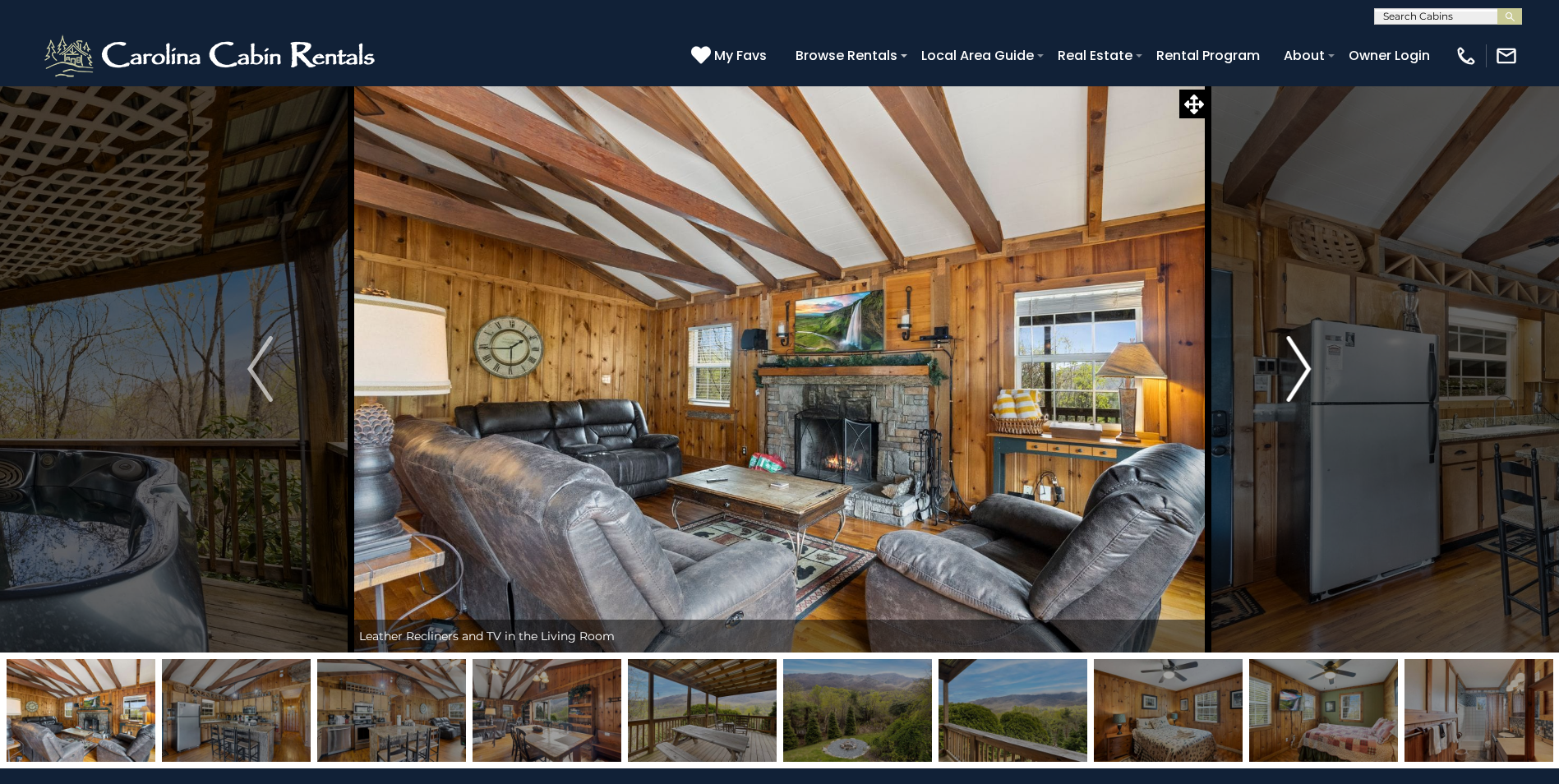
click at [1298, 370] on img "Next" at bounding box center [1299, 369] width 25 height 66
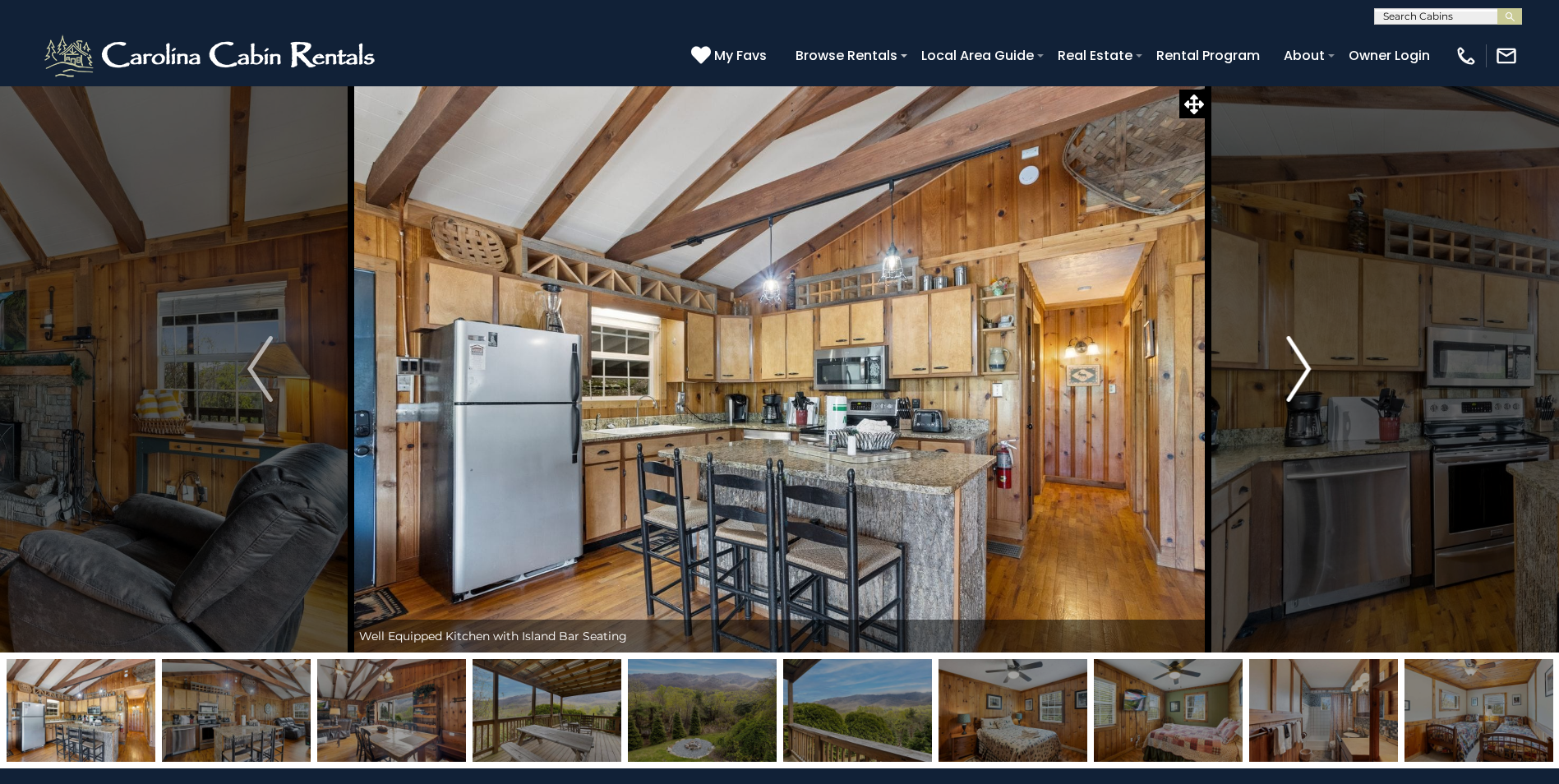
click at [1298, 370] on img "Next" at bounding box center [1299, 369] width 25 height 66
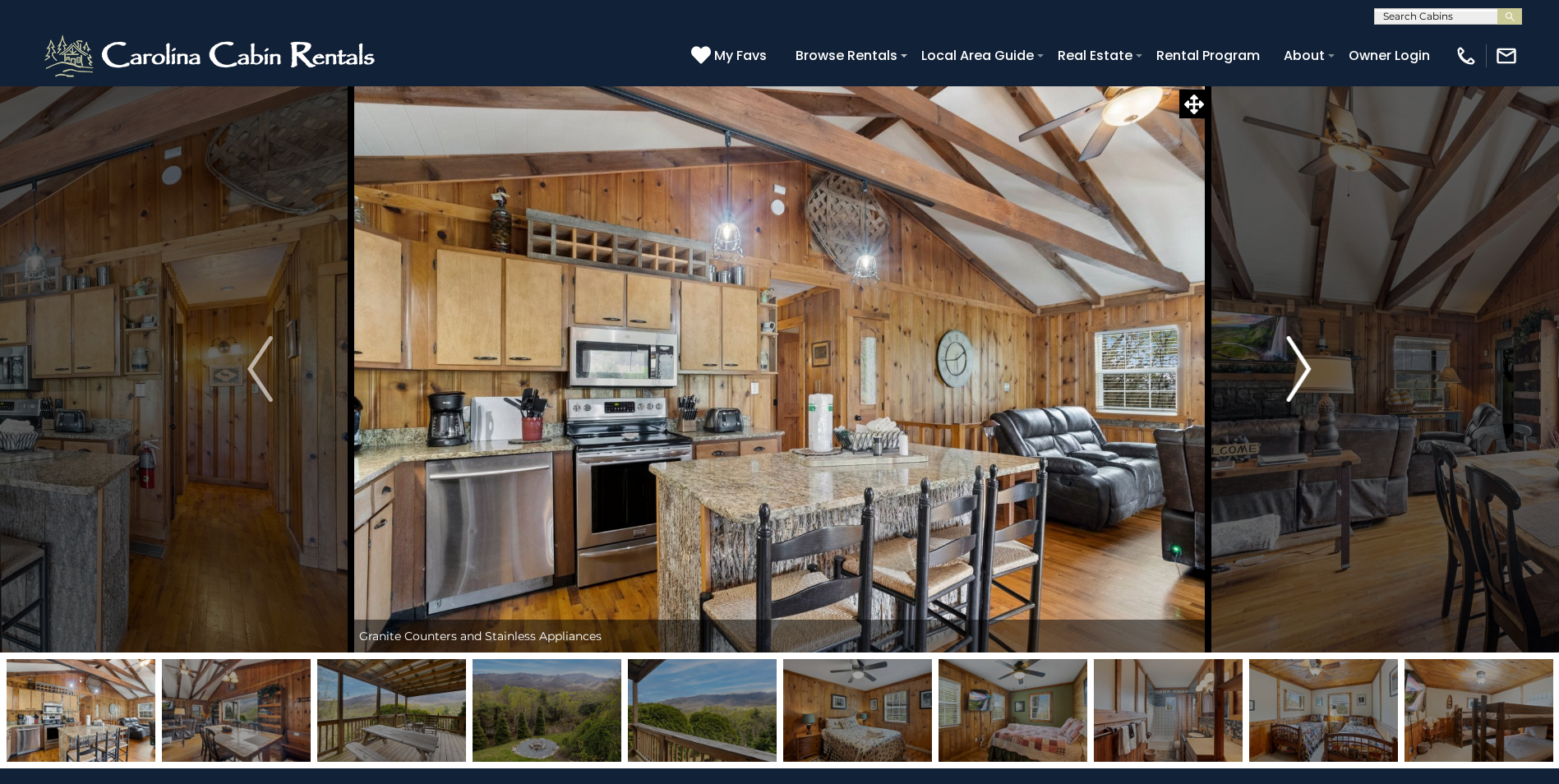
click at [1298, 370] on img "Next" at bounding box center [1299, 369] width 25 height 66
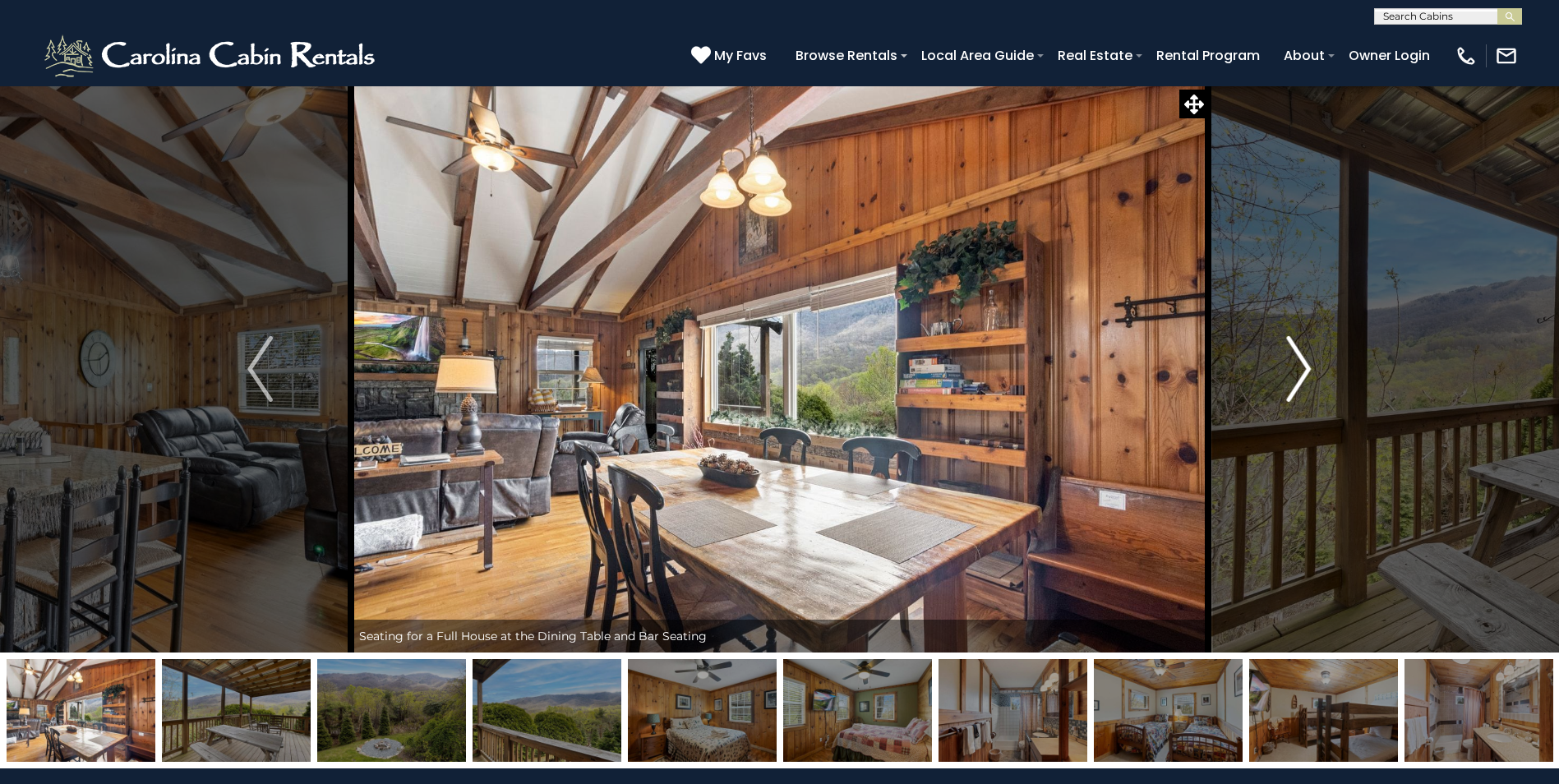
click at [1298, 370] on img "Next" at bounding box center [1299, 369] width 25 height 66
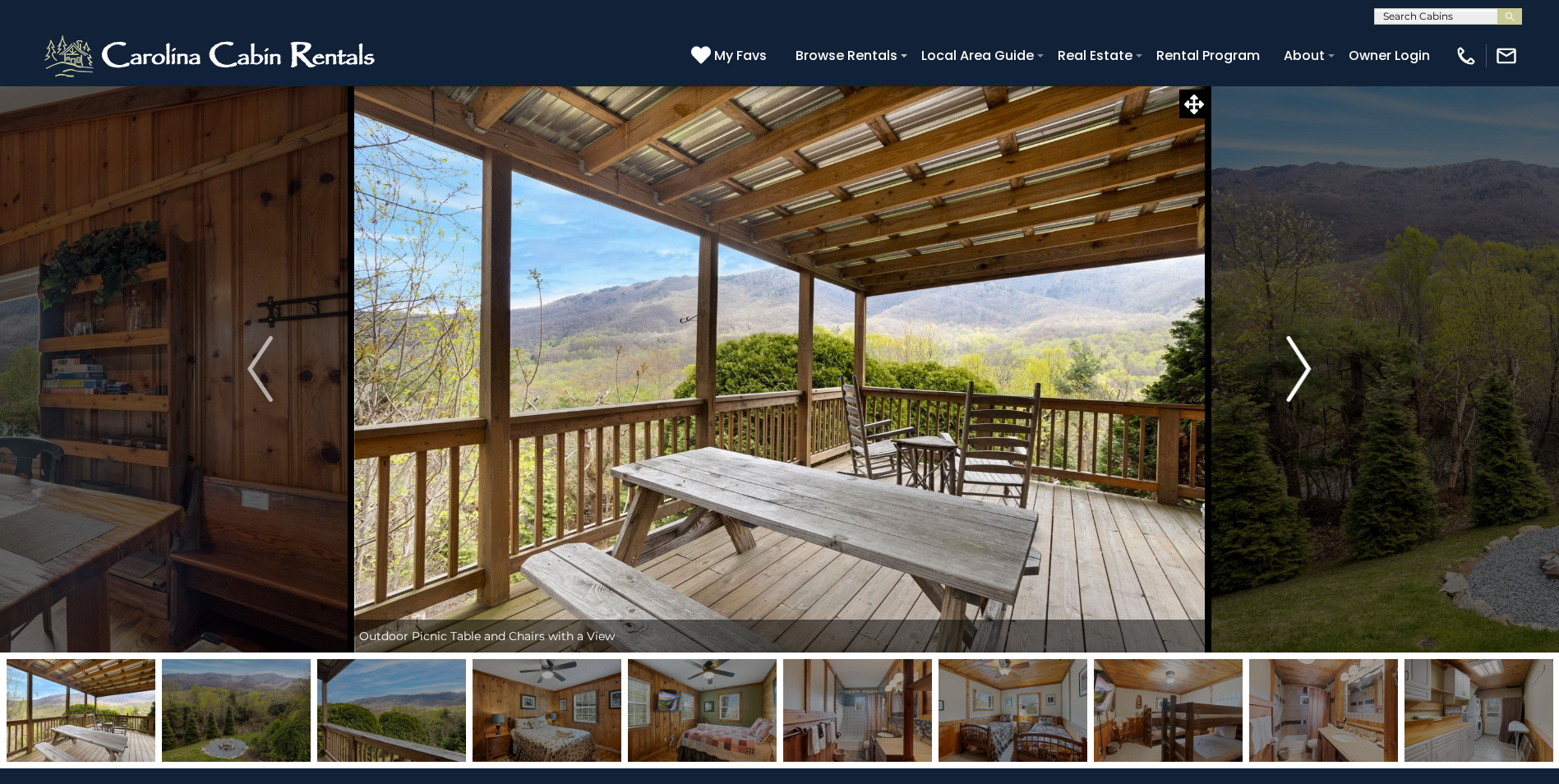
click at [1298, 370] on img "Next" at bounding box center [1299, 369] width 25 height 66
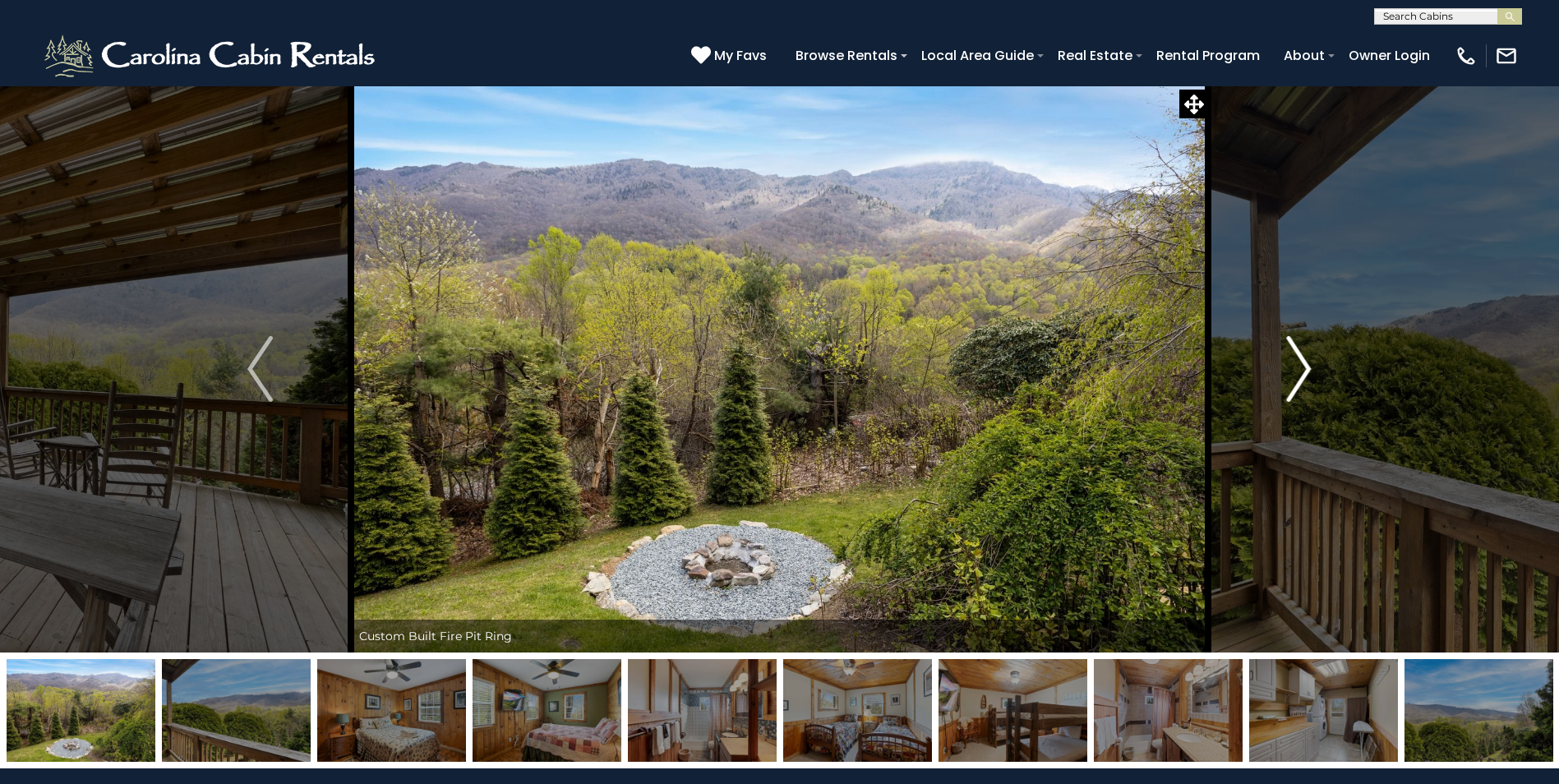
click at [1298, 370] on img "Next" at bounding box center [1299, 369] width 25 height 66
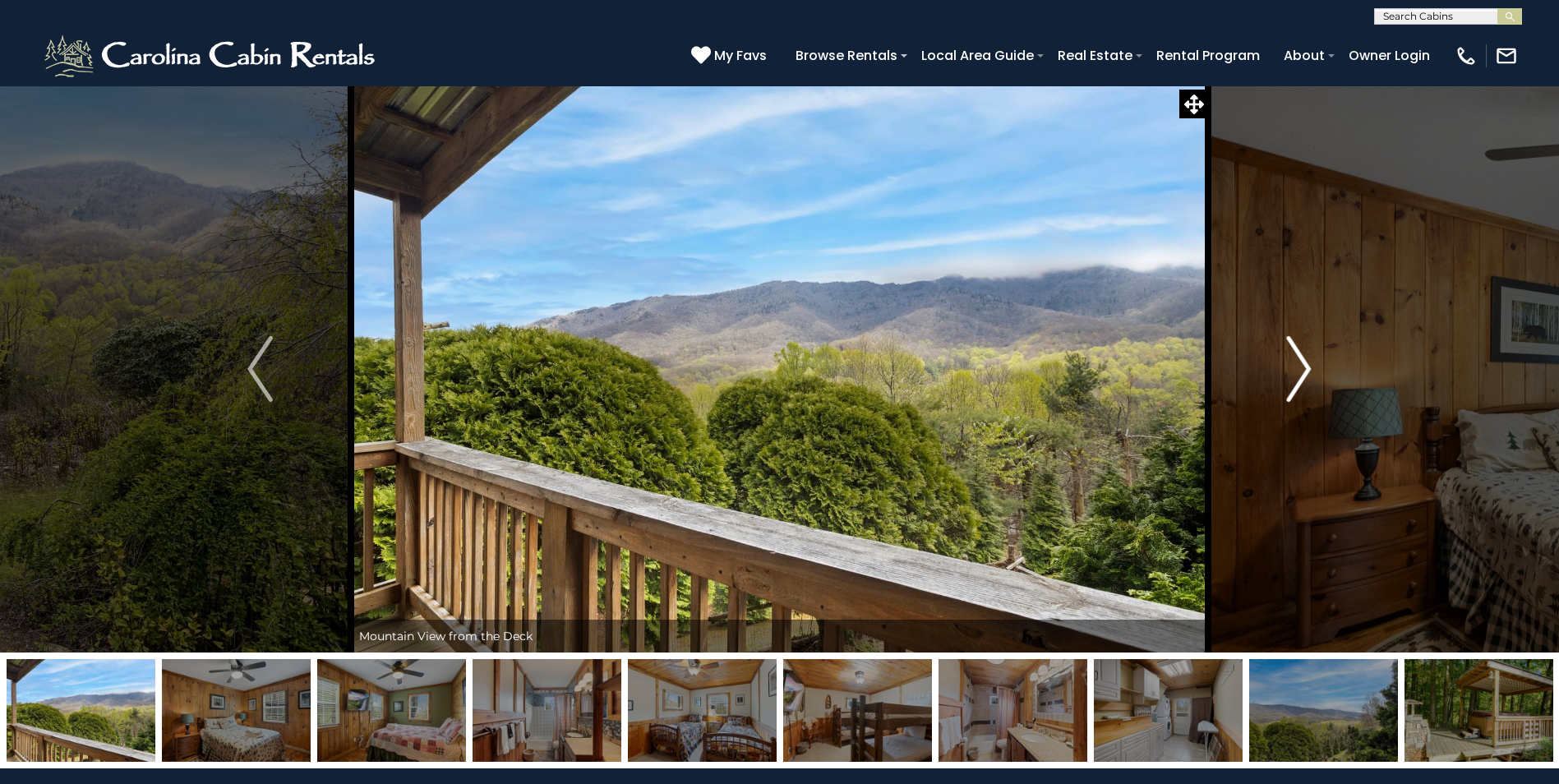
click at [1298, 370] on img "Next" at bounding box center [1299, 369] width 25 height 66
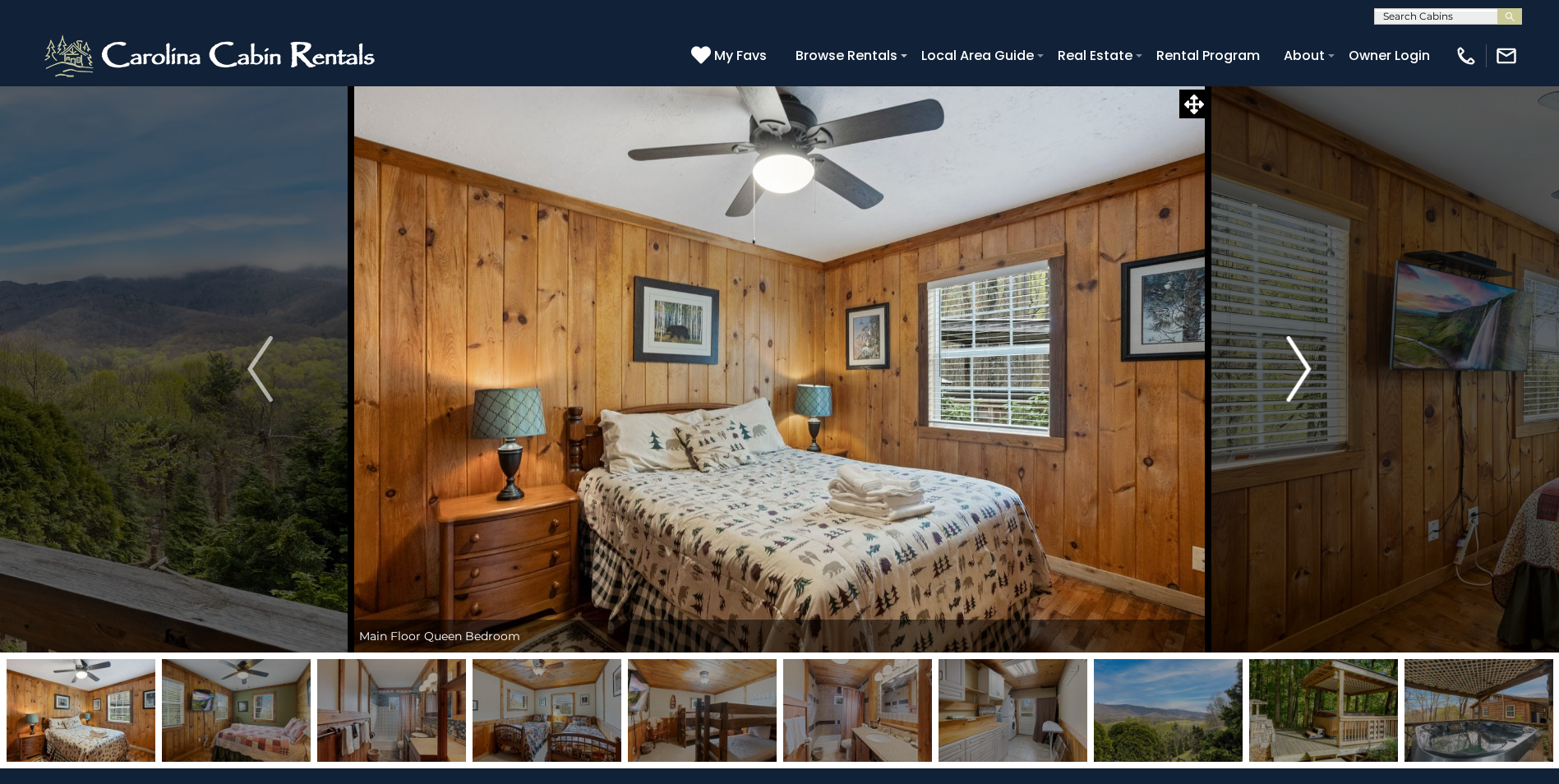
click at [1298, 370] on img "Next" at bounding box center [1299, 369] width 25 height 66
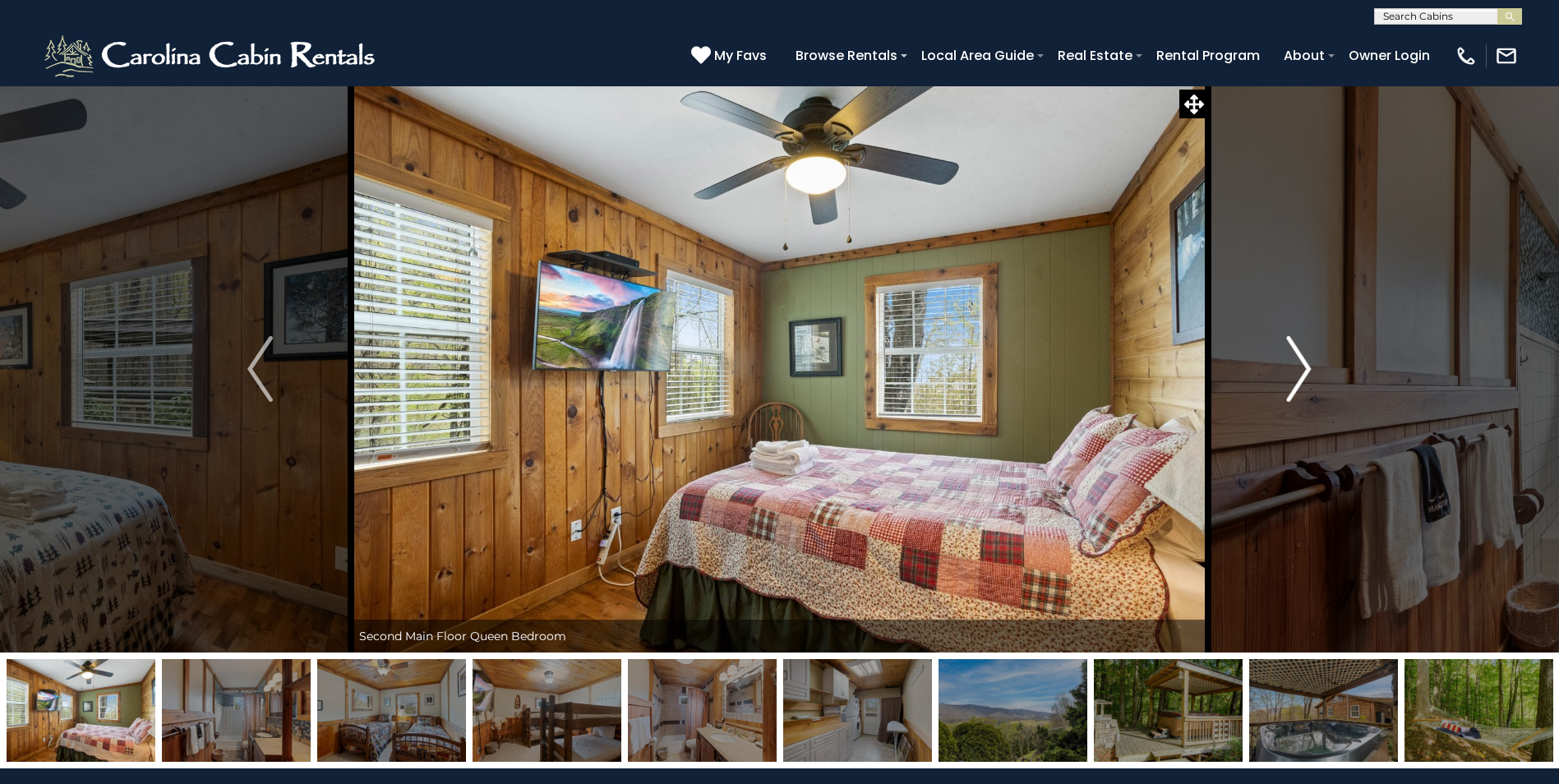
click at [1298, 370] on img "Next" at bounding box center [1299, 369] width 25 height 66
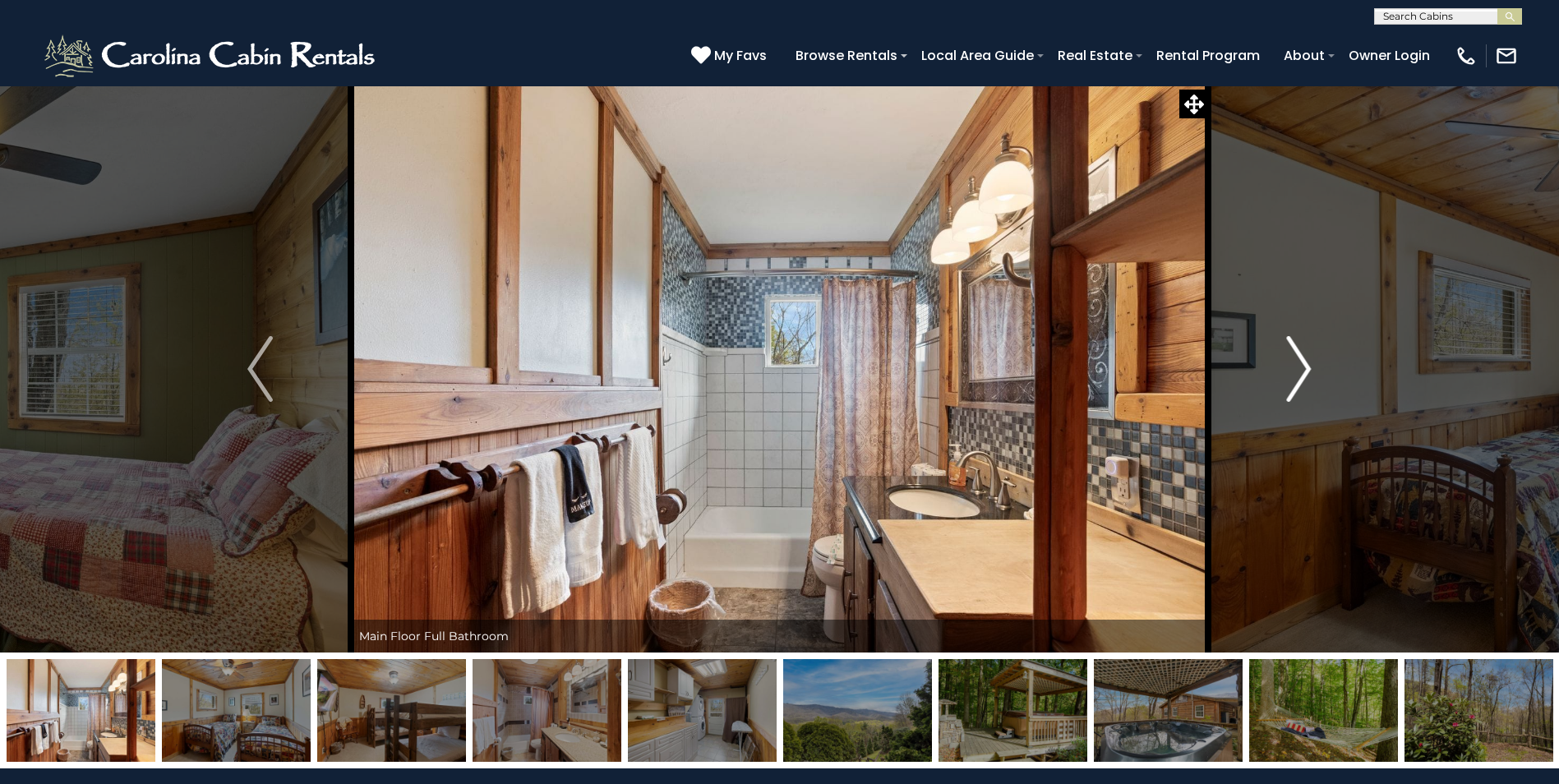
click at [1298, 370] on img "Next" at bounding box center [1299, 369] width 25 height 66
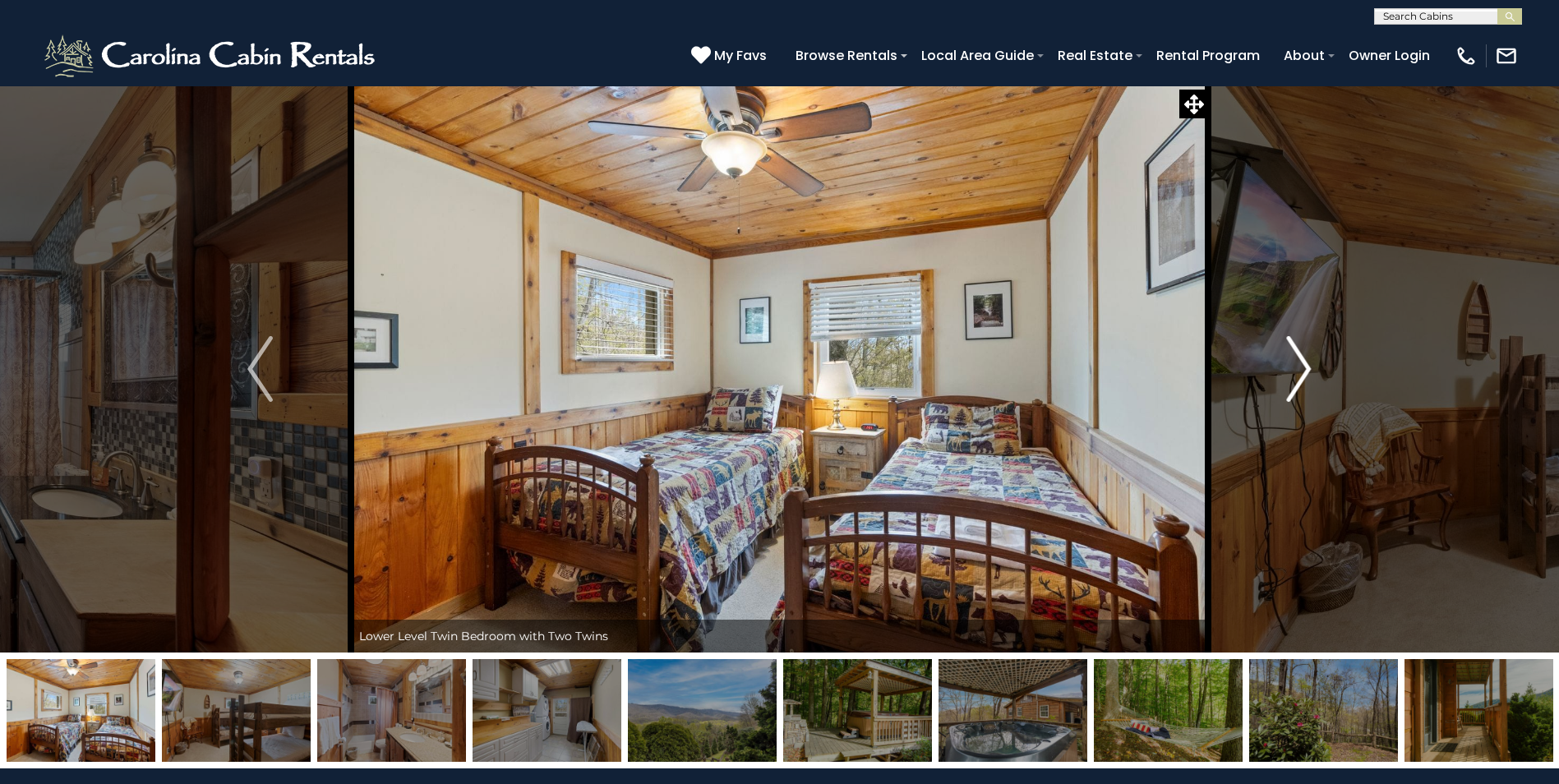
click at [1298, 370] on img "Next" at bounding box center [1299, 369] width 25 height 66
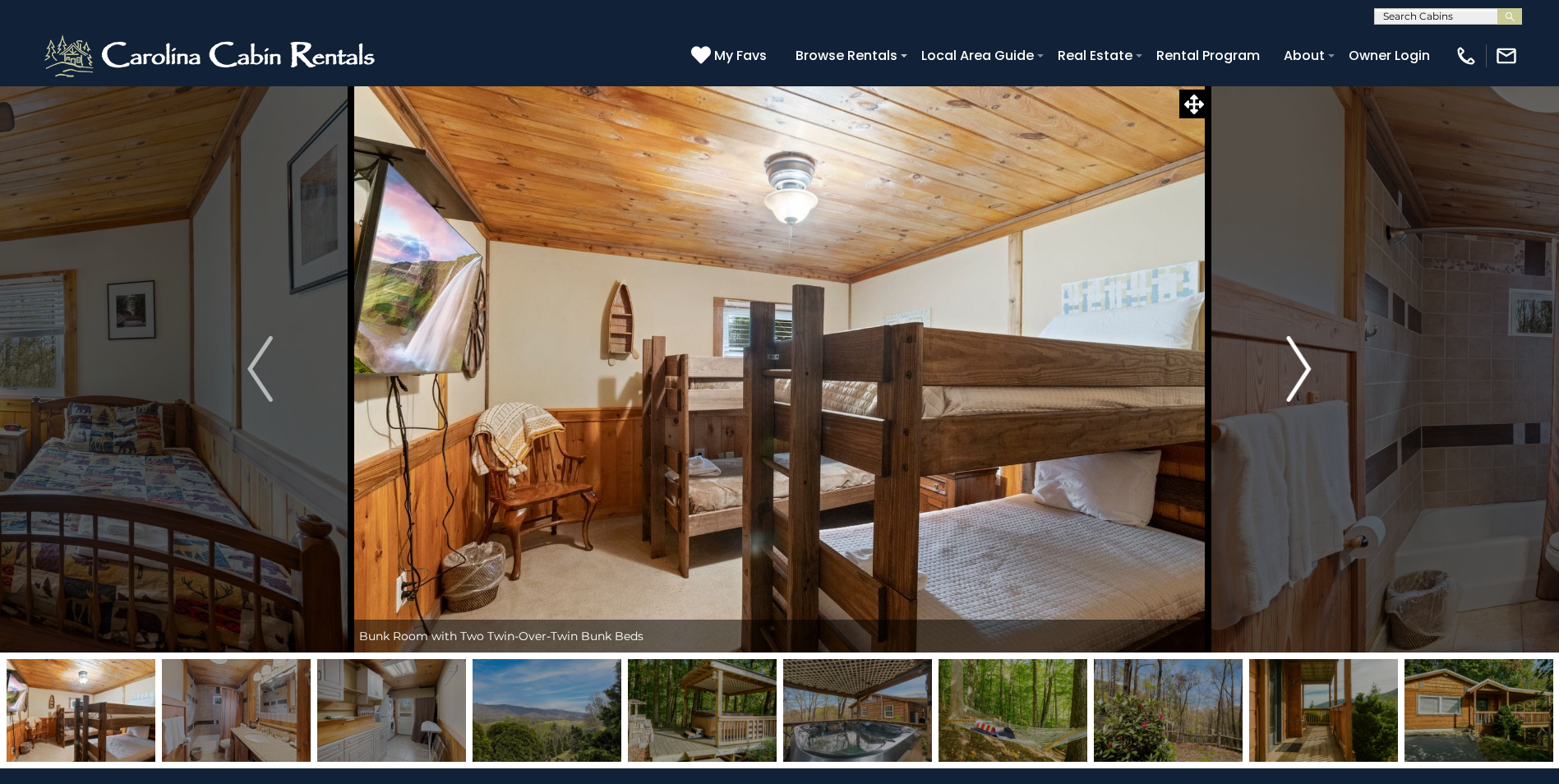
click at [1298, 370] on img "Next" at bounding box center [1299, 369] width 25 height 66
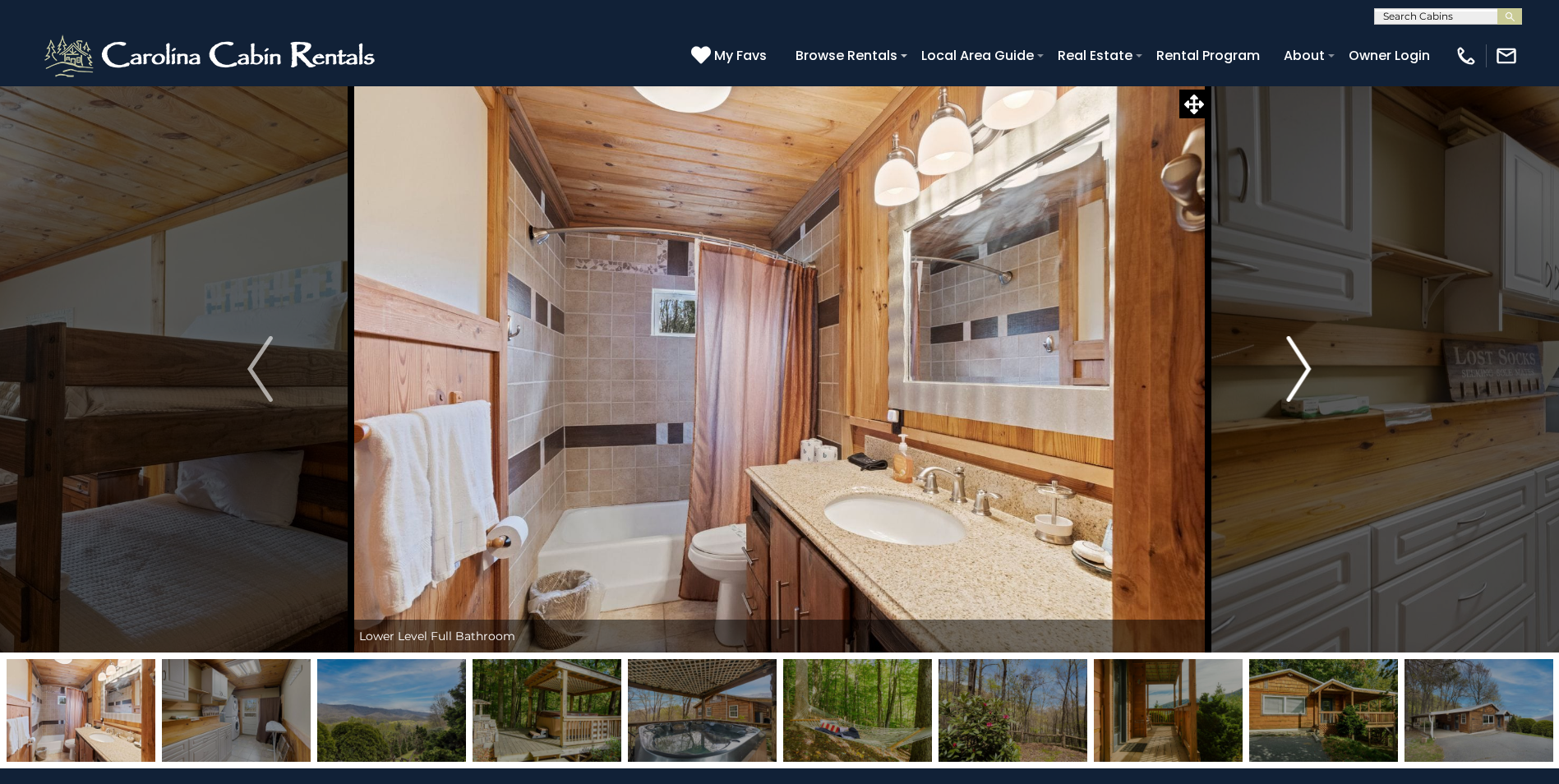
click at [1298, 370] on img "Next" at bounding box center [1299, 369] width 25 height 66
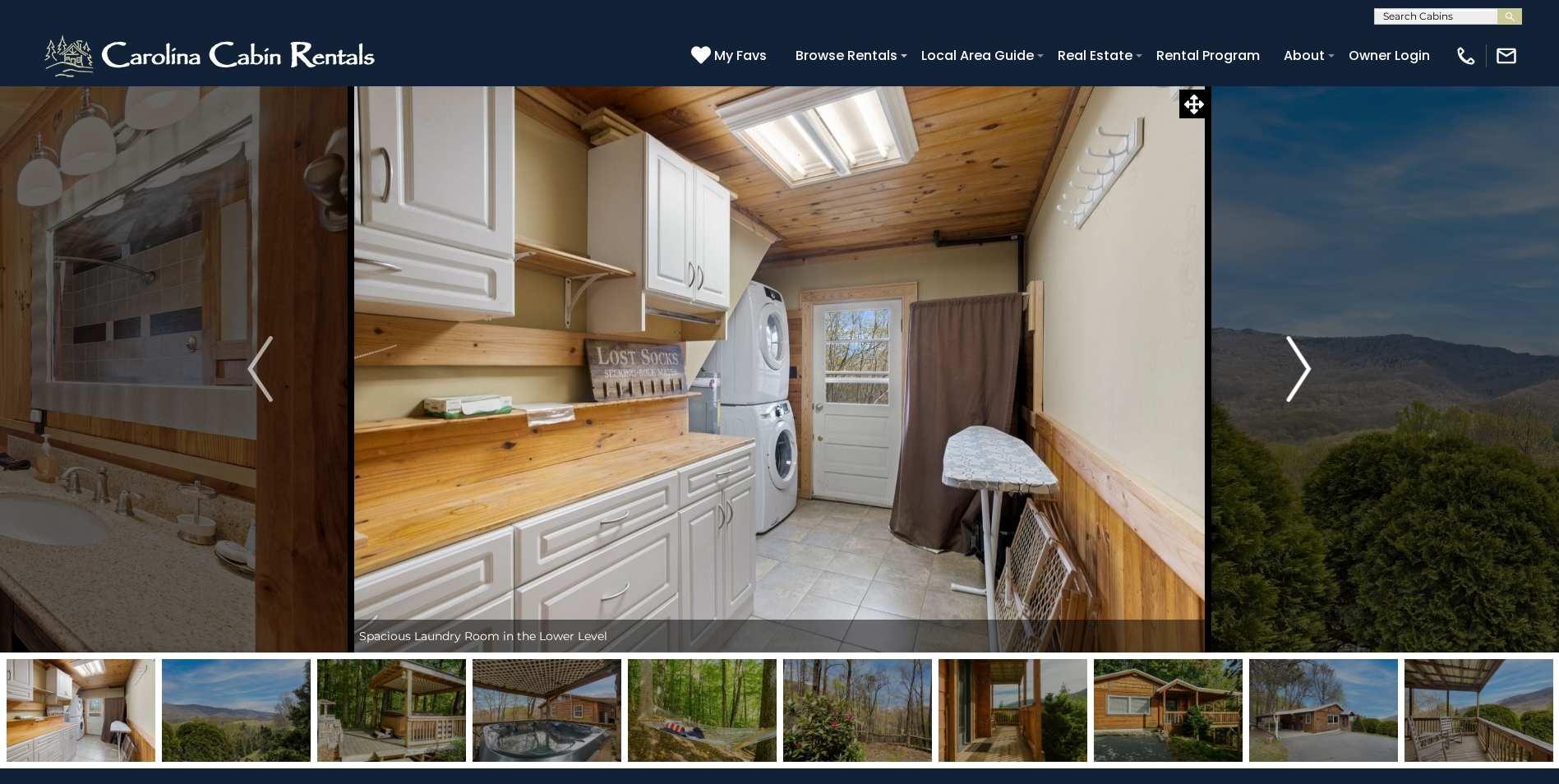
click at [1298, 370] on img "Next" at bounding box center [1299, 369] width 25 height 66
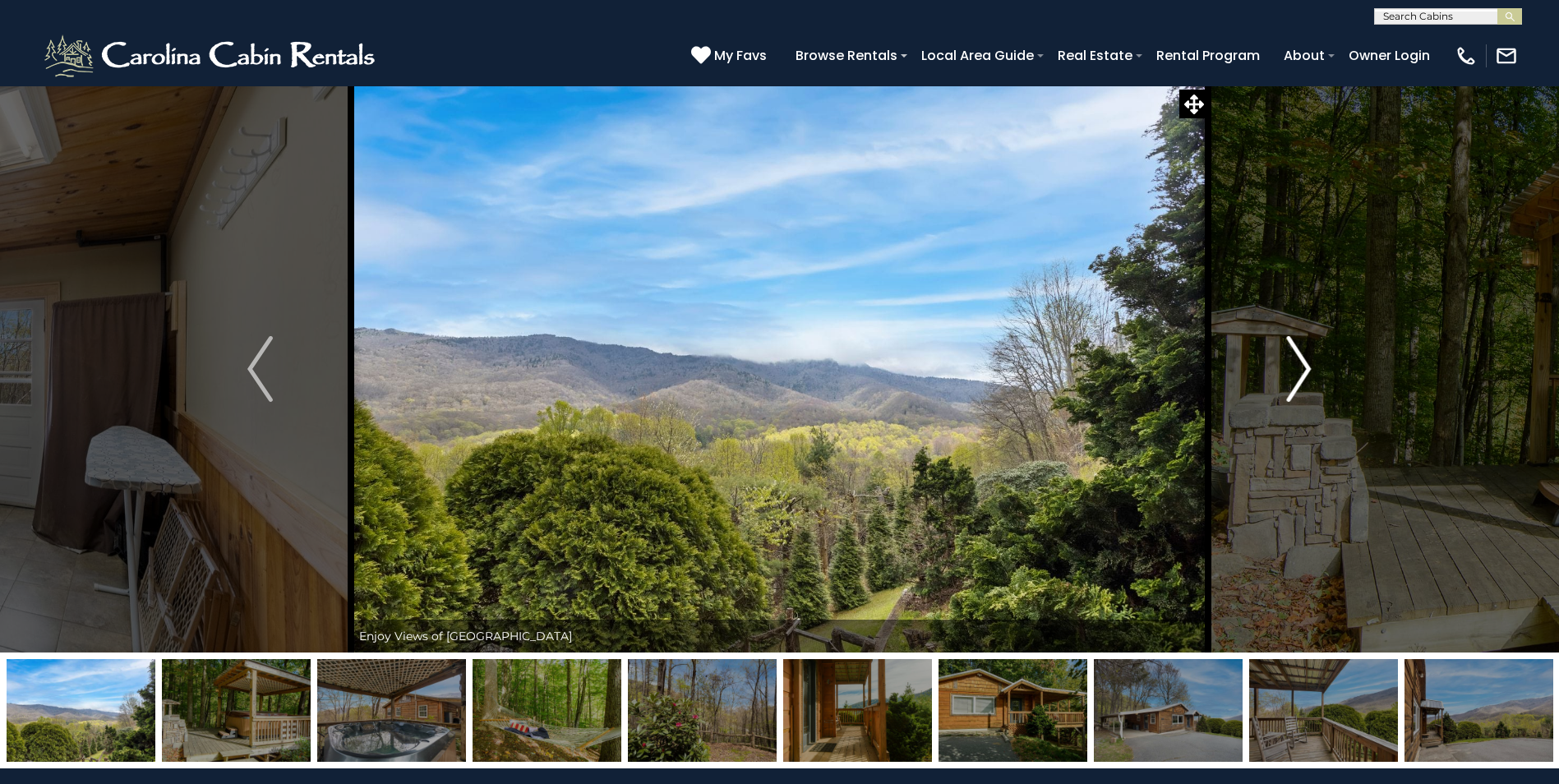
click at [1298, 370] on img "Next" at bounding box center [1299, 369] width 25 height 66
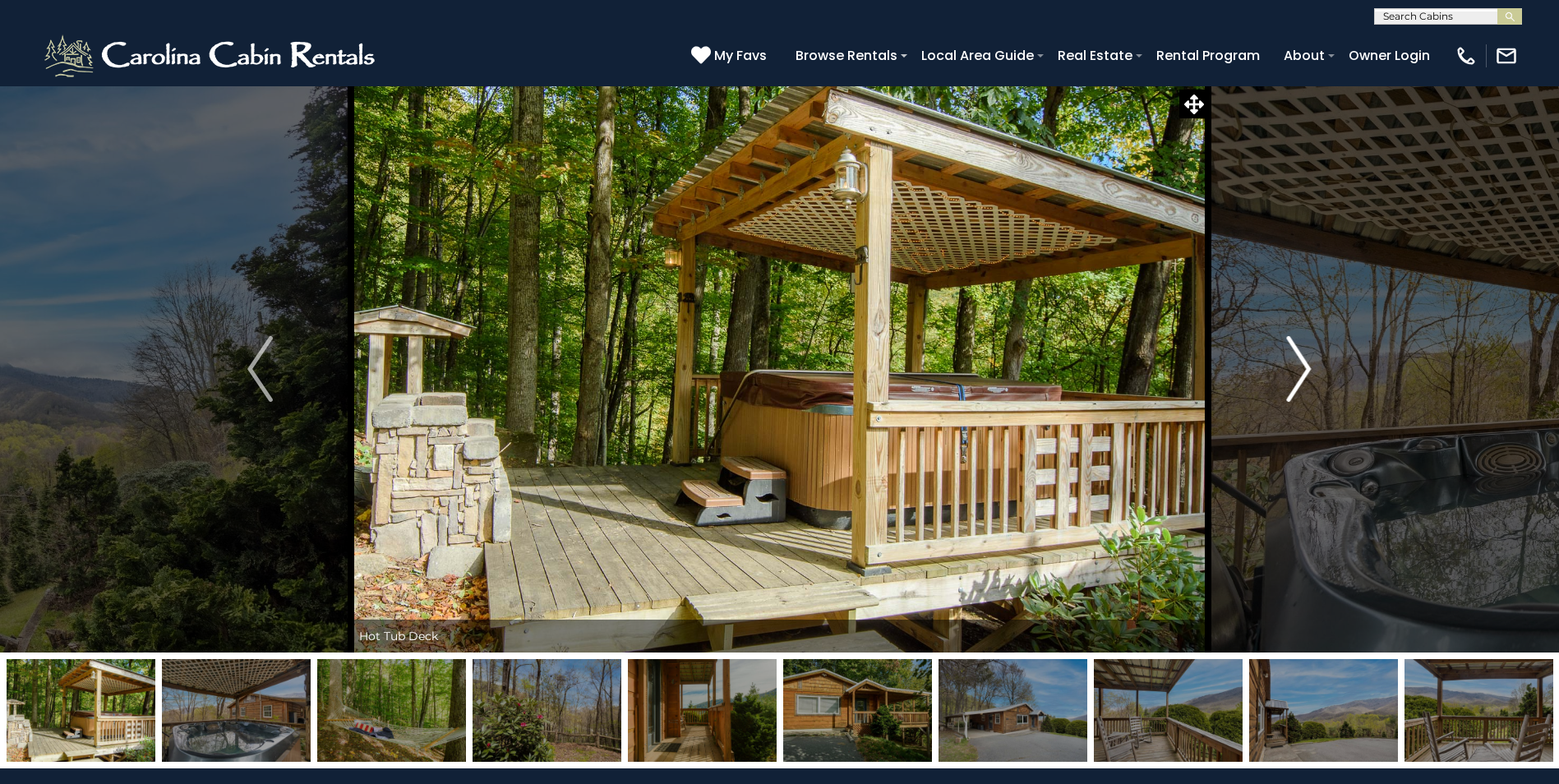
click at [1298, 370] on img "Next" at bounding box center [1299, 369] width 25 height 66
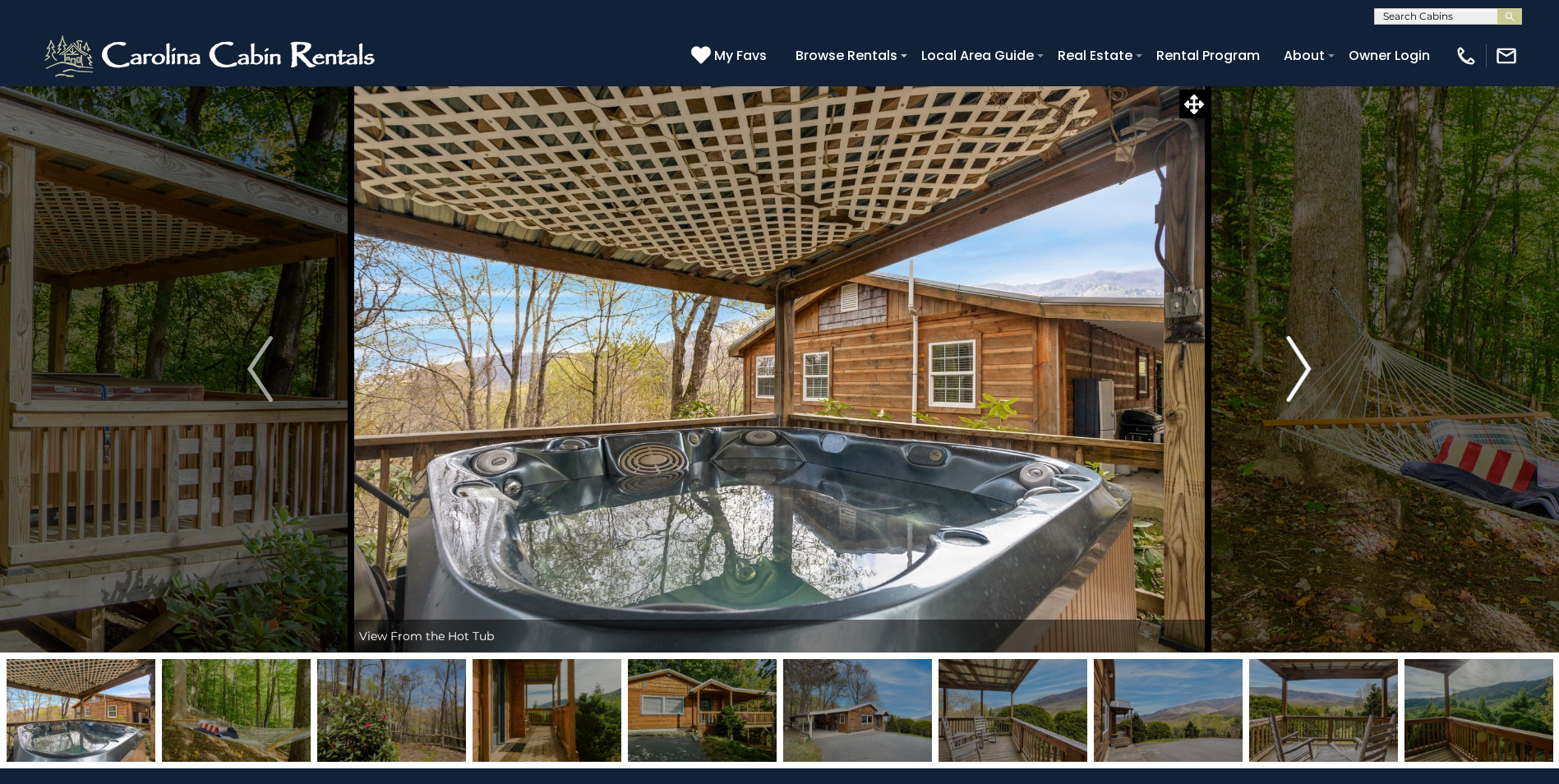
click at [1298, 370] on img "Next" at bounding box center [1299, 369] width 25 height 66
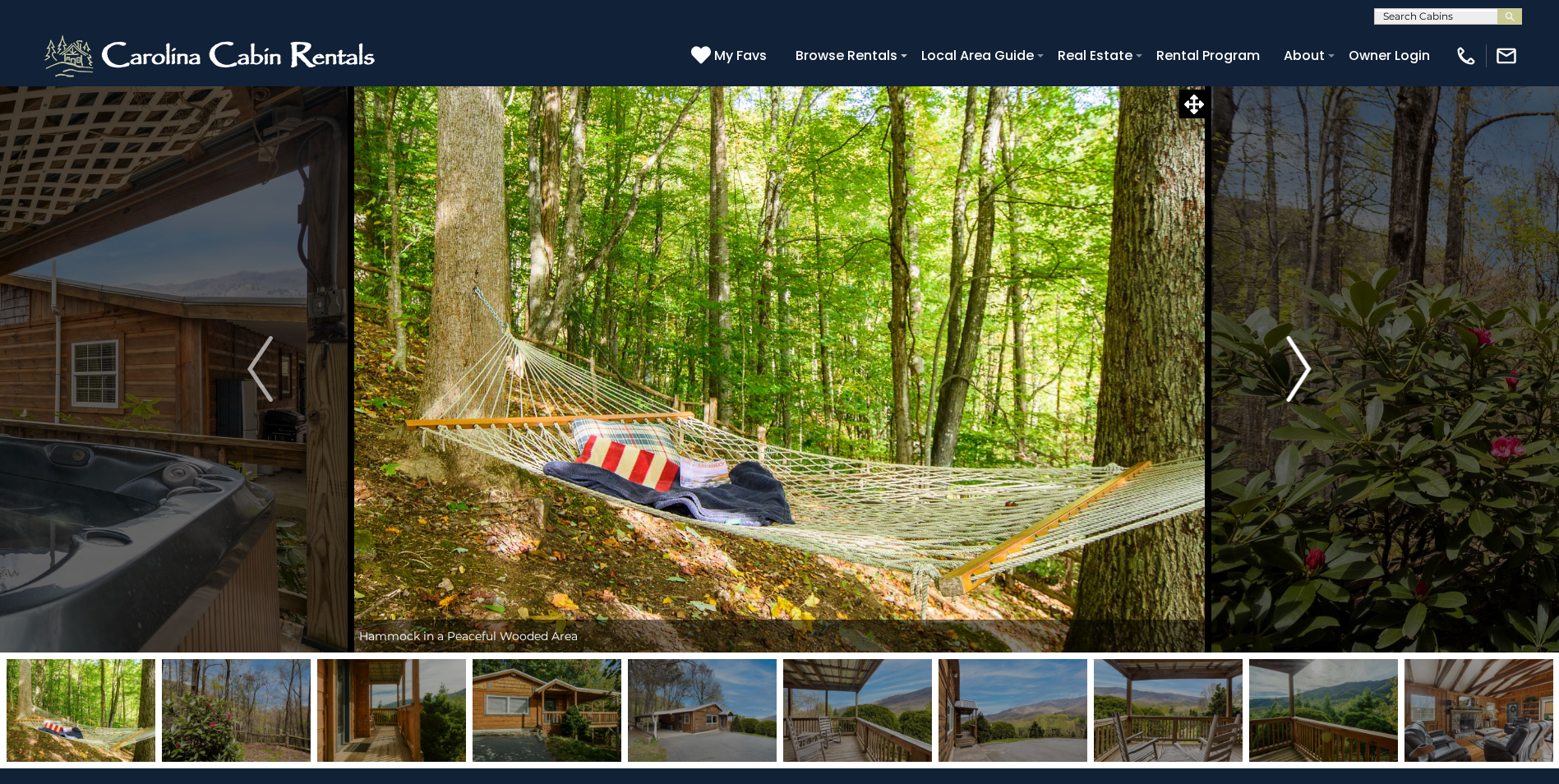
click at [1298, 370] on img "Next" at bounding box center [1299, 369] width 25 height 66
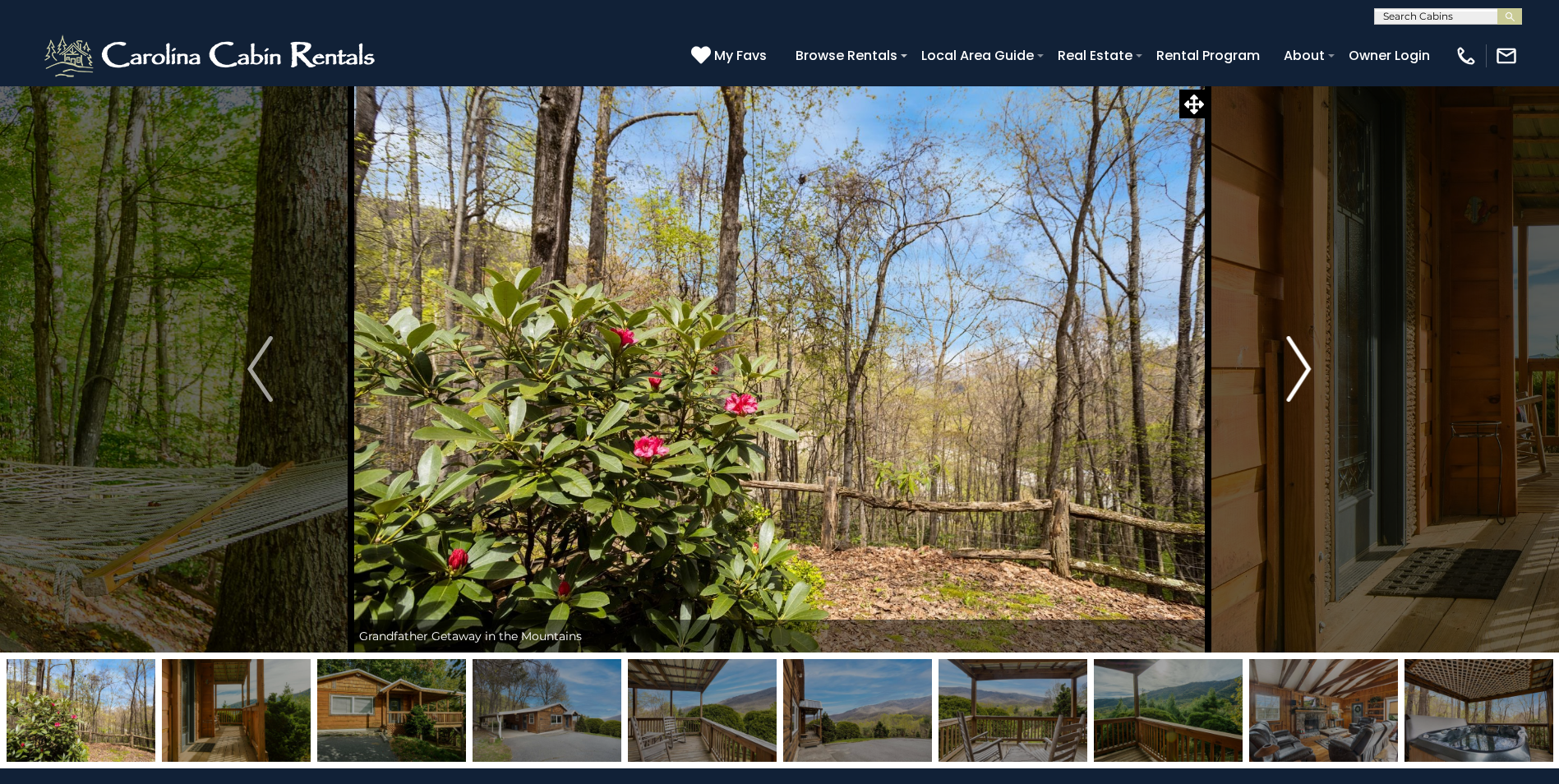
click at [1298, 370] on img "Next" at bounding box center [1299, 369] width 25 height 66
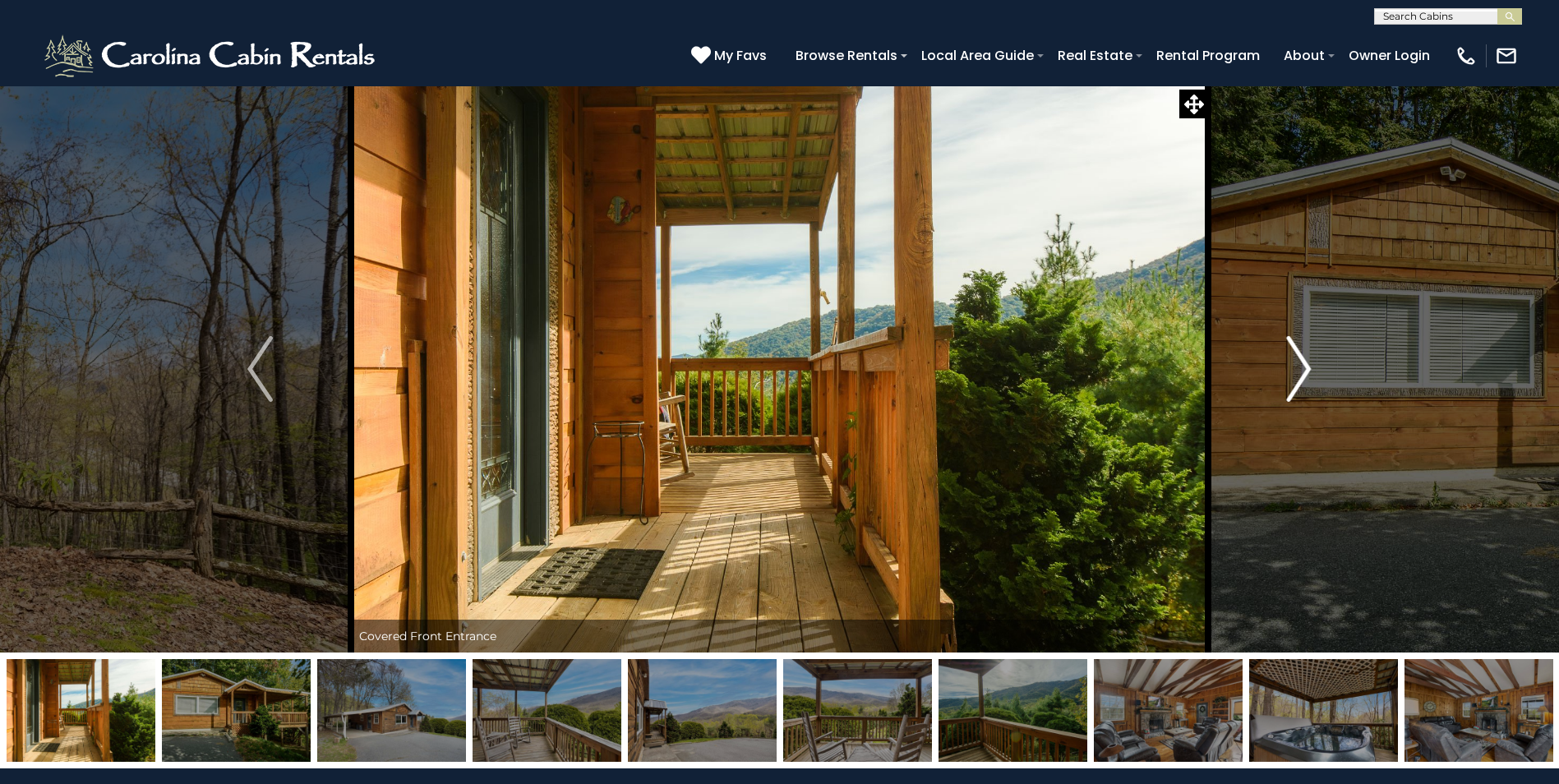
click at [1298, 370] on img "Next" at bounding box center [1299, 369] width 25 height 66
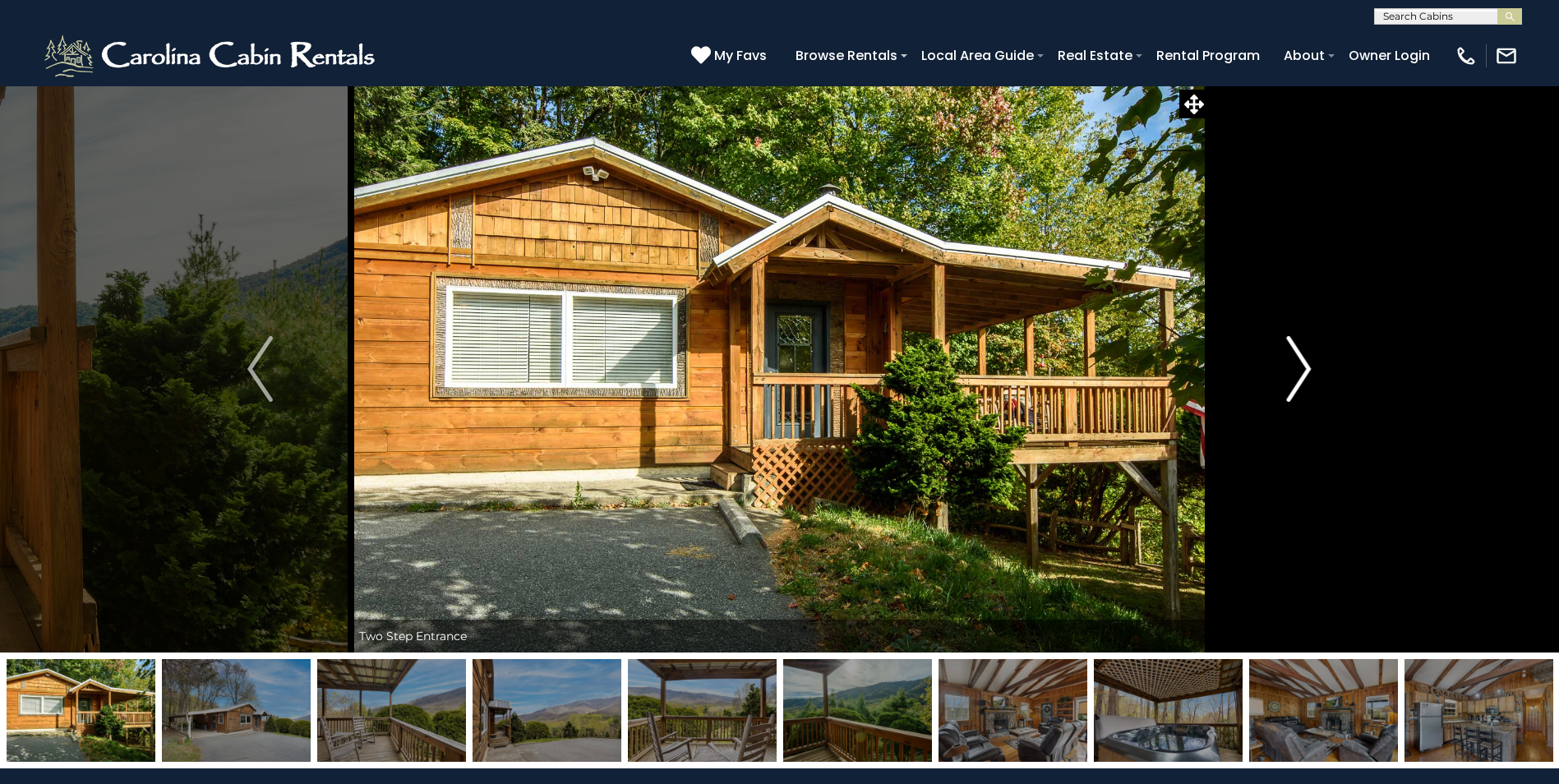
click at [1298, 370] on img "Next" at bounding box center [1299, 369] width 25 height 66
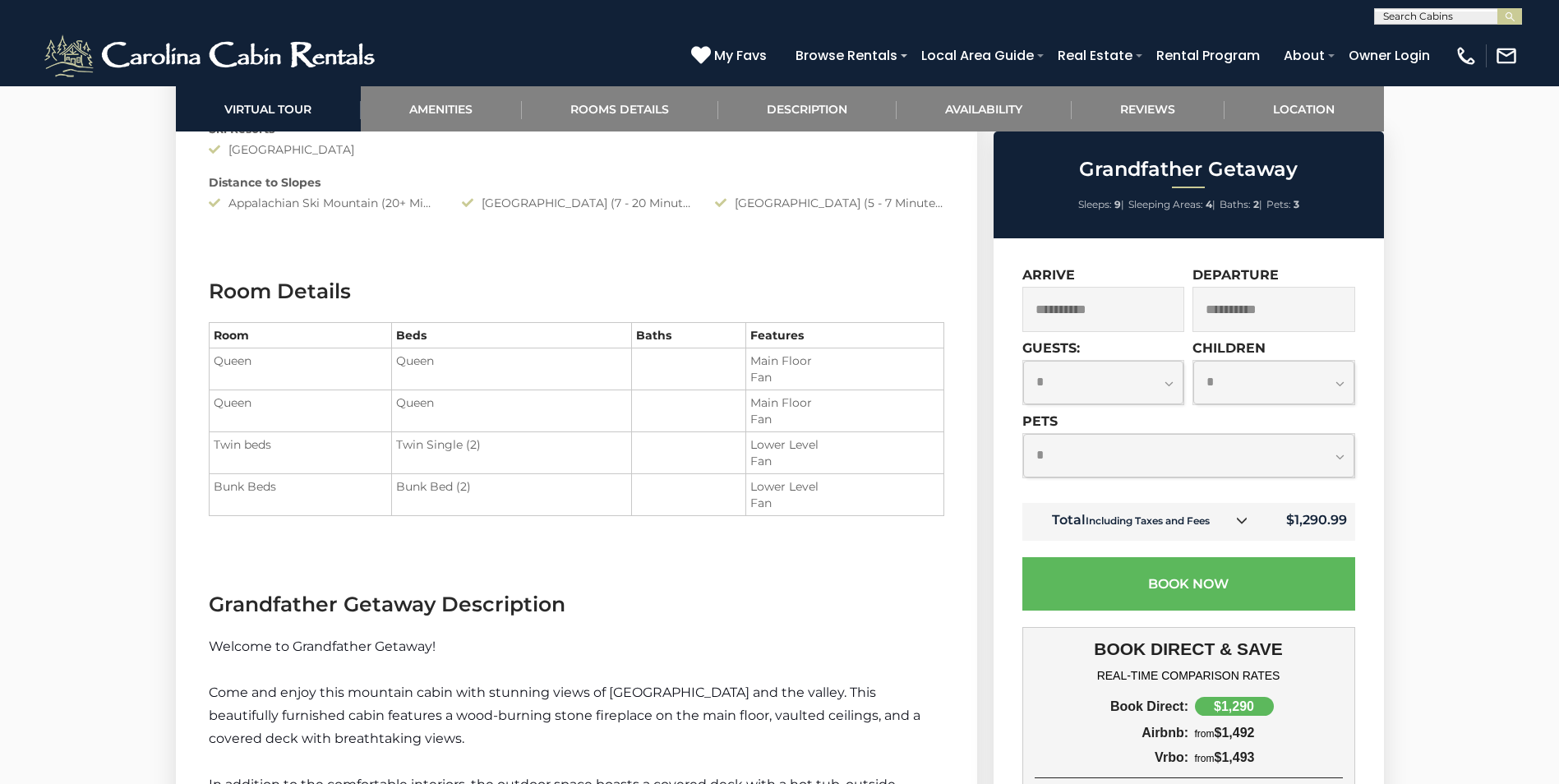
scroll to position [1807, 0]
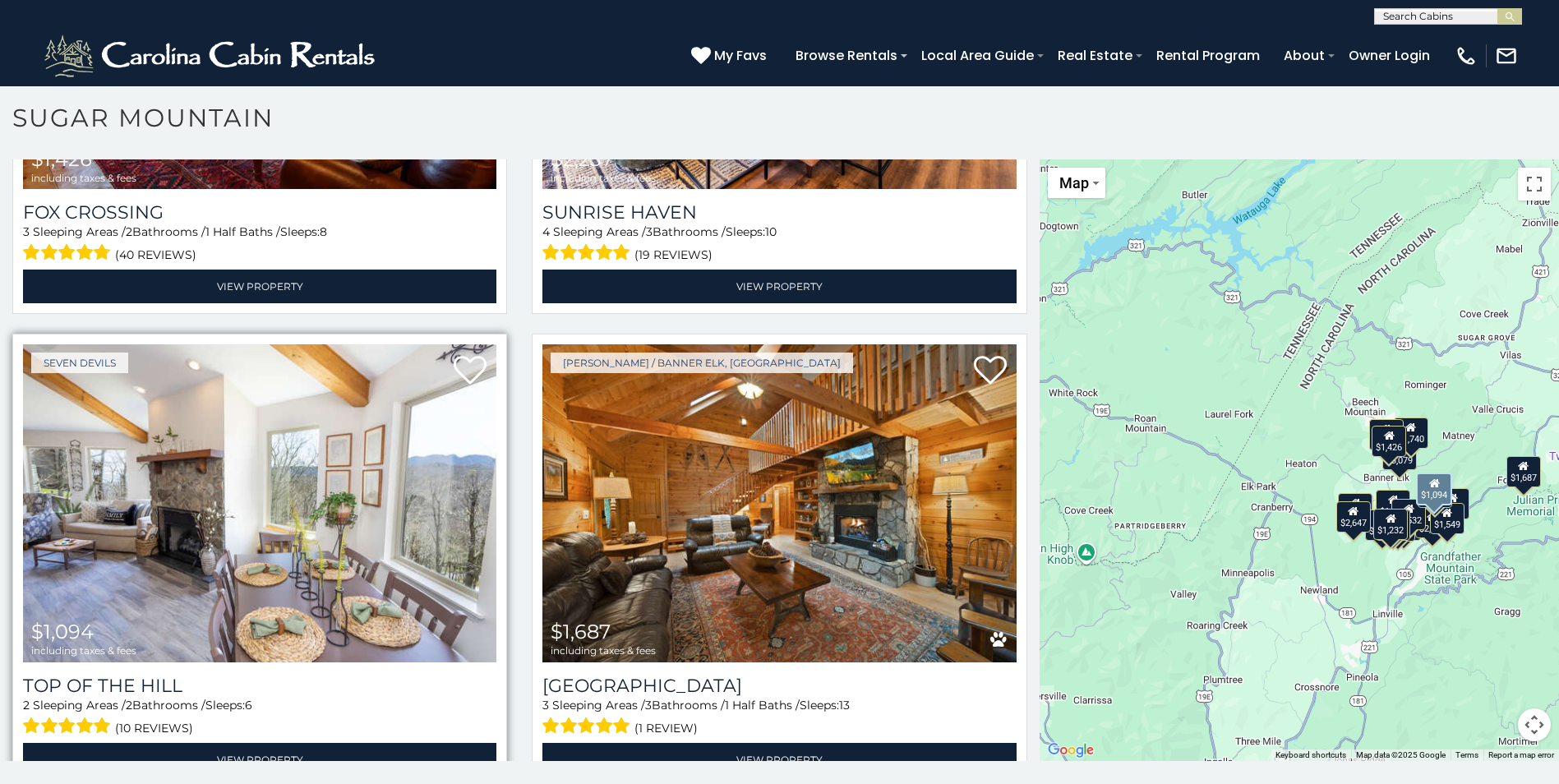
scroll to position [9, 0]
